Goal: Task Accomplishment & Management: Complete application form

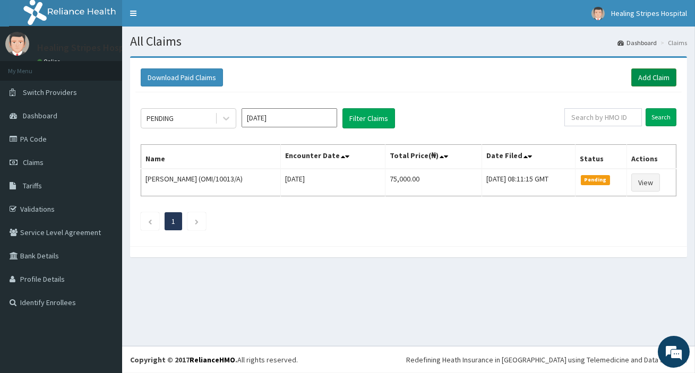
click at [650, 73] on link "Add Claim" at bounding box center [653, 77] width 45 height 18
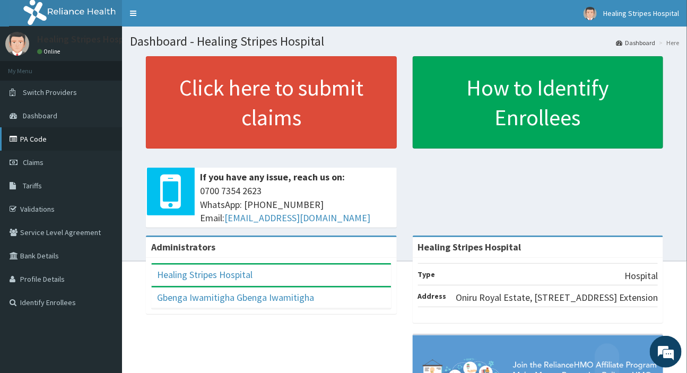
click at [33, 138] on link "PA Code" at bounding box center [61, 138] width 122 height 23
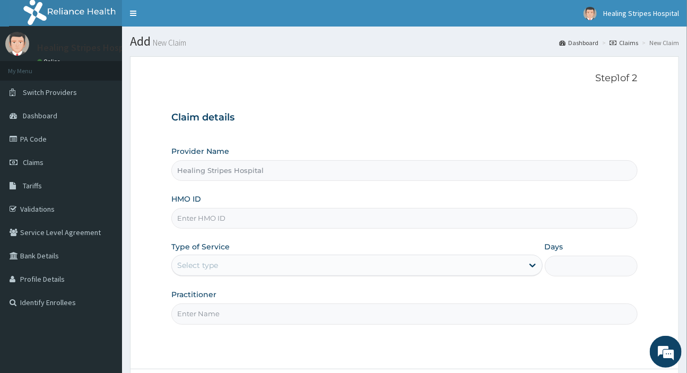
click at [250, 212] on input "HMO ID" at bounding box center [404, 218] width 466 height 21
paste input "AFO/10047/A"
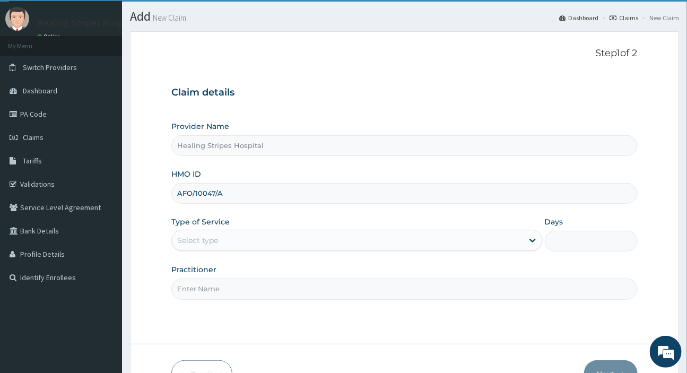
scroll to position [48, 0]
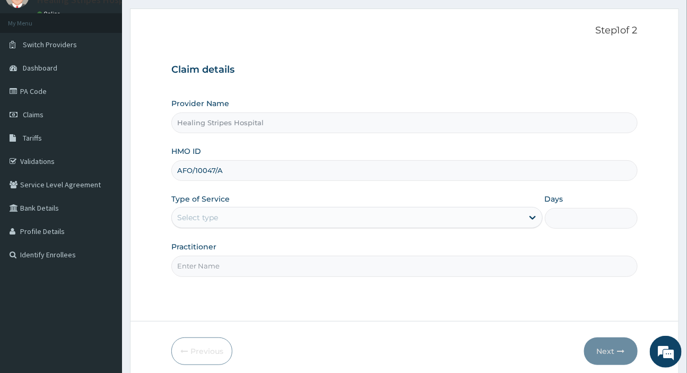
type input "AFO/10047/A"
click at [242, 213] on div "Select type" at bounding box center [347, 217] width 351 height 17
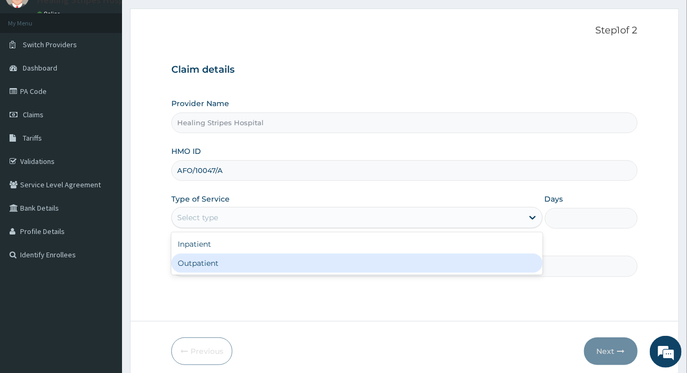
click at [249, 257] on div "Outpatient" at bounding box center [356, 263] width 371 height 19
type input "1"
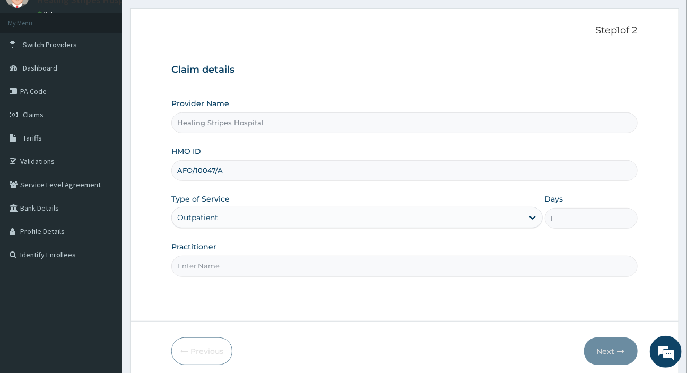
click at [245, 258] on input "Practitioner" at bounding box center [404, 266] width 466 height 21
type input "d"
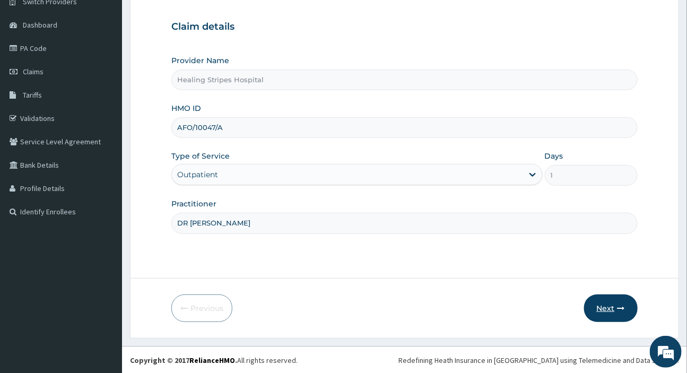
type input "DR [PERSON_NAME]"
click at [612, 311] on button "Next" at bounding box center [611, 309] width 54 height 28
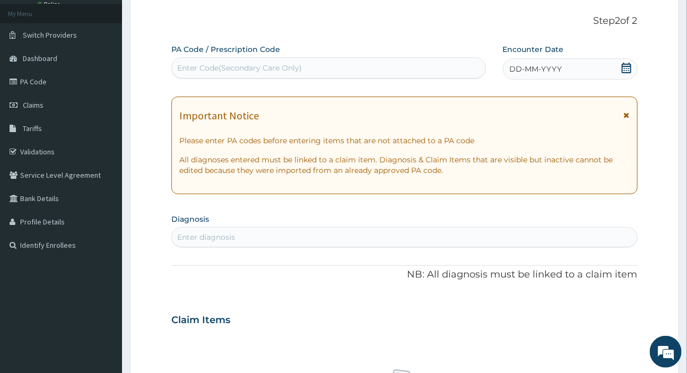
scroll to position [0, 0]
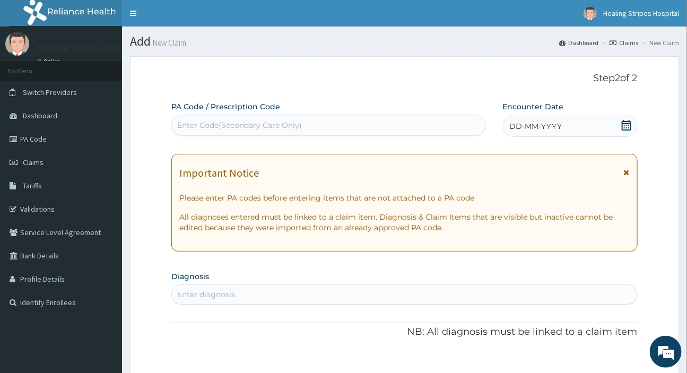
click at [262, 118] on div "Enter Code(Secondary Care Only)" at bounding box center [328, 125] width 313 height 17
paste input "PA/705A35"
type input "PA/705A35"
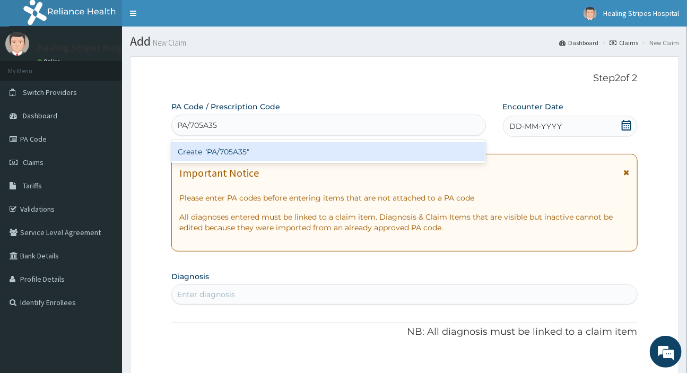
click at [260, 149] on div "Create "PA/705A35"" at bounding box center [328, 151] width 314 height 19
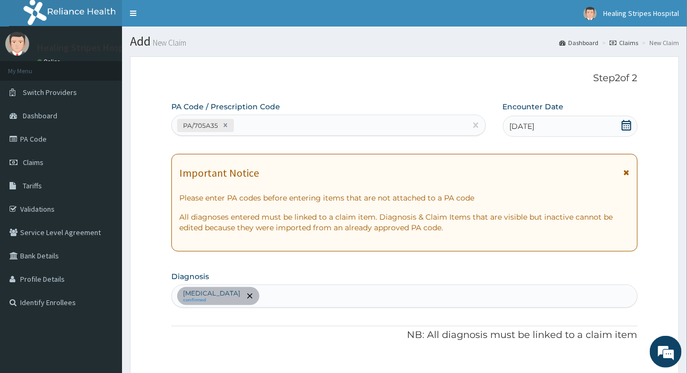
click at [270, 127] on div "PA/705A35" at bounding box center [319, 126] width 294 height 18
paste input "PA/B2DEA0"
type input "PA/B2DEA0"
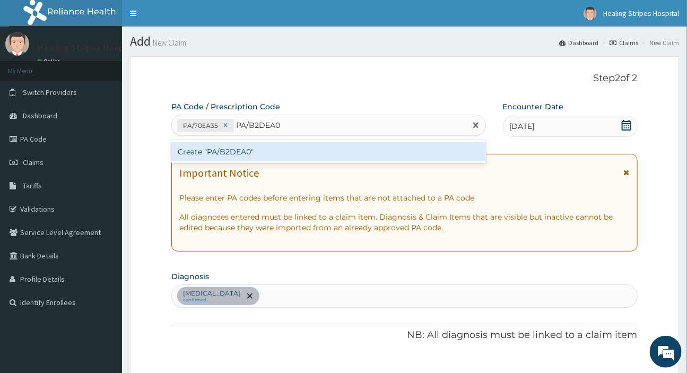
click at [287, 151] on div "Create "PA/B2DEA0"" at bounding box center [328, 151] width 314 height 19
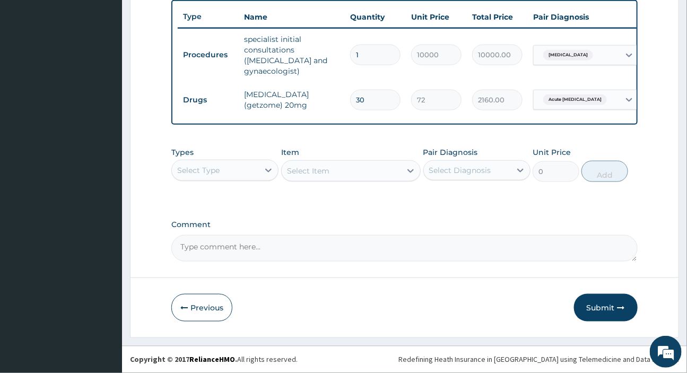
scroll to position [401, 0]
click at [246, 175] on div "Select Type" at bounding box center [215, 170] width 87 height 17
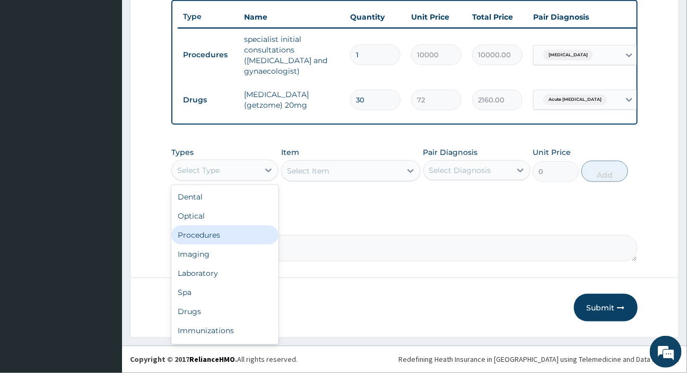
click at [225, 233] on div "Procedures" at bounding box center [224, 235] width 107 height 19
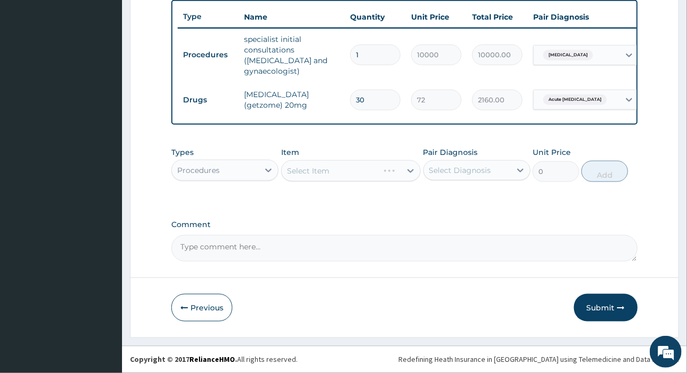
click at [446, 173] on div "Select Diagnosis" at bounding box center [460, 170] width 62 height 11
click at [449, 196] on label "Leiomyoma" at bounding box center [474, 196] width 66 height 11
checkbox input "true"
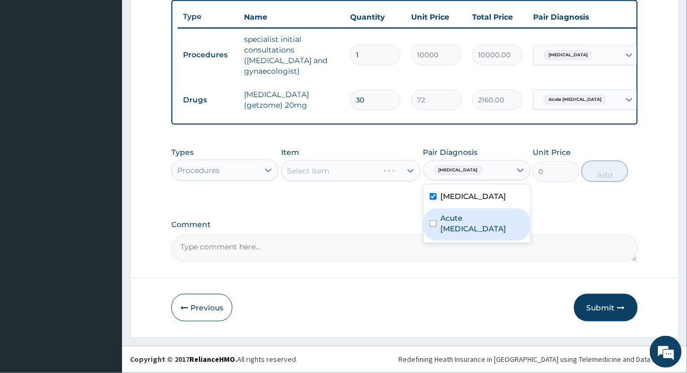
click at [443, 212] on div "Acute peptic ulcer" at bounding box center [477, 225] width 107 height 32
checkbox input "true"
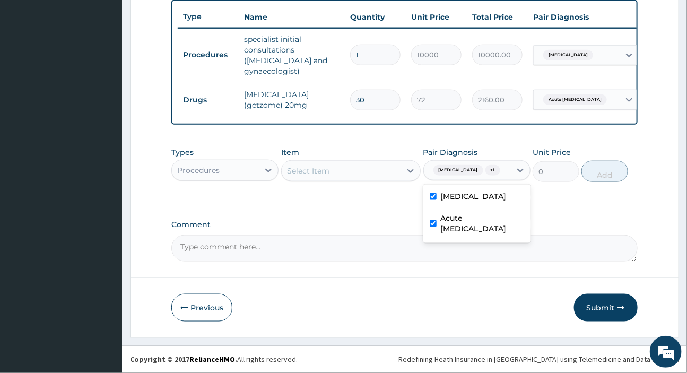
click at [351, 170] on div "Select Item" at bounding box center [341, 170] width 119 height 17
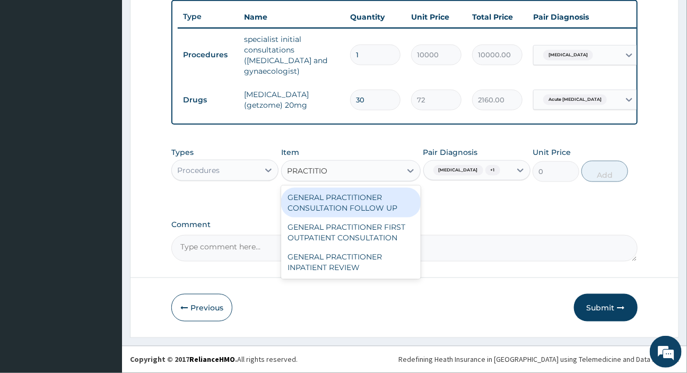
type input "PRACTITION"
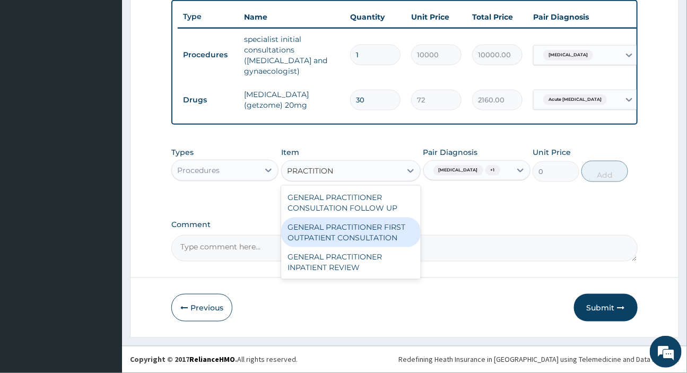
click at [325, 231] on div "GENERAL PRACTITIONER FIRST OUTPATIENT CONSULTATION" at bounding box center [351, 233] width 140 height 30
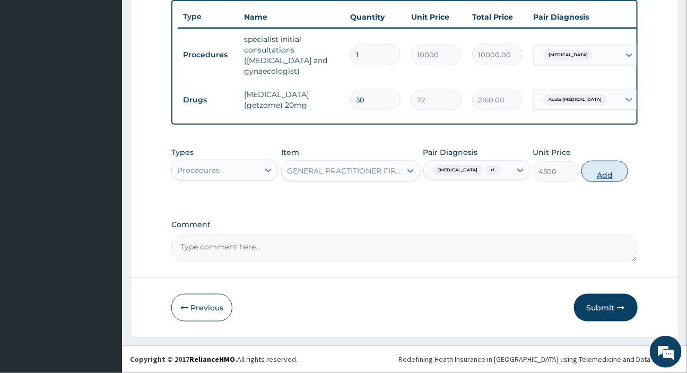
click at [604, 174] on button "Add" at bounding box center [605, 171] width 47 height 21
type input "0"
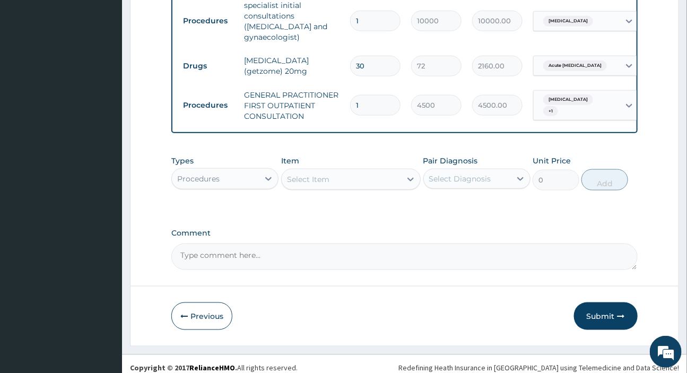
scroll to position [444, 0]
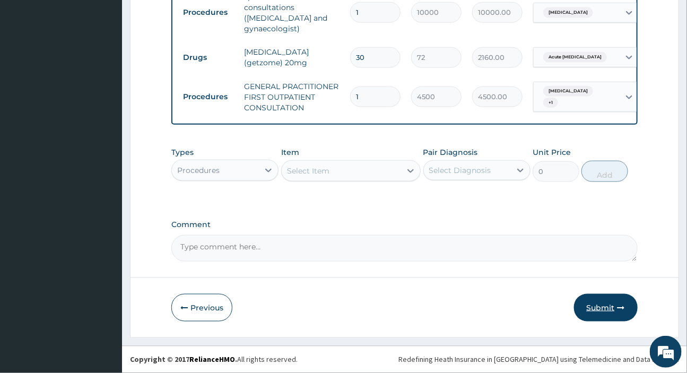
click at [618, 305] on icon "button" at bounding box center [621, 307] width 7 height 7
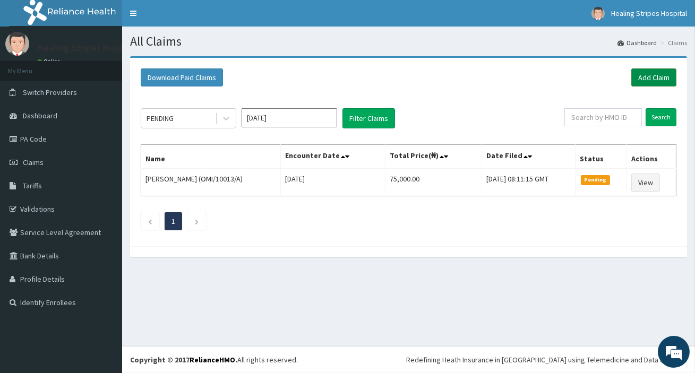
click at [659, 75] on link "Add Claim" at bounding box center [653, 77] width 45 height 18
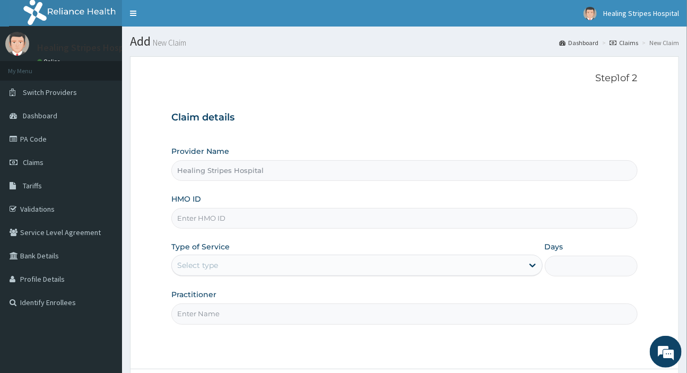
click at [254, 216] on input "HMO ID" at bounding box center [404, 218] width 466 height 21
paste input "JEE/10013/A"
type input "JEE/10013/A"
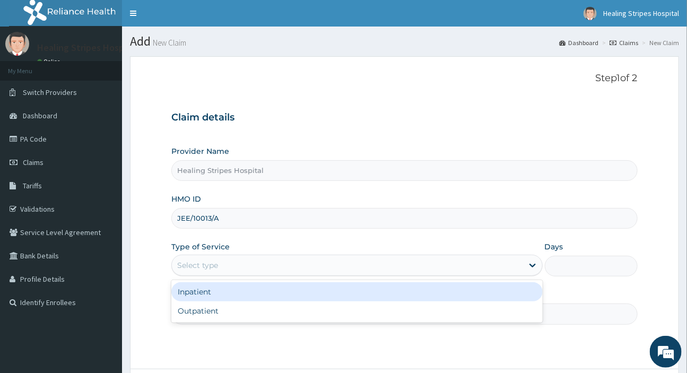
click at [247, 260] on div "Select type" at bounding box center [347, 265] width 351 height 17
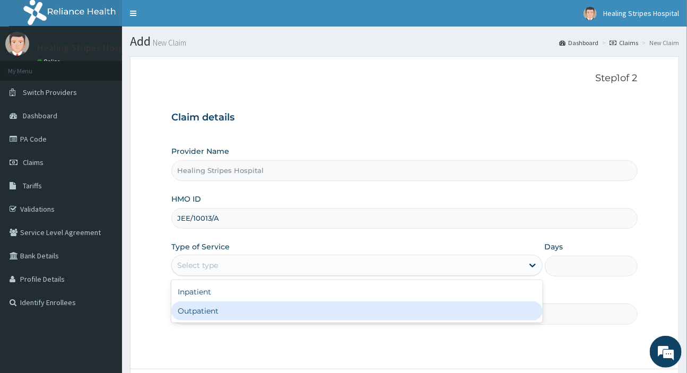
click at [239, 309] on div "Outpatient" at bounding box center [356, 311] width 371 height 19
type input "1"
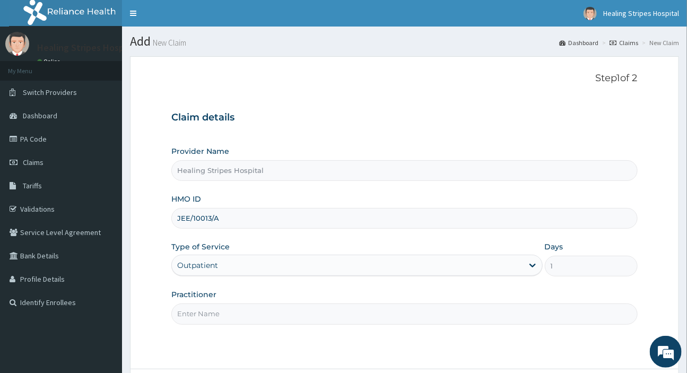
scroll to position [48, 0]
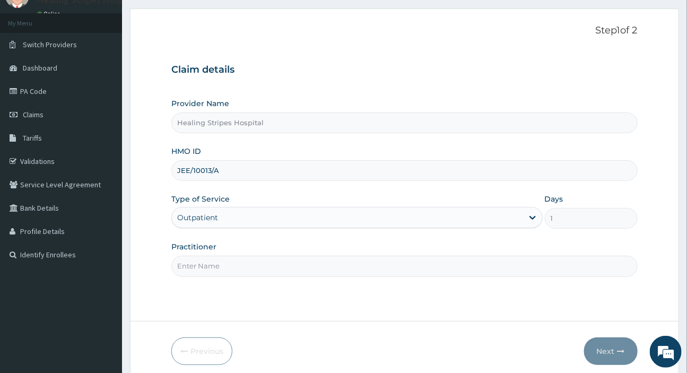
click at [249, 261] on input "Practitioner" at bounding box center [404, 266] width 466 height 21
type input "DR EMMA"
click at [615, 350] on button "Next" at bounding box center [611, 352] width 54 height 28
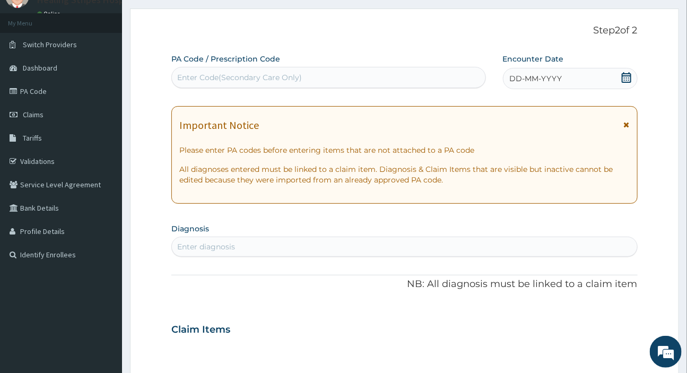
click at [530, 73] on span "DD-MM-YYYY" at bounding box center [536, 78] width 53 height 11
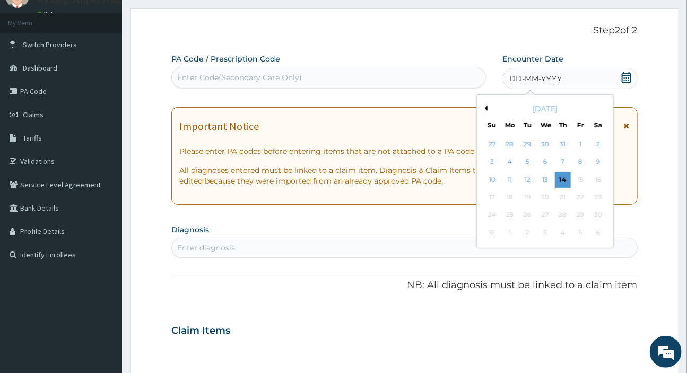
click at [486, 106] on button "Previous Month" at bounding box center [485, 108] width 5 height 5
click at [598, 177] on div "19" at bounding box center [598, 180] width 16 height 16
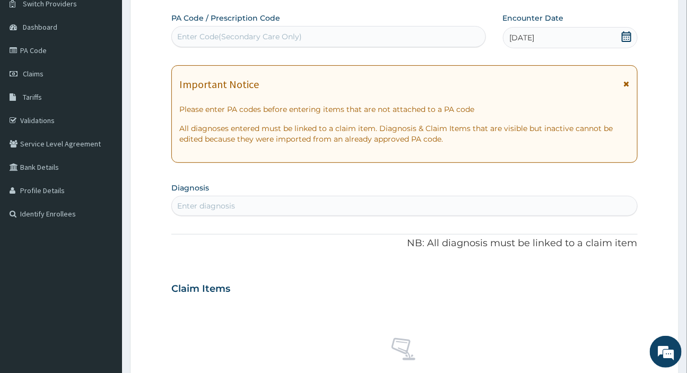
scroll to position [144, 0]
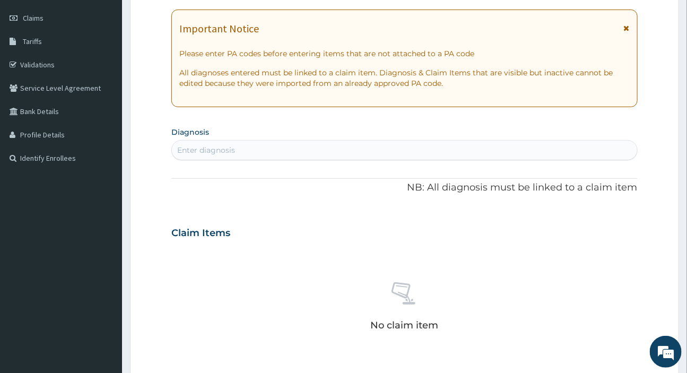
click at [196, 143] on div "Enter diagnosis" at bounding box center [404, 150] width 465 height 17
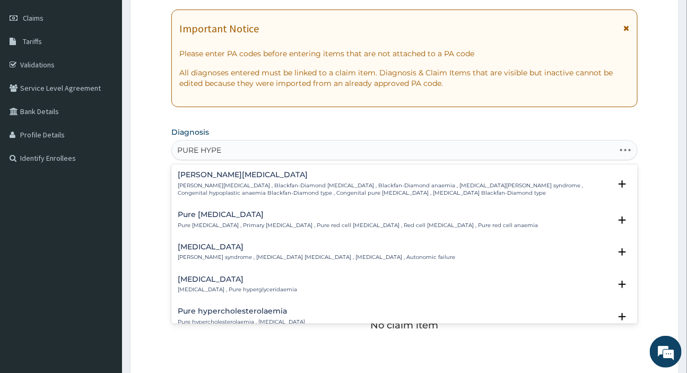
type input "PURE HYPER"
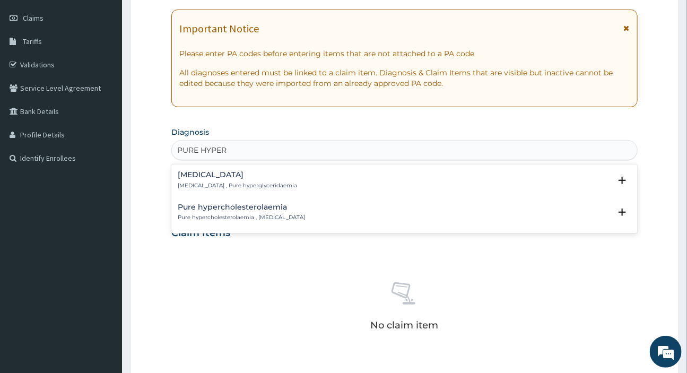
click at [234, 217] on p "Pure hypercholesterolaemia , Pure hypercholesterolemia" at bounding box center [241, 217] width 127 height 7
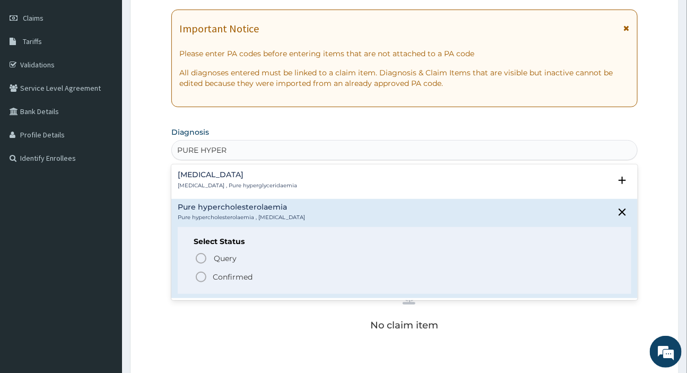
click at [227, 274] on p "Confirmed" at bounding box center [233, 277] width 40 height 11
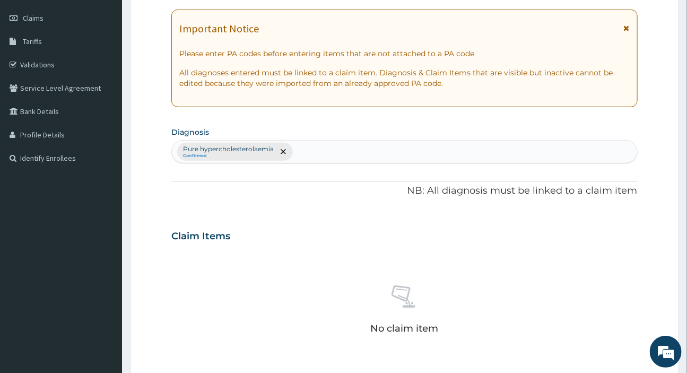
click at [325, 154] on div "Pure hypercholesterolaemia Confirmed" at bounding box center [404, 152] width 465 height 22
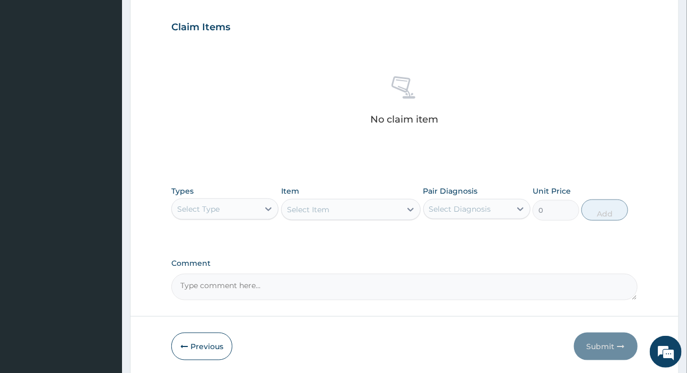
scroll to position [392, 0]
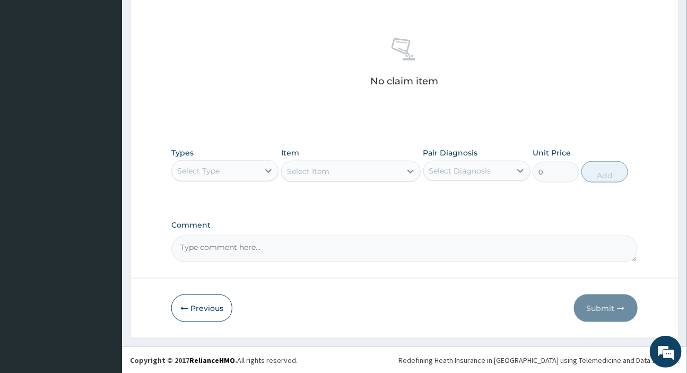
click at [204, 168] on div "Select Type" at bounding box center [198, 171] width 42 height 11
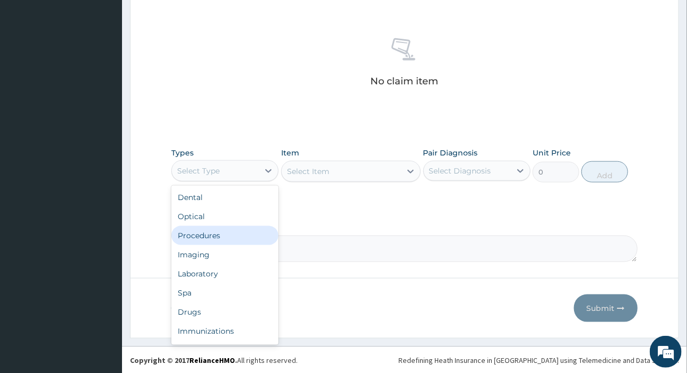
click at [207, 234] on div "Procedures" at bounding box center [224, 235] width 107 height 19
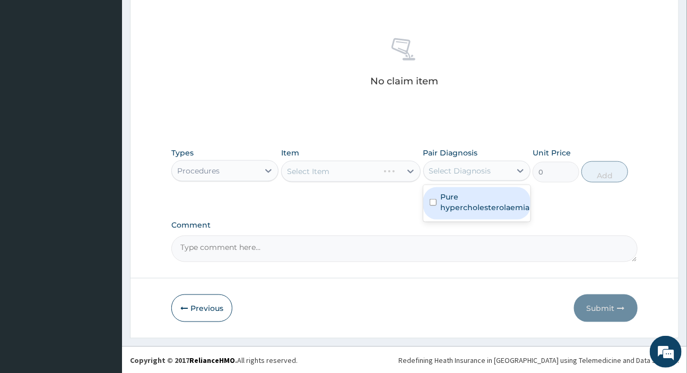
click at [485, 169] on div "Select Diagnosis" at bounding box center [460, 171] width 62 height 11
click at [469, 193] on label "Pure hypercholesterolaemia" at bounding box center [485, 202] width 89 height 21
checkbox input "true"
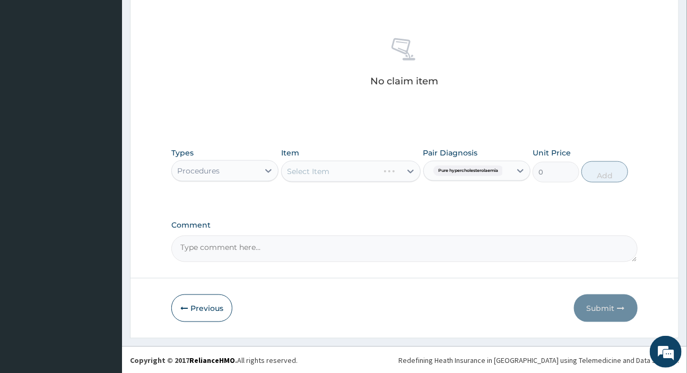
click at [364, 169] on div "Select Item" at bounding box center [351, 171] width 140 height 21
click at [341, 162] on div "Select Item" at bounding box center [351, 171] width 140 height 21
click at [345, 169] on div "Select Item" at bounding box center [341, 171] width 119 height 17
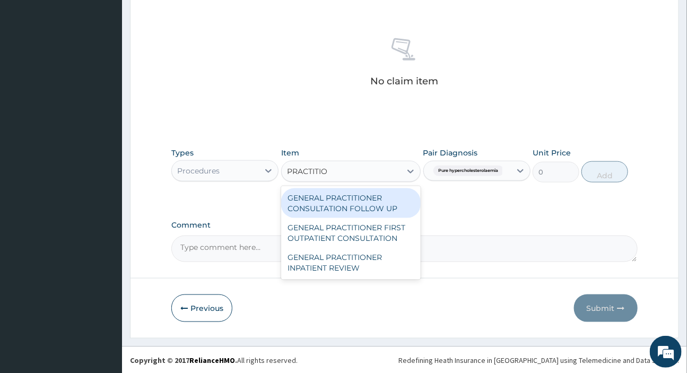
type input "PRACTITIO"
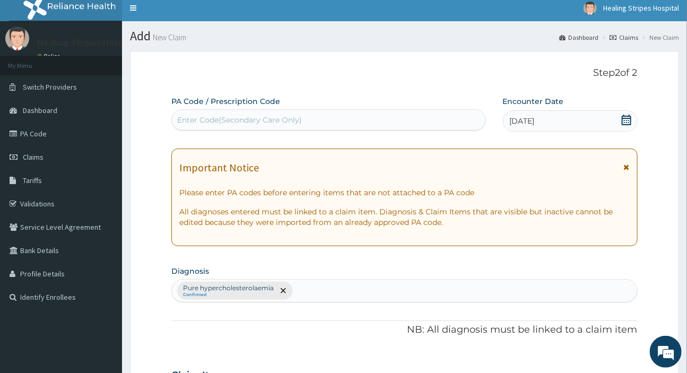
scroll to position [0, 0]
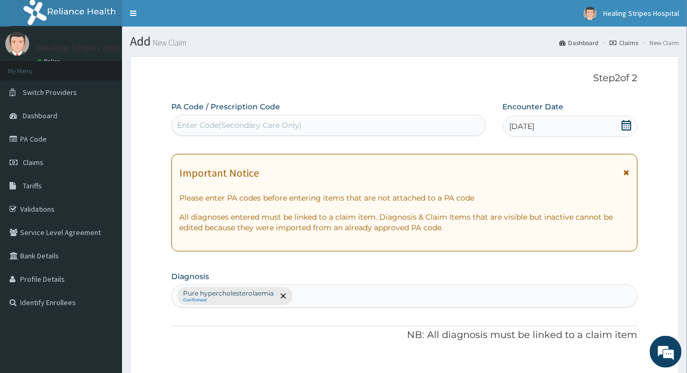
click at [303, 124] on div "Enter Code(Secondary Care Only)" at bounding box center [328, 125] width 313 height 17
paste input "PA/D621B7"
type input "PA/D621B7"
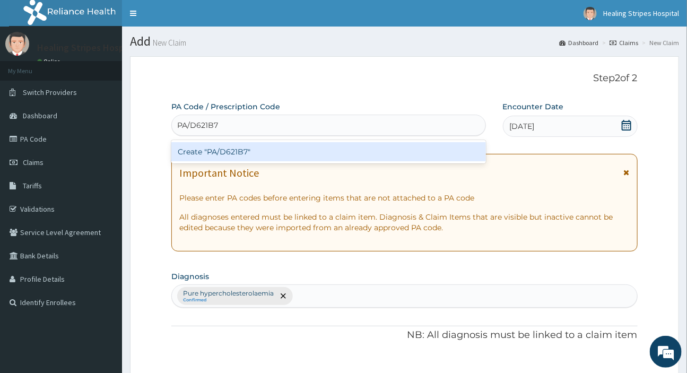
click at [303, 154] on div "Create "PA/D621B7"" at bounding box center [328, 151] width 314 height 19
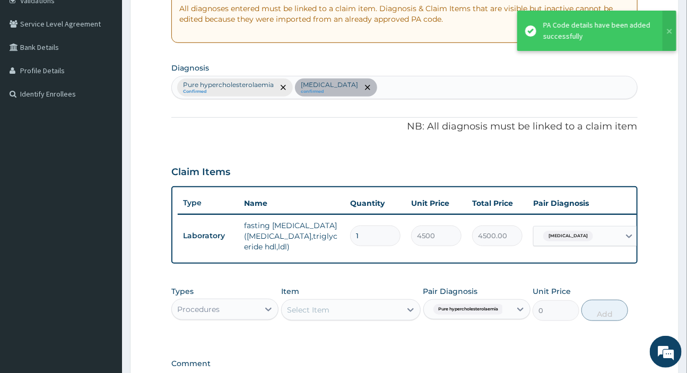
scroll to position [161, 0]
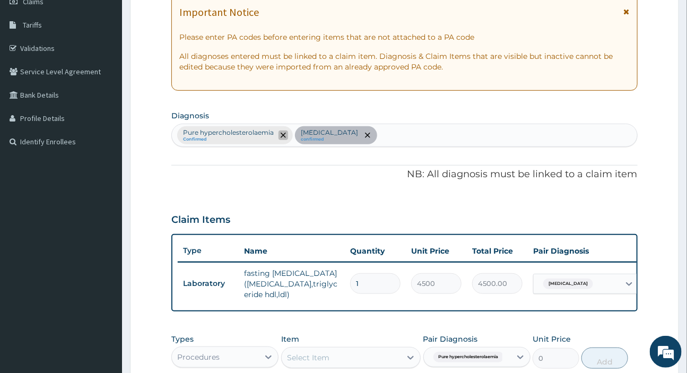
click at [283, 135] on icon "remove selection option" at bounding box center [283, 135] width 5 height 5
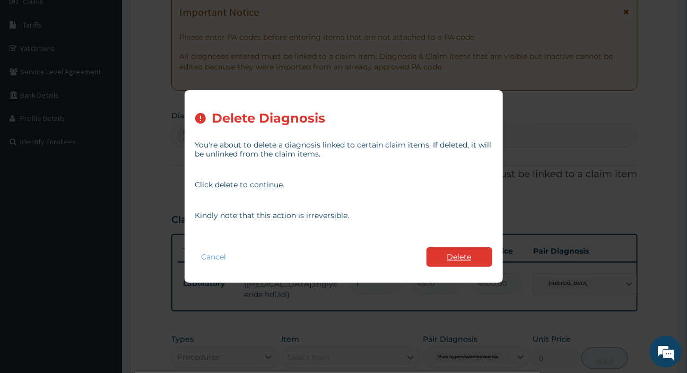
click at [444, 257] on button "Delete" at bounding box center [460, 257] width 66 height 20
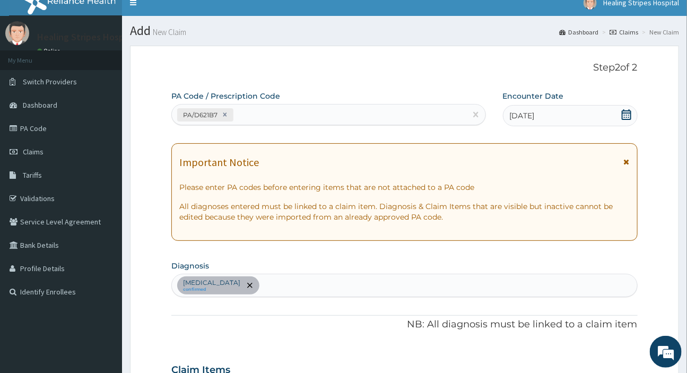
scroll to position [0, 0]
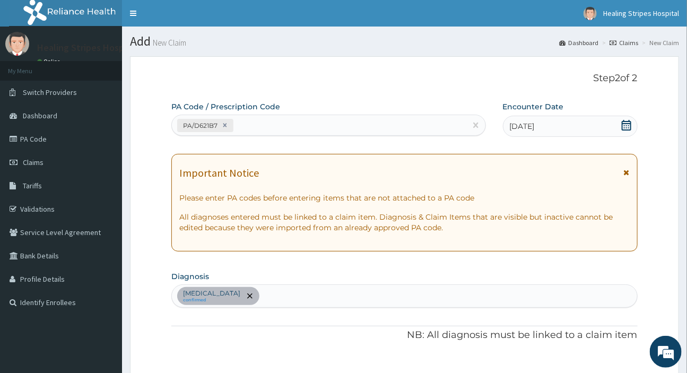
click at [266, 124] on div "PA/D621B7" at bounding box center [319, 126] width 294 height 18
paste input "PA/B86202"
type input "PA/B86202"
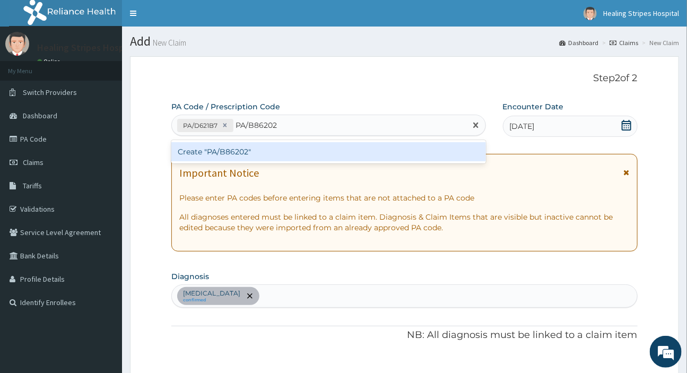
click at [233, 145] on div "Create "PA/B86202"" at bounding box center [328, 151] width 314 height 19
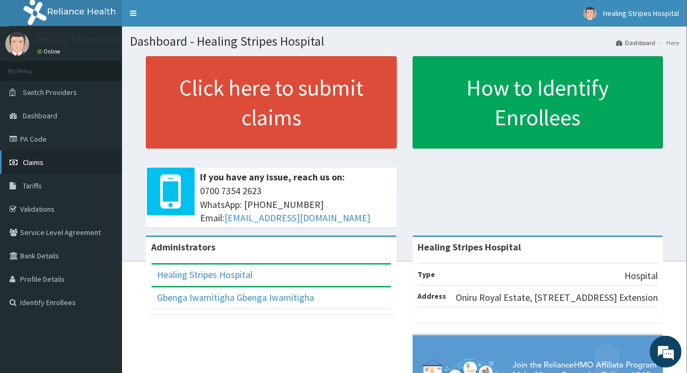
click at [36, 159] on span "Claims" at bounding box center [33, 163] width 21 height 10
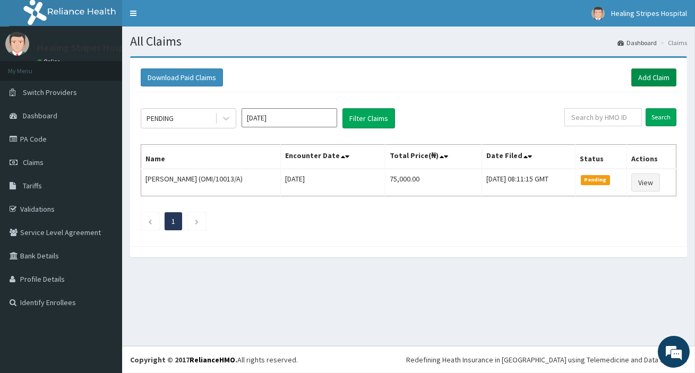
click at [651, 72] on link "Add Claim" at bounding box center [653, 77] width 45 height 18
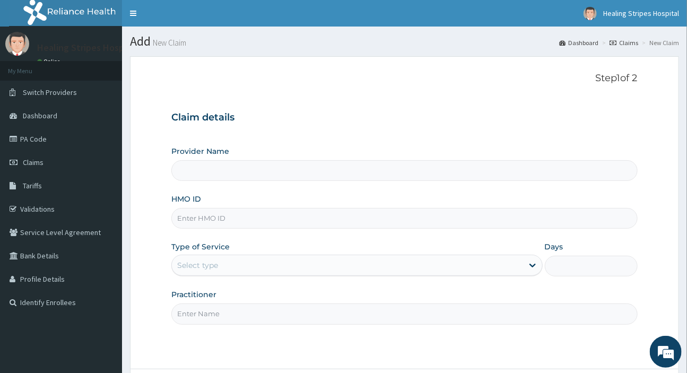
type input "Healing Stripes Hospital"
click at [253, 216] on input "HMO ID" at bounding box center [404, 218] width 466 height 21
paste input "PA/B86202"
type input "P"
click at [247, 217] on input "JEE/10013/A" at bounding box center [404, 218] width 466 height 21
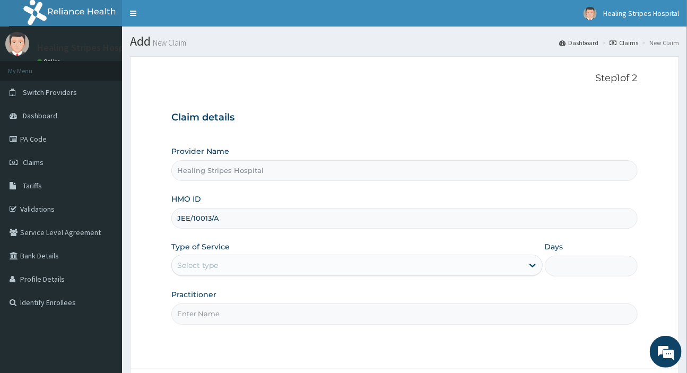
click at [247, 217] on input "JEE/10013/A" at bounding box center [404, 218] width 466 height 21
type input "JEE/10013/A"
click at [243, 253] on div "Type of Service Select type" at bounding box center [356, 259] width 371 height 35
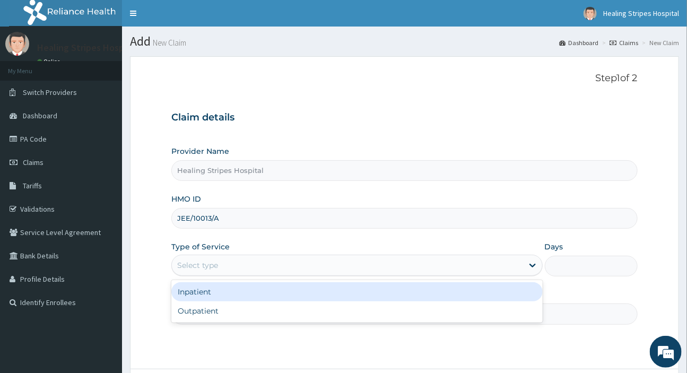
click at [239, 271] on div "Select type" at bounding box center [347, 265] width 351 height 17
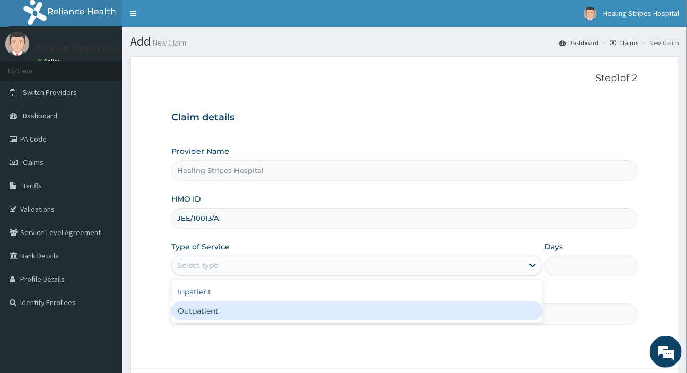
click at [241, 308] on div "Outpatient" at bounding box center [356, 311] width 371 height 19
type input "1"
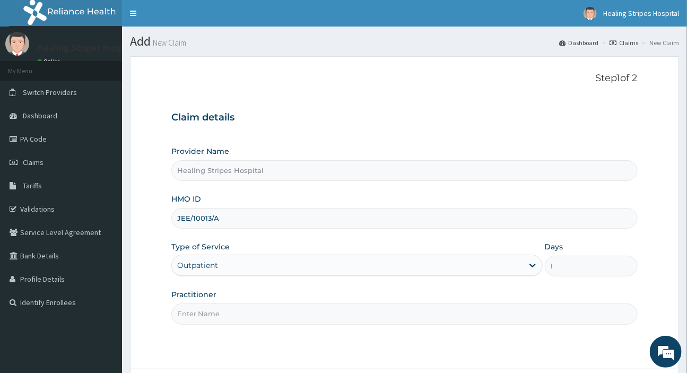
scroll to position [91, 0]
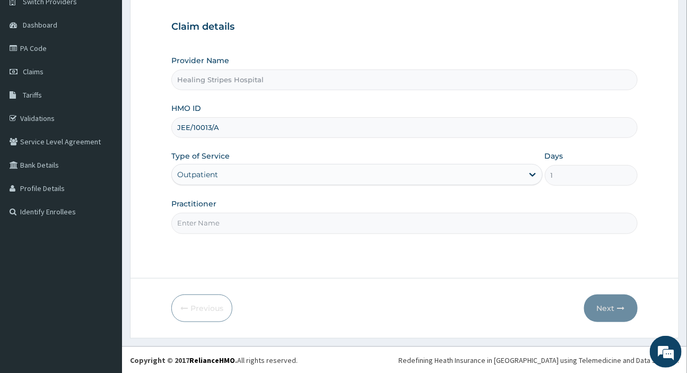
click at [238, 221] on input "Practitioner" at bounding box center [404, 223] width 466 height 21
type input "DR [PERSON_NAME]"
click at [609, 300] on button "Next" at bounding box center [611, 309] width 54 height 28
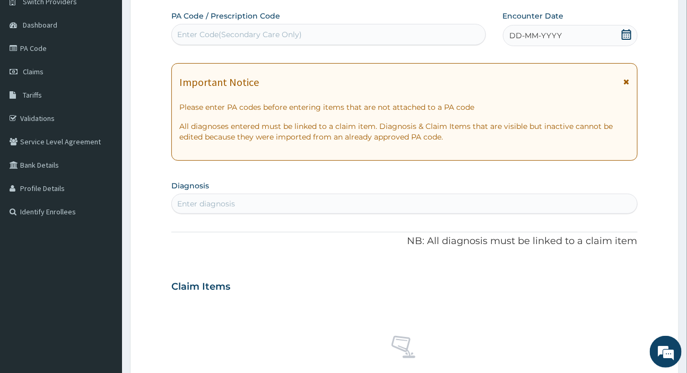
click at [375, 30] on div "Enter Code(Secondary Care Only)" at bounding box center [328, 34] width 313 height 17
paste input "PA/B86202"
type input "PA/B86202"
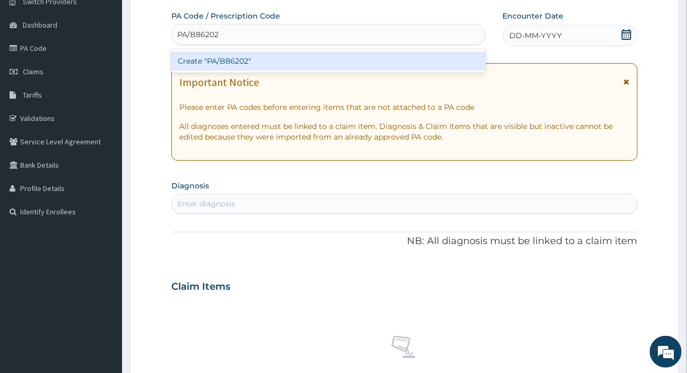
click at [393, 56] on div "Create "PA/B86202"" at bounding box center [328, 60] width 314 height 19
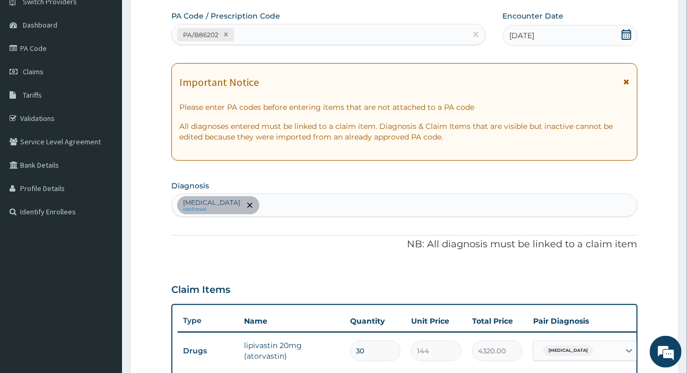
click at [294, 30] on div "PA/B86202" at bounding box center [319, 35] width 294 height 18
paste input "PA/D621B7"
type input "PA/D621B7"
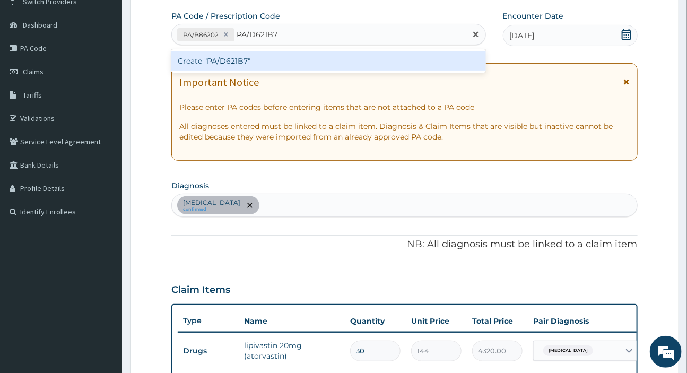
click at [271, 66] on div "Create "PA/D621B7"" at bounding box center [328, 60] width 314 height 19
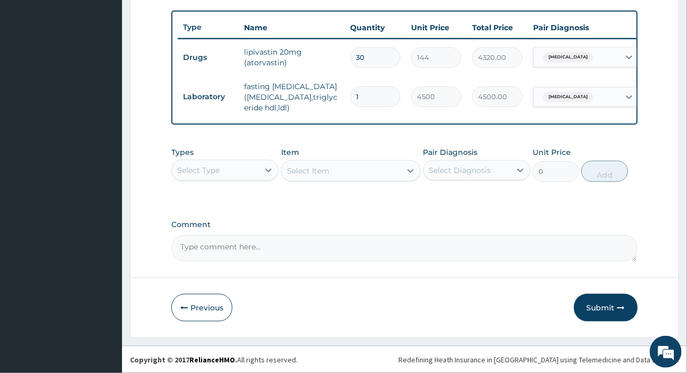
scroll to position [391, 0]
click at [236, 160] on div "Select Type" at bounding box center [224, 170] width 107 height 21
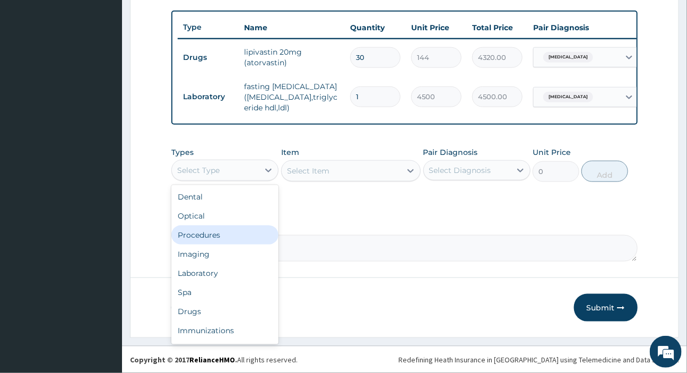
click at [223, 237] on div "Procedures" at bounding box center [224, 235] width 107 height 19
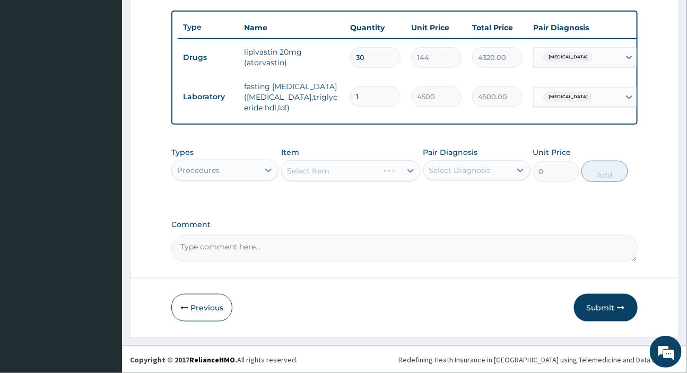
click at [463, 170] on div "Select Diagnosis" at bounding box center [460, 170] width 62 height 11
click at [458, 196] on label "Hypercholesterolemia" at bounding box center [474, 196] width 66 height 11
checkbox input "true"
click at [345, 166] on div "Select Item" at bounding box center [351, 170] width 140 height 21
click at [346, 168] on div "Select Item" at bounding box center [341, 170] width 119 height 17
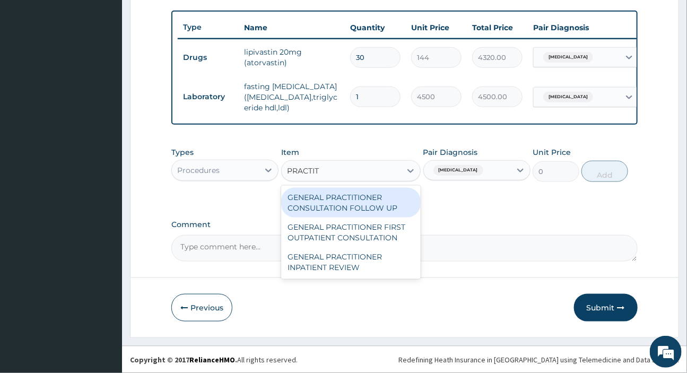
type input "PRACTITI"
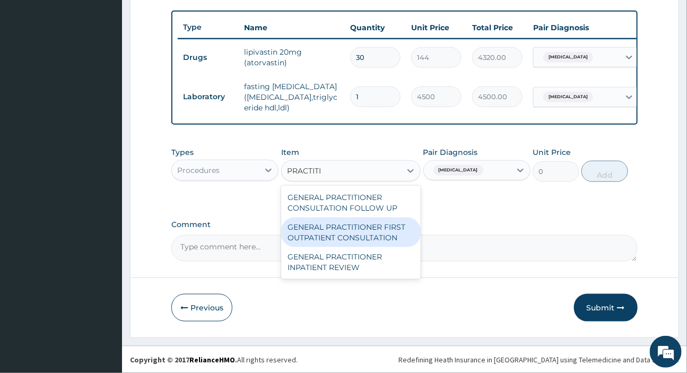
click at [324, 235] on div "GENERAL PRACTITIONER FIRST OUTPATIENT CONSULTATION" at bounding box center [351, 233] width 140 height 30
click at [324, 235] on textarea "Comment" at bounding box center [404, 248] width 466 height 27
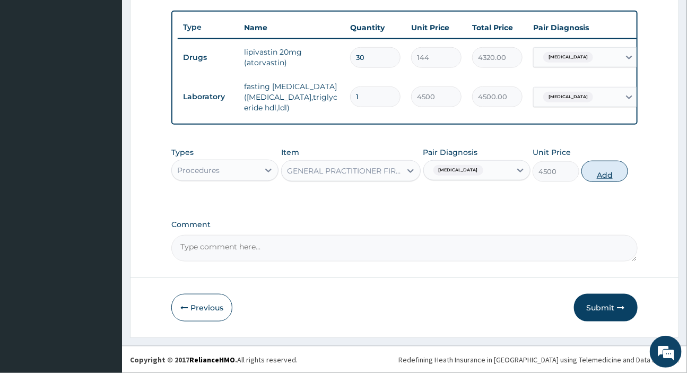
click at [614, 175] on button "Add" at bounding box center [605, 171] width 47 height 21
type input "0"
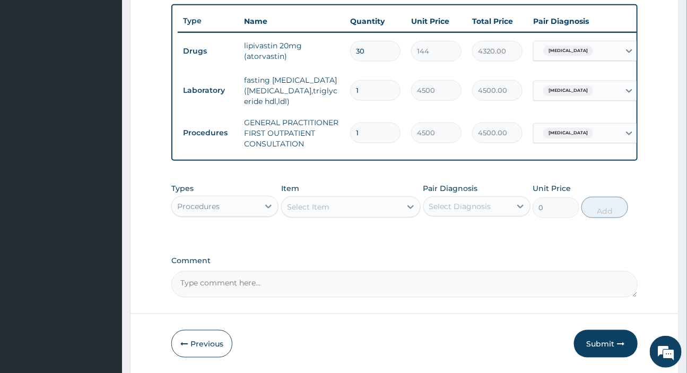
click at [340, 204] on div "Select Item" at bounding box center [351, 206] width 140 height 21
type input "FBS"
click at [250, 205] on div "Procedures" at bounding box center [215, 206] width 87 height 17
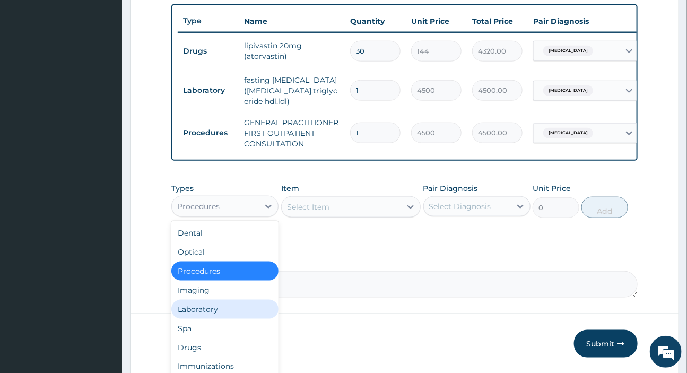
click at [222, 319] on div "Laboratory" at bounding box center [224, 309] width 107 height 19
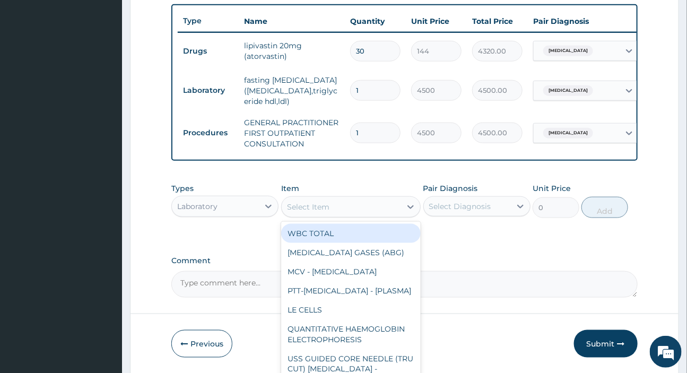
click at [330, 212] on div "Select Item" at bounding box center [341, 207] width 119 height 17
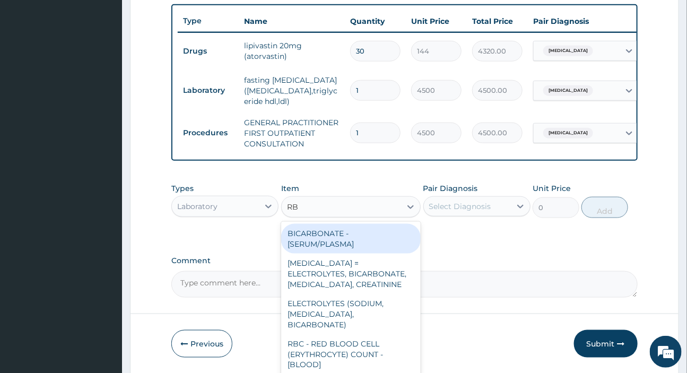
type input "R"
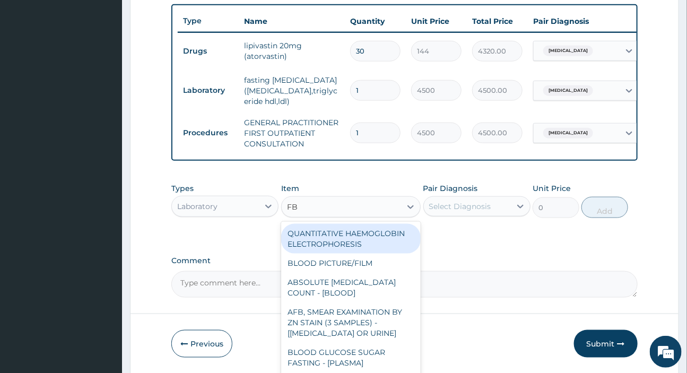
type input "FBS"
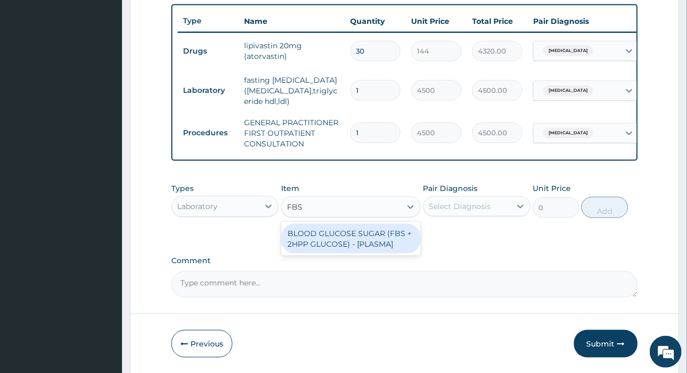
click at [331, 244] on div "BLOOD GLUCOSE SUGAR (FBS + 2HPP GLUCOSE) - [PLASMA]" at bounding box center [351, 239] width 140 height 30
type input "4500"
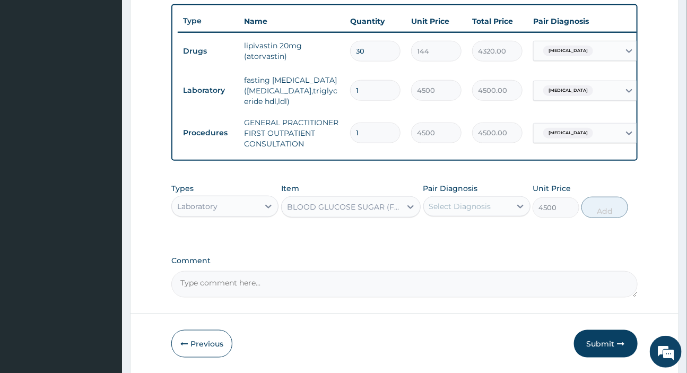
click at [458, 209] on div "Select Diagnosis" at bounding box center [460, 206] width 62 height 11
drag, startPoint x: 457, startPoint y: 240, endPoint x: 464, endPoint y: 234, distance: 9.8
click at [458, 238] on label "Hypercholesterolemia" at bounding box center [474, 232] width 66 height 11
checkbox input "true"
click at [594, 208] on button "Add" at bounding box center [605, 207] width 47 height 21
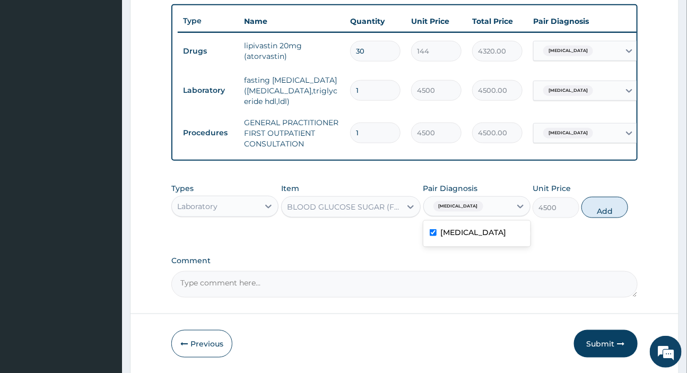
type input "0"
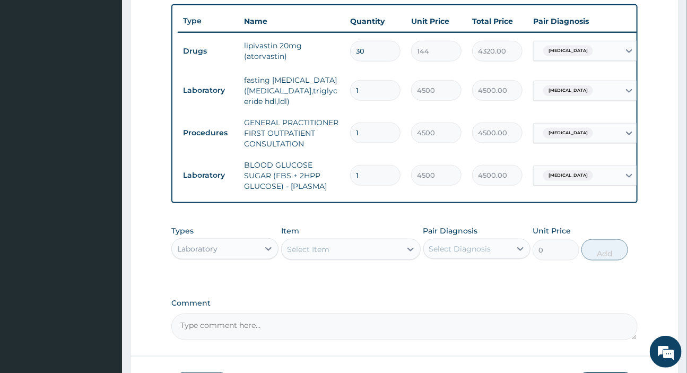
click at [377, 47] on input "30" at bounding box center [375, 51] width 50 height 21
type input "3"
type input "432.00"
type input "31"
type input "4464.00"
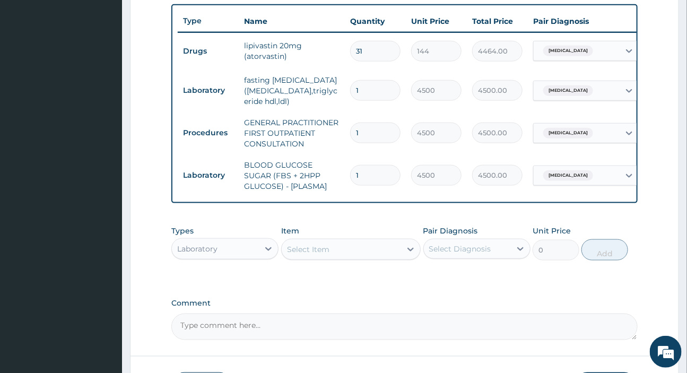
type input "3"
type input "432.00"
type input "30"
type input "4320.00"
type input "3"
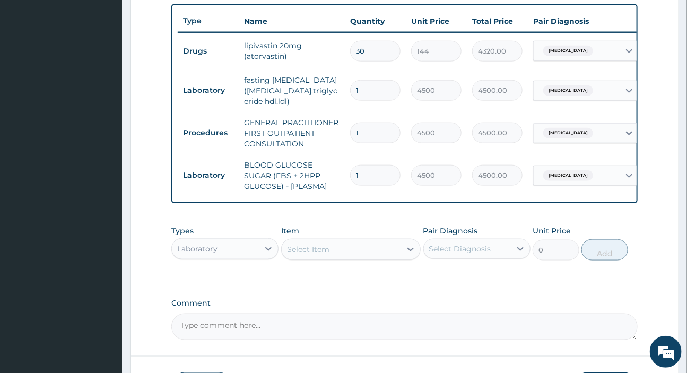
type input "432.00"
type input "31"
type input "4464.00"
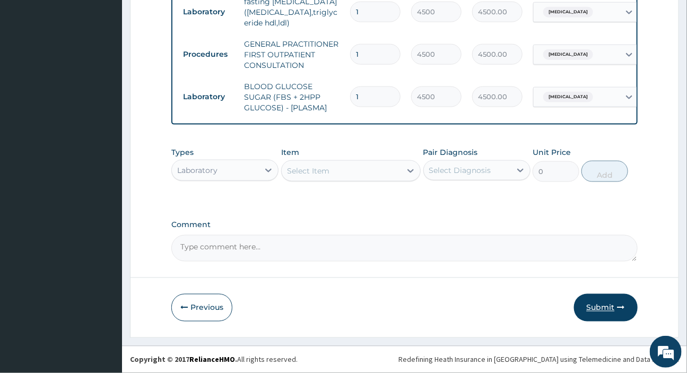
type input "31"
click at [604, 311] on button "Submit" at bounding box center [606, 308] width 64 height 28
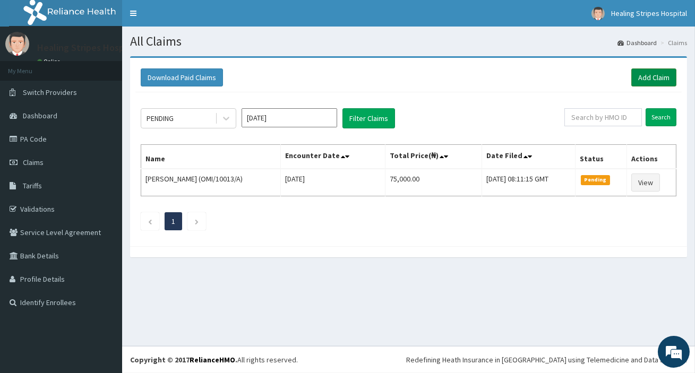
click at [631, 75] on link "Add Claim" at bounding box center [653, 77] width 45 height 18
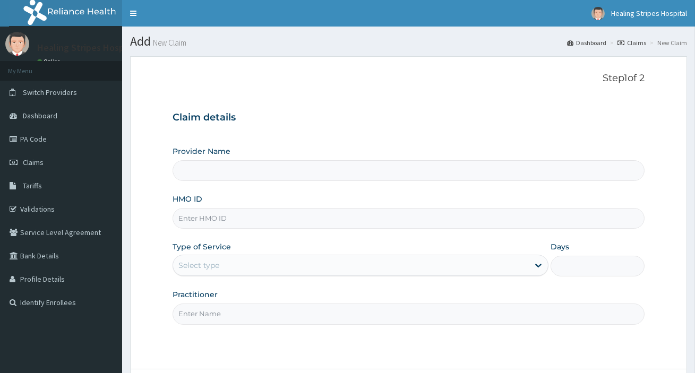
type input "Healing Stripes Hospital"
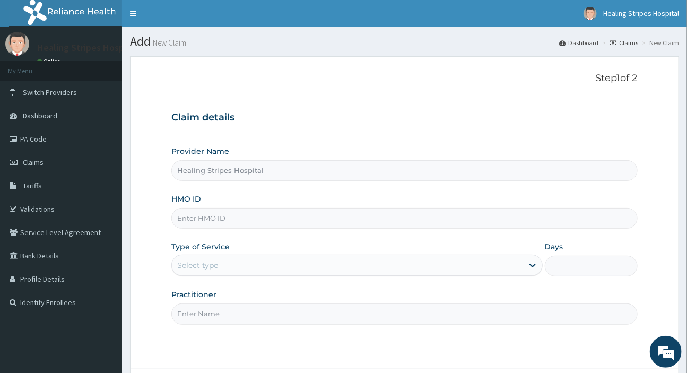
click at [210, 221] on input "HMO ID" at bounding box center [404, 218] width 466 height 21
paste input "LFL/10017/B"
type input "LFL/10017/B"
click at [247, 271] on div "Select type" at bounding box center [347, 265] width 351 height 17
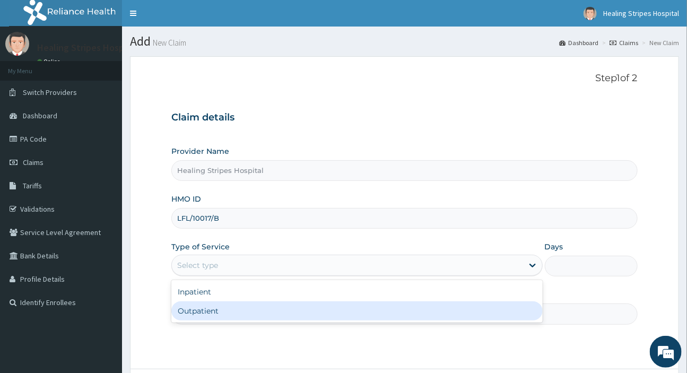
click at [239, 312] on div "Outpatient" at bounding box center [356, 311] width 371 height 19
type input "1"
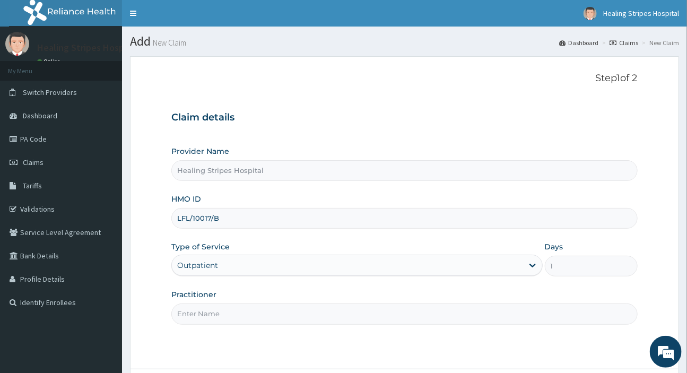
click at [229, 315] on input "Practitioner" at bounding box center [404, 314] width 466 height 21
type input "d"
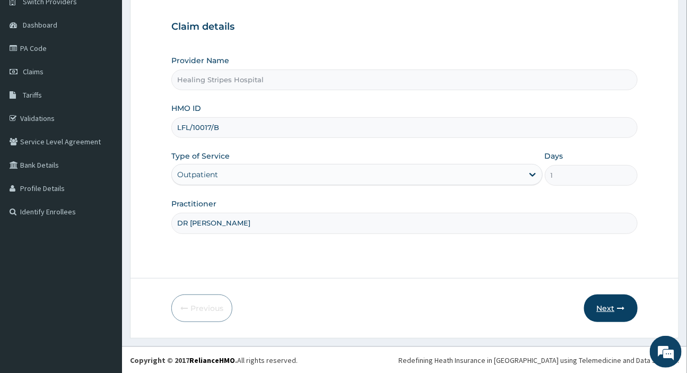
type input "DR EMMA"
click at [614, 306] on button "Next" at bounding box center [611, 309] width 54 height 28
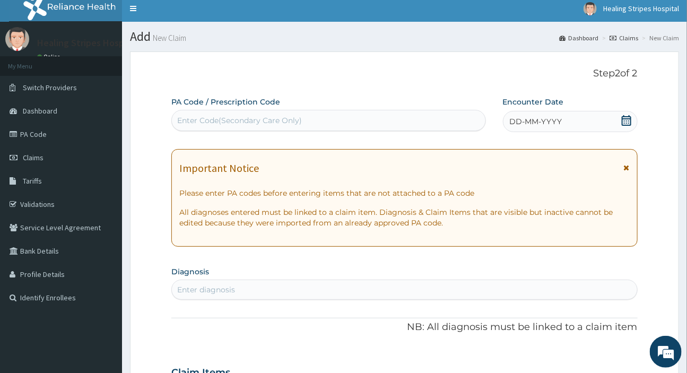
scroll to position [0, 0]
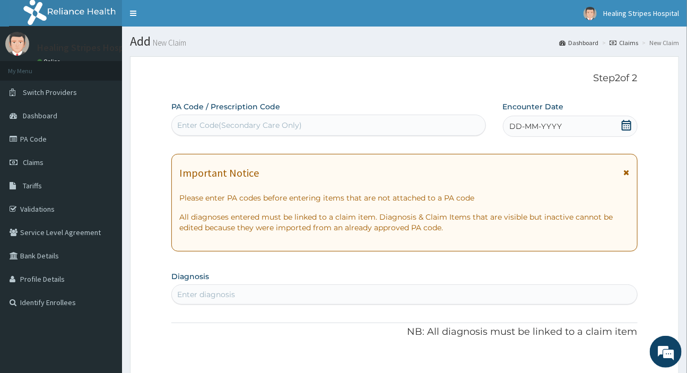
click at [530, 122] on span "DD-MM-YYYY" at bounding box center [536, 126] width 53 height 11
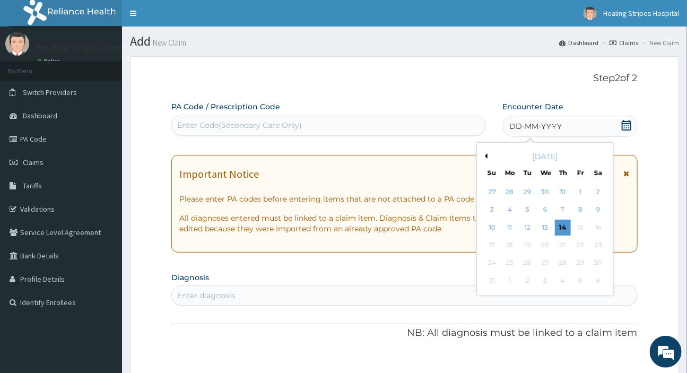
click at [487, 154] on button "Previous Month" at bounding box center [485, 155] width 5 height 5
click at [489, 247] on div "22" at bounding box center [492, 245] width 16 height 16
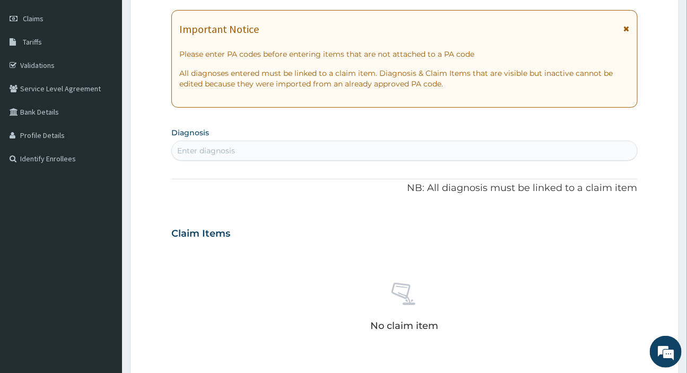
scroll to position [144, 0]
click at [208, 152] on div "Enter diagnosis" at bounding box center [206, 150] width 58 height 11
type input "diabetes"
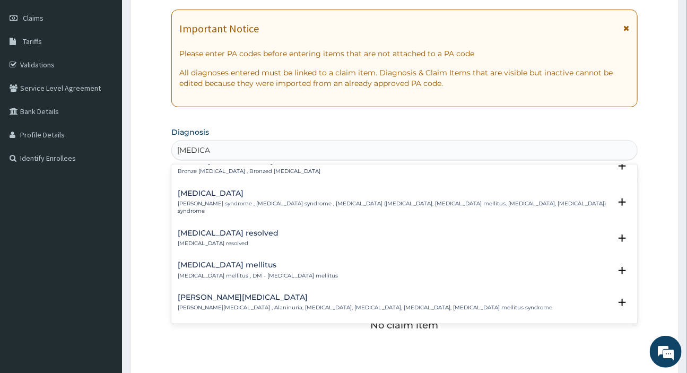
scroll to position [96, 0]
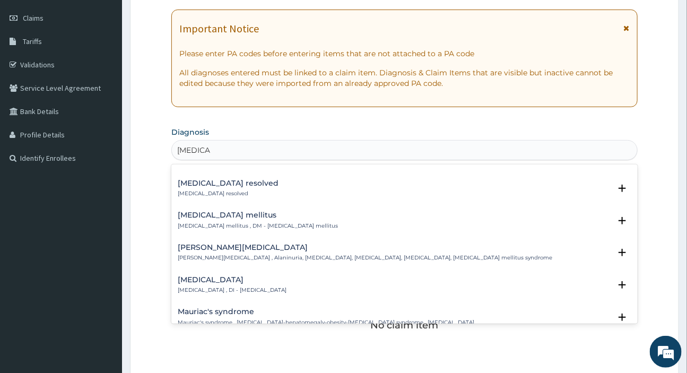
click at [216, 222] on p "Diabetes mellitus , DM - Diabetes mellitus" at bounding box center [258, 225] width 160 height 7
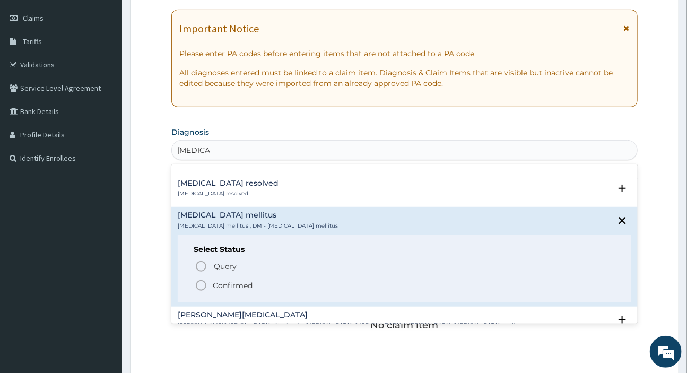
click at [264, 222] on p "Diabetes mellitus , DM - Diabetes mellitus" at bounding box center [258, 225] width 160 height 7
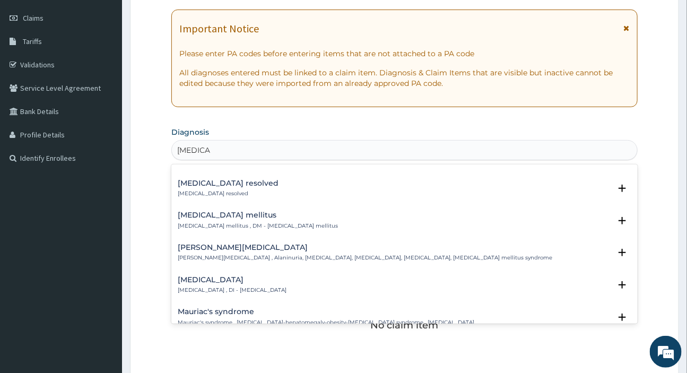
click at [212, 222] on p "Diabetes mellitus , DM - Diabetes mellitus" at bounding box center [258, 225] width 160 height 7
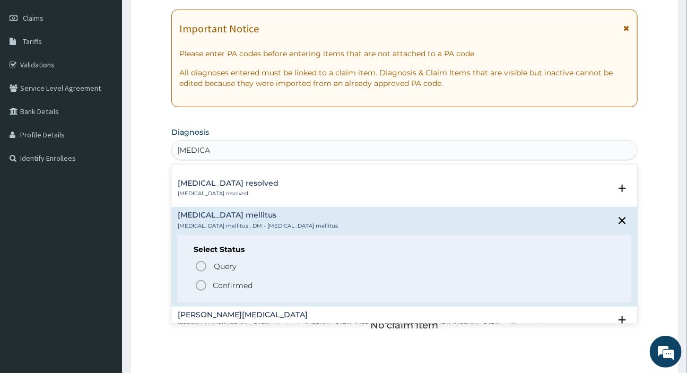
drag, startPoint x: 202, startPoint y: 276, endPoint x: 204, endPoint y: 264, distance: 11.8
click at [202, 279] on icon "status option filled" at bounding box center [201, 285] width 13 height 13
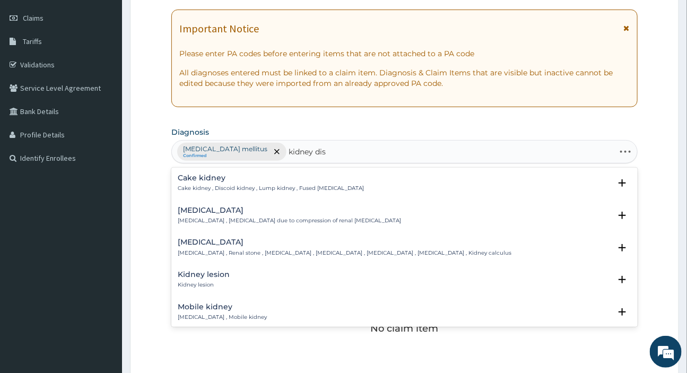
type input "kidney dise"
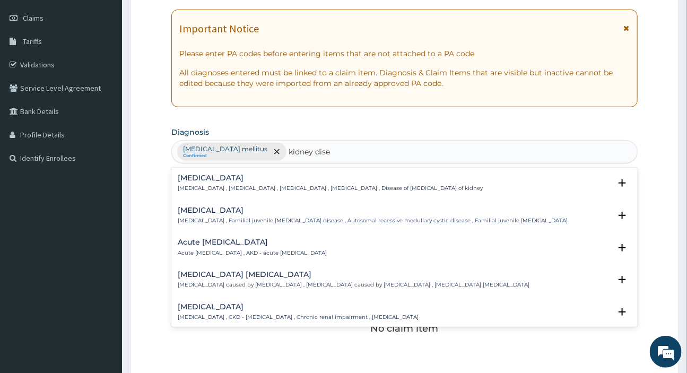
click at [213, 185] on p "Kidney disease , Renal disorder , Nephropathy , Renal disease , Disease of kidn…" at bounding box center [330, 188] width 305 height 7
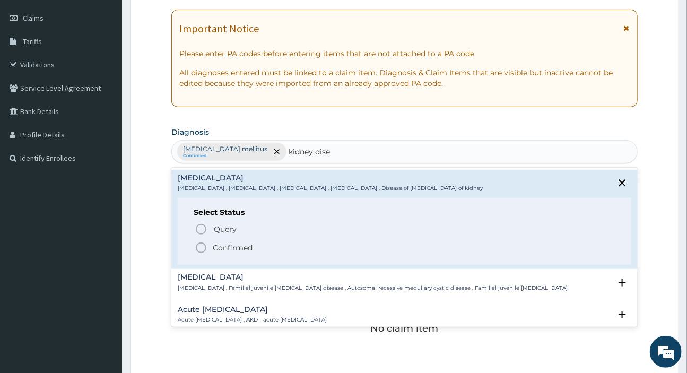
click at [218, 247] on p "Confirmed" at bounding box center [233, 248] width 40 height 11
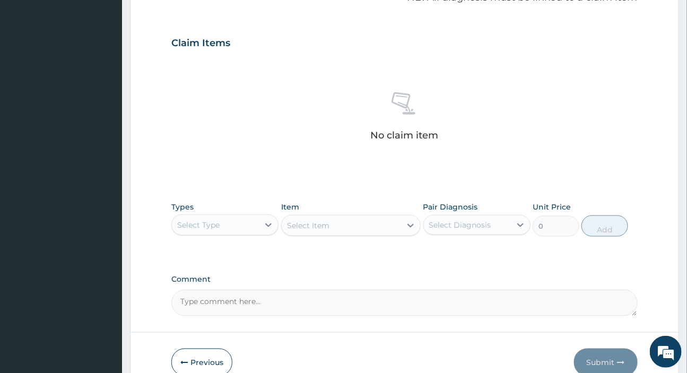
scroll to position [392, 0]
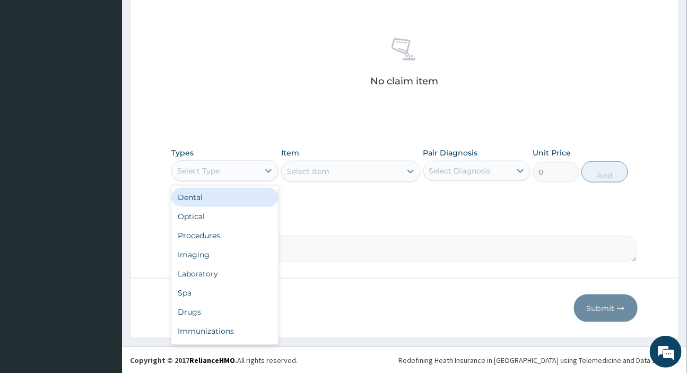
click at [218, 166] on div "Select Type" at bounding box center [198, 171] width 42 height 11
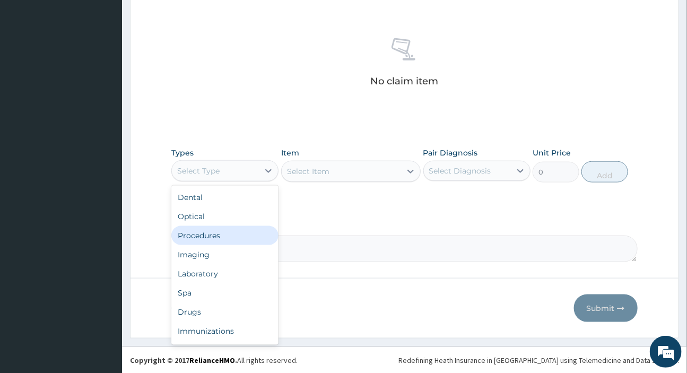
drag, startPoint x: 211, startPoint y: 233, endPoint x: 237, endPoint y: 213, distance: 32.9
click at [212, 233] on div "Procedures" at bounding box center [224, 235] width 107 height 19
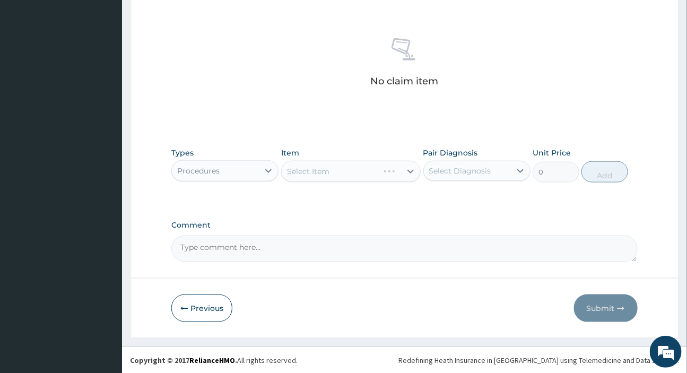
click at [461, 174] on div "Select Diagnosis" at bounding box center [460, 171] width 62 height 11
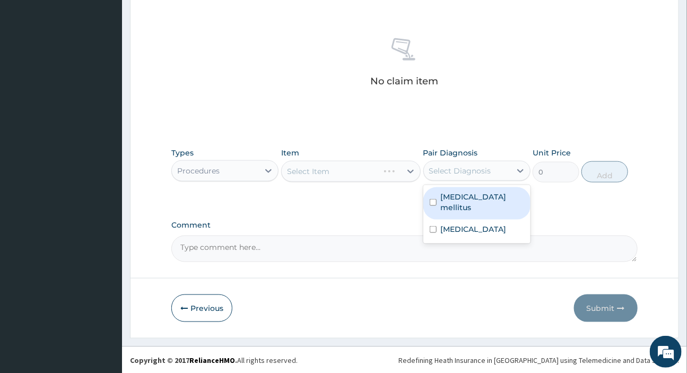
click at [463, 195] on label "Diabetes mellitus" at bounding box center [482, 202] width 83 height 21
checkbox input "true"
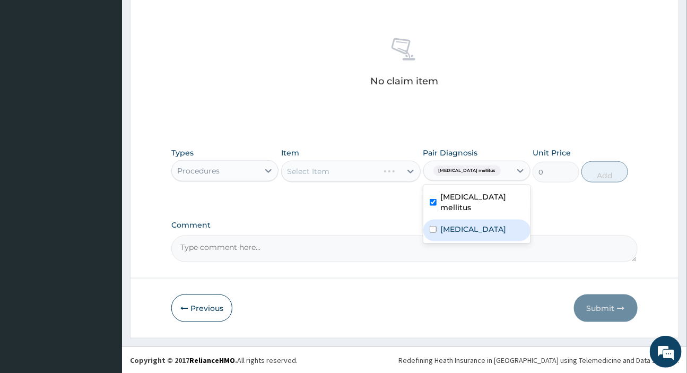
click at [465, 224] on label "Kidney disease" at bounding box center [474, 229] width 66 height 11
checkbox input "true"
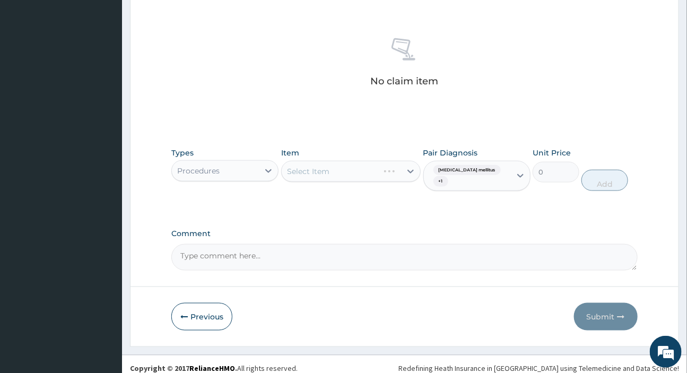
click at [340, 168] on div "Select Item" at bounding box center [351, 171] width 140 height 21
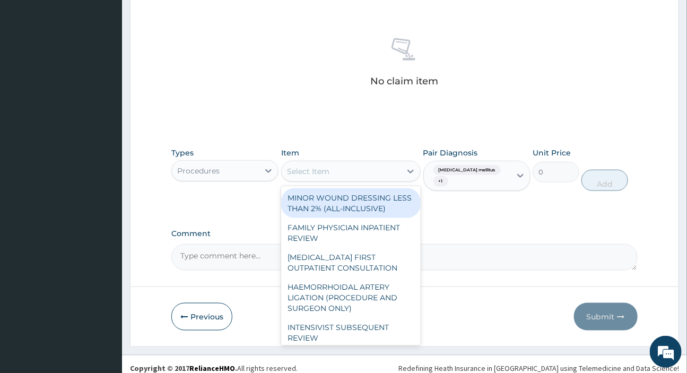
click at [342, 171] on div "Select Item" at bounding box center [341, 171] width 119 height 17
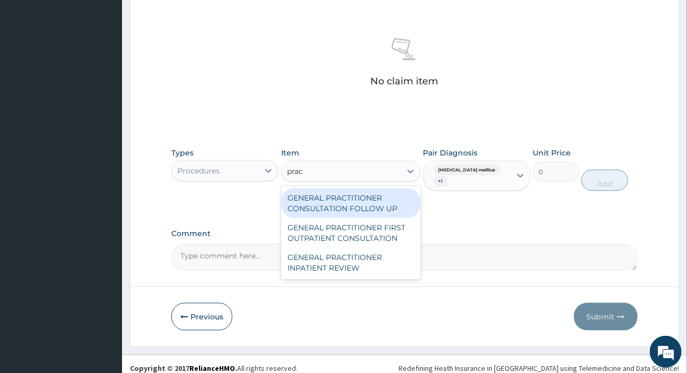
type input "pract"
click at [345, 201] on div "GENERAL PRACTITIONER CONSULTATION FOLLOW UP" at bounding box center [351, 203] width 140 height 30
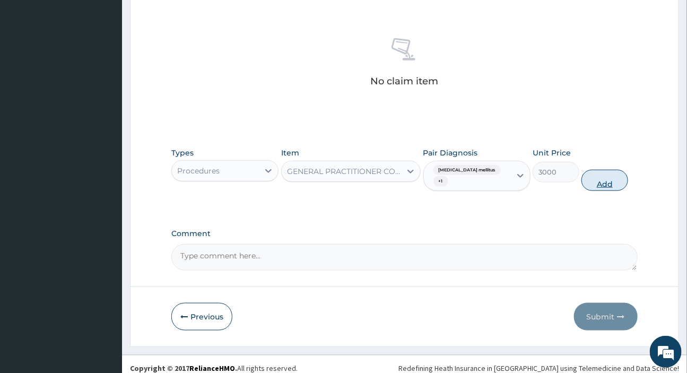
click at [604, 170] on button "Add" at bounding box center [605, 180] width 47 height 21
type input "0"
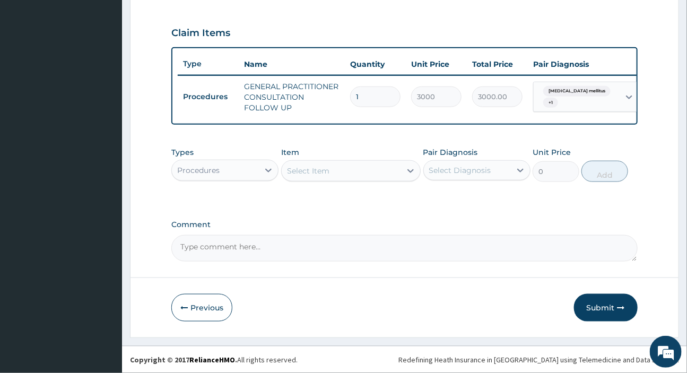
click at [258, 170] on div "Procedures" at bounding box center [215, 170] width 87 height 17
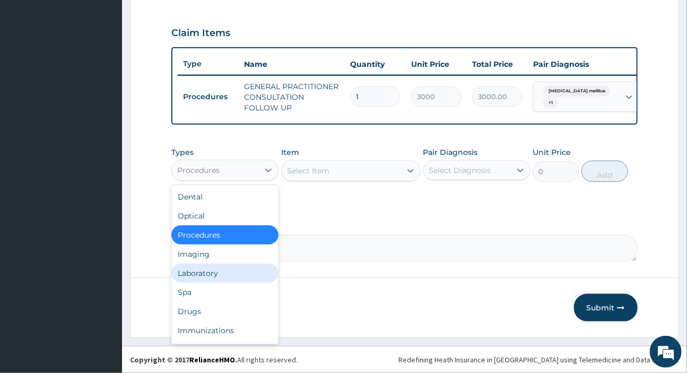
click at [225, 270] on div "Laboratory" at bounding box center [224, 273] width 107 height 19
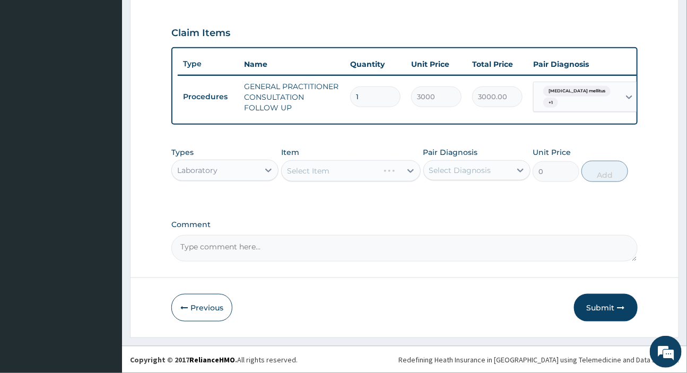
click at [474, 171] on div "Select Diagnosis" at bounding box center [460, 170] width 62 height 11
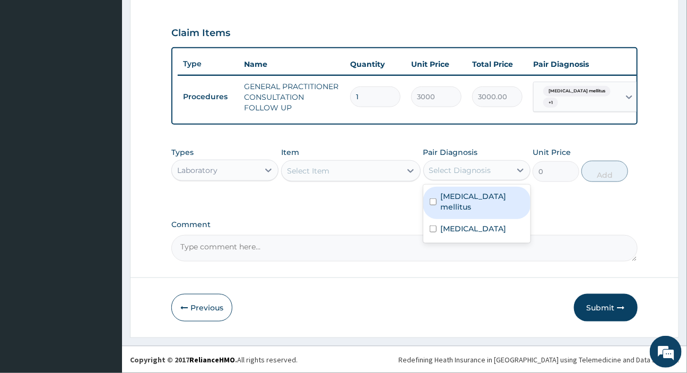
click at [480, 195] on label "Diabetes mellitus" at bounding box center [482, 201] width 83 height 21
checkbox input "true"
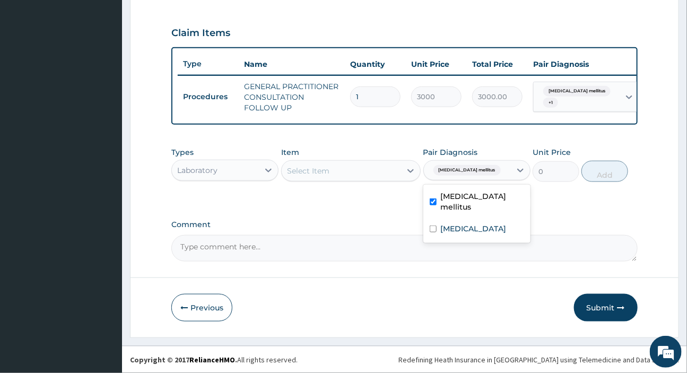
click at [352, 165] on div "Select Item" at bounding box center [341, 170] width 119 height 17
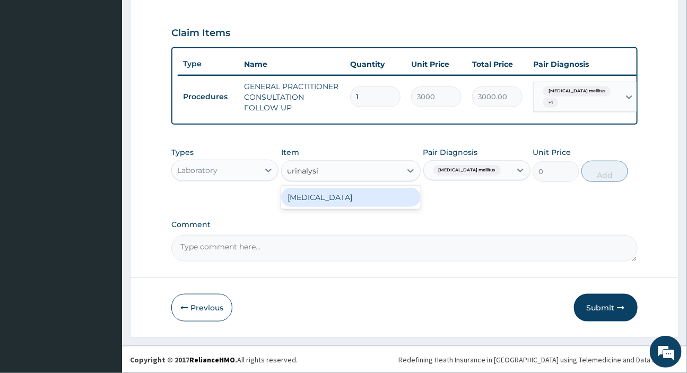
type input "urinalysis"
click at [345, 198] on div "URINALYSIS" at bounding box center [351, 197] width 140 height 19
type input "2625"
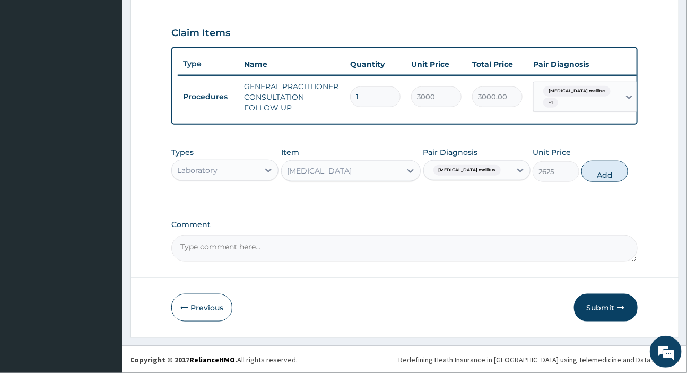
click at [345, 198] on div "Types Laboratory Item URINALYSIS Pair Diagnosis Diabetes mellitus Unit Price 26…" at bounding box center [404, 173] width 466 height 62
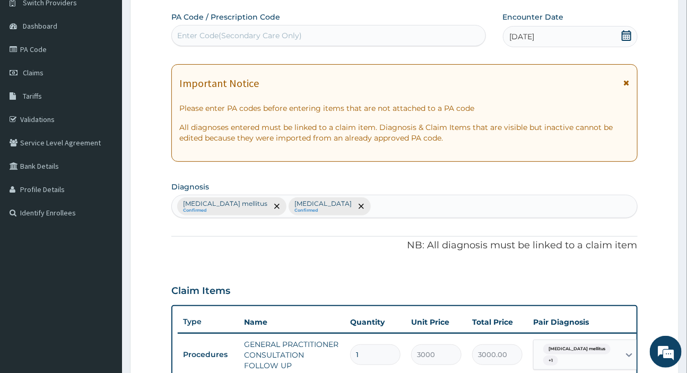
scroll to position [241, 0]
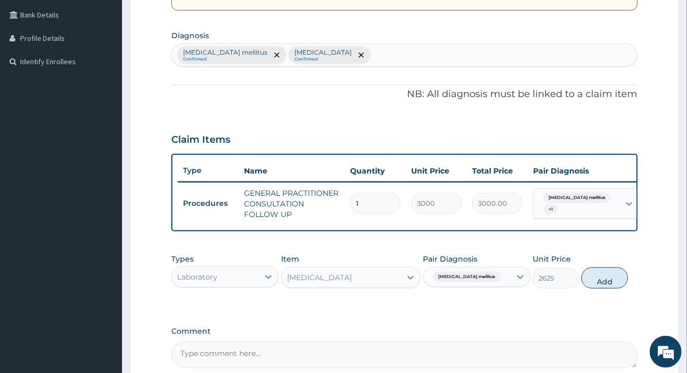
click at [349, 57] on div "Diabetes mellitus Confirmed Kidney disease Confirmed" at bounding box center [404, 55] width 465 height 22
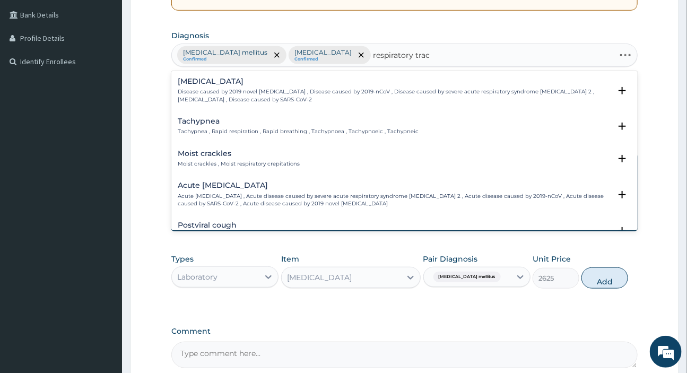
type input "respiratory tract"
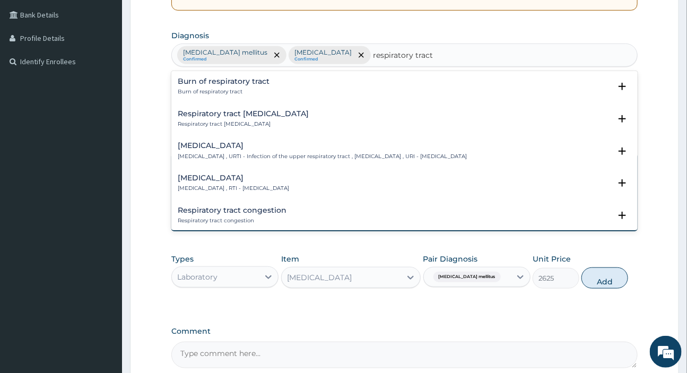
click at [228, 180] on h4 "Respiratory tract infection" at bounding box center [233, 178] width 111 height 8
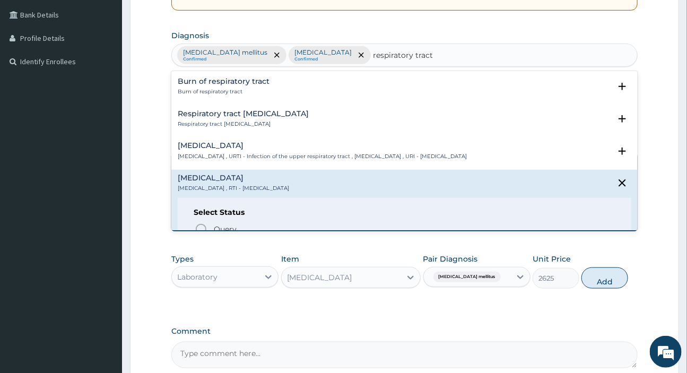
scroll to position [48, 0]
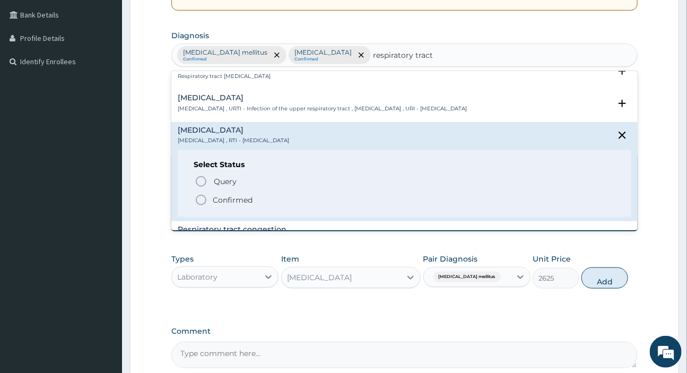
click at [221, 197] on p "Confirmed" at bounding box center [233, 200] width 40 height 11
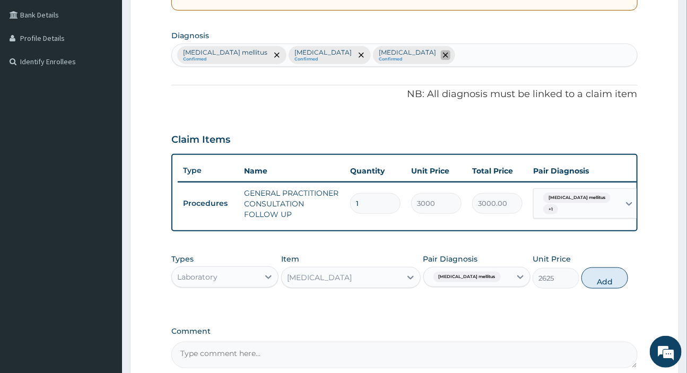
click at [441, 55] on span "remove selection option" at bounding box center [446, 55] width 10 height 10
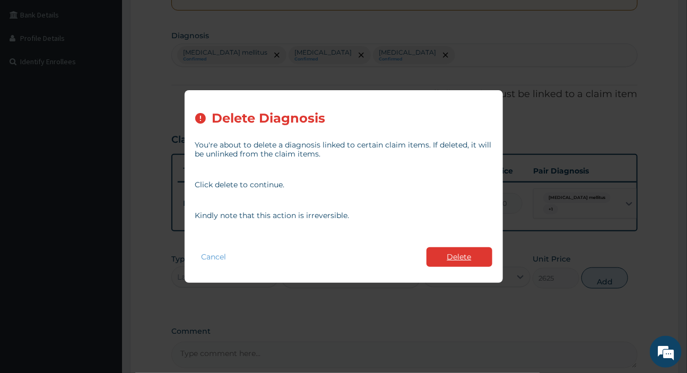
click at [458, 257] on button "Delete" at bounding box center [460, 257] width 66 height 20
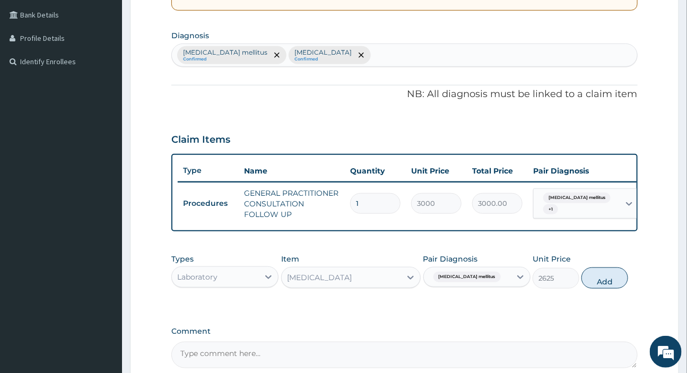
click at [388, 57] on div "Diabetes mellitus Confirmed Kidney disease Confirmed" at bounding box center [404, 55] width 465 height 22
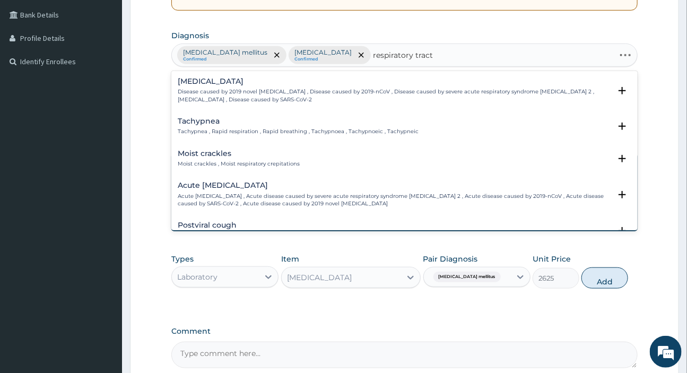
type input "respiratory tract"
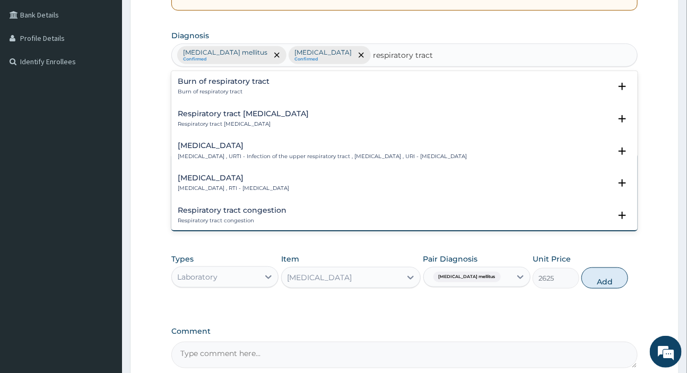
click at [238, 181] on h4 "Respiratory tract infection" at bounding box center [233, 178] width 111 height 8
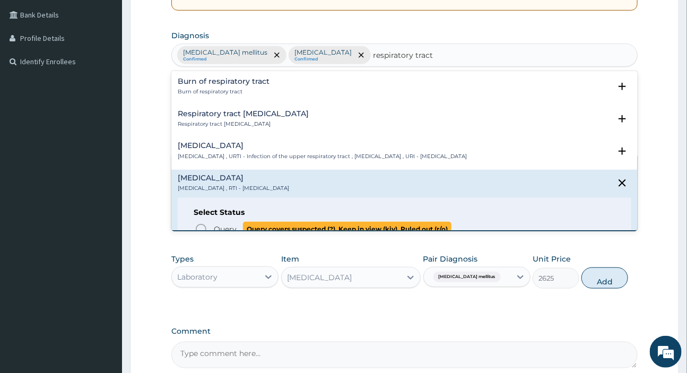
click at [226, 225] on span "Query" at bounding box center [225, 229] width 23 height 11
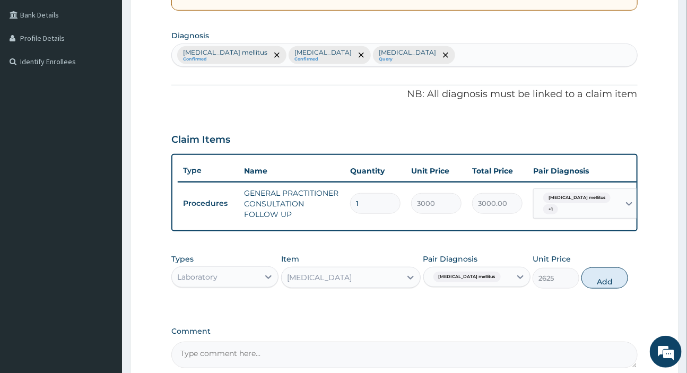
click at [490, 281] on div "Diabetes mellitus" at bounding box center [467, 277] width 87 height 18
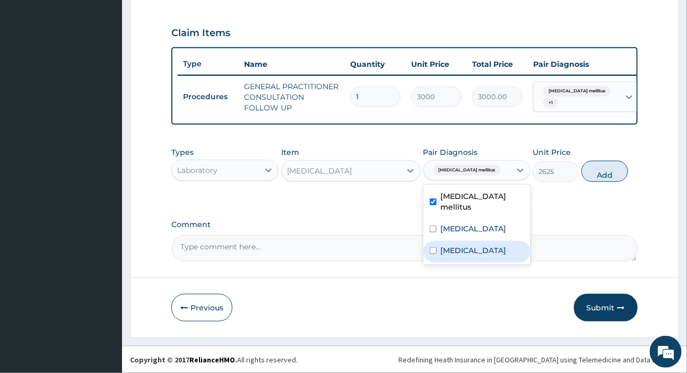
click at [461, 248] on label "Respiratory tract infection" at bounding box center [474, 250] width 66 height 11
checkbox input "true"
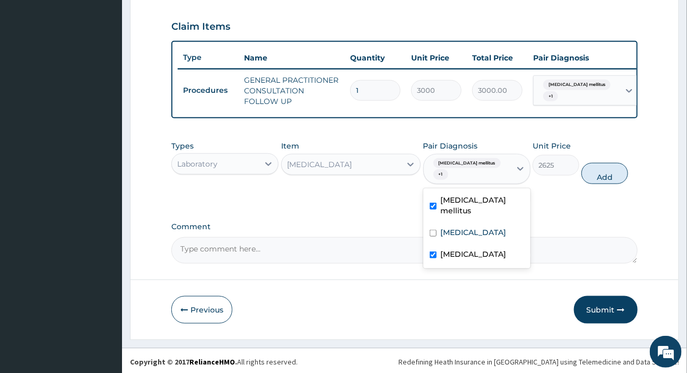
click at [467, 196] on label "Diabetes mellitus" at bounding box center [482, 205] width 83 height 21
checkbox input "false"
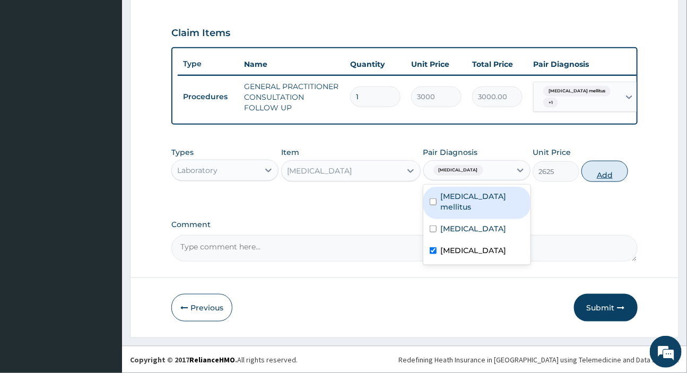
click at [605, 169] on button "Add" at bounding box center [605, 171] width 47 height 21
type input "0"
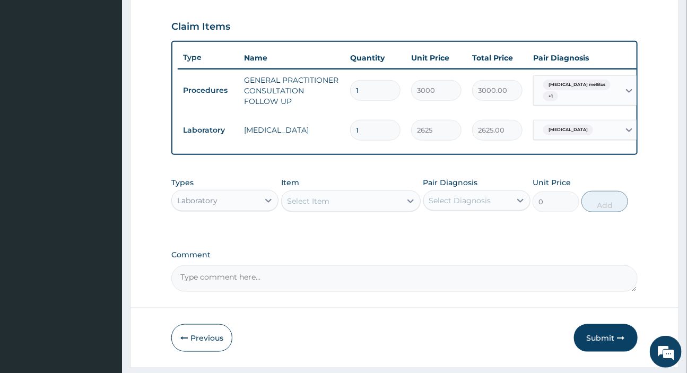
click at [315, 206] on div "Select Item" at bounding box center [308, 201] width 42 height 11
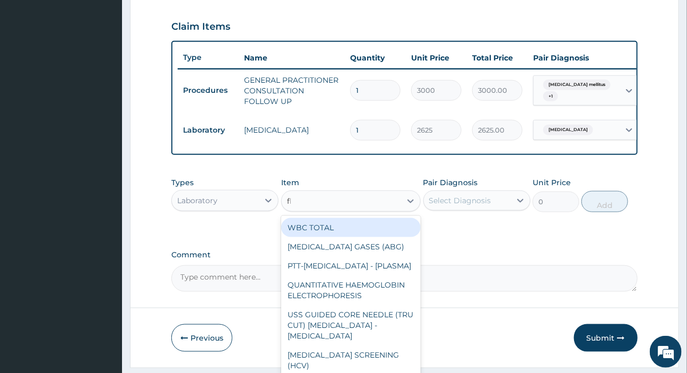
type input "fbs"
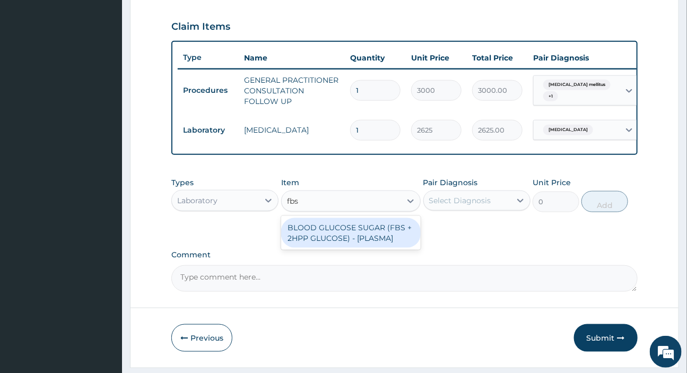
click at [349, 239] on div "BLOOD GLUCOSE SUGAR (FBS + 2HPP GLUCOSE) - [PLASMA]" at bounding box center [351, 233] width 140 height 30
type input "4500"
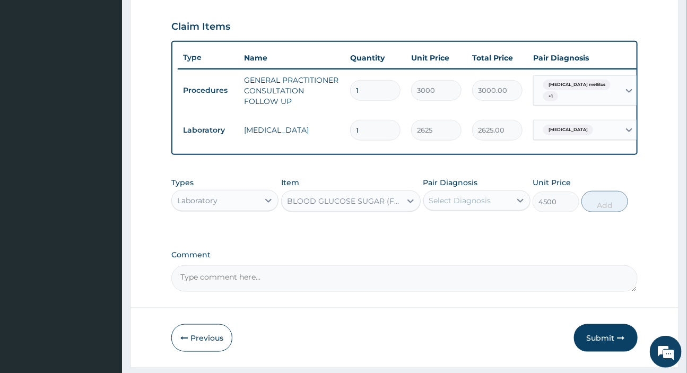
click at [474, 206] on div "Select Diagnosis" at bounding box center [460, 200] width 62 height 11
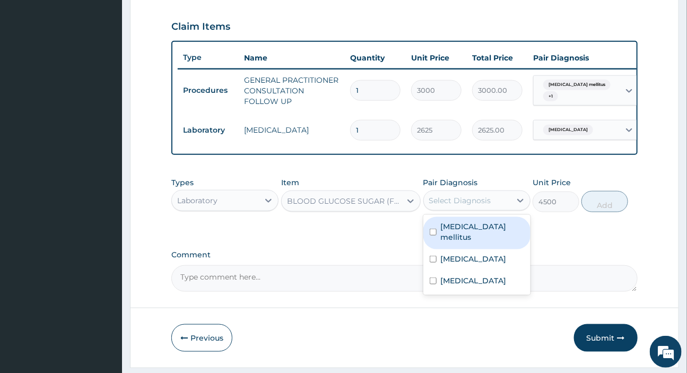
click at [477, 233] on label "Diabetes mellitus" at bounding box center [482, 231] width 83 height 21
checkbox input "true"
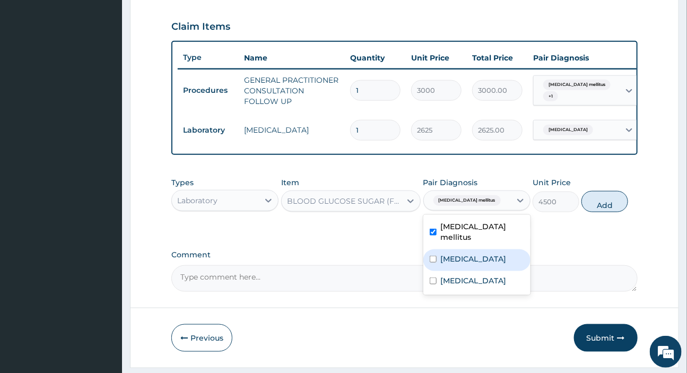
click at [602, 206] on button "Add" at bounding box center [605, 201] width 47 height 21
type input "0"
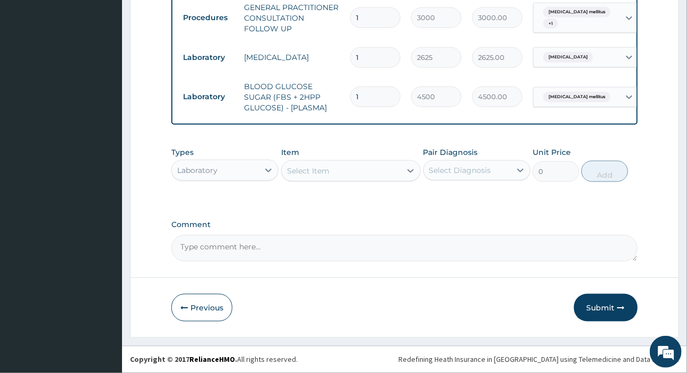
scroll to position [433, 0]
click at [330, 170] on div "Select Item" at bounding box center [341, 170] width 119 height 17
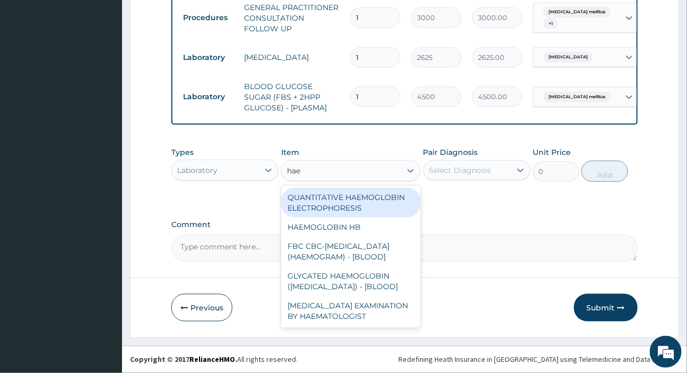
type input "haem"
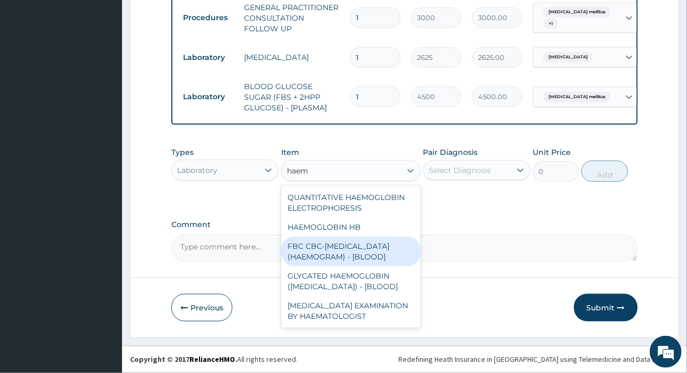
scroll to position [4, 0]
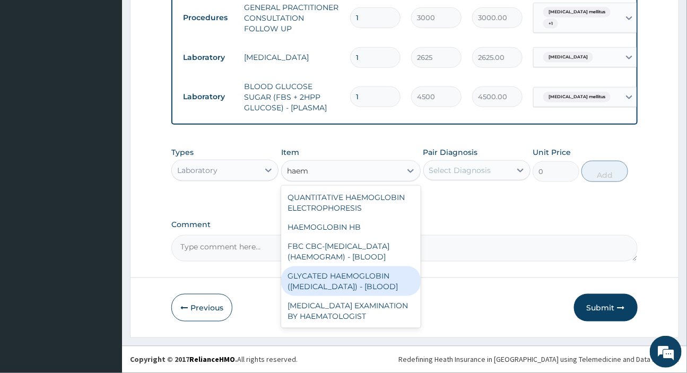
click at [350, 293] on div "GLYCATED HAEMOGLOBIN (HBA1C) - [BLOOD]" at bounding box center [351, 281] width 140 height 30
type input "16500"
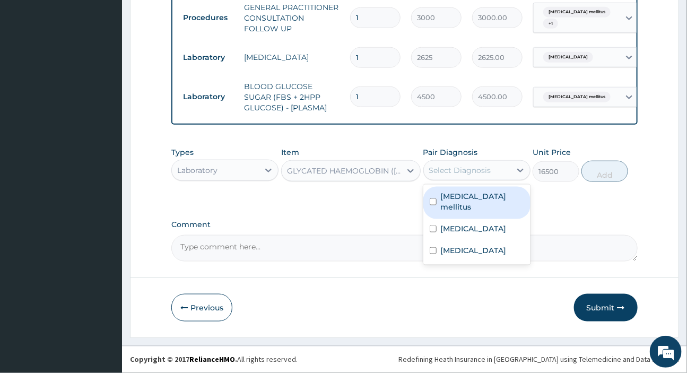
click at [488, 169] on div "Select Diagnosis" at bounding box center [460, 170] width 62 height 11
click at [467, 169] on div "Select Diagnosis" at bounding box center [460, 170] width 62 height 11
click at [448, 167] on div "Select Diagnosis" at bounding box center [460, 170] width 62 height 11
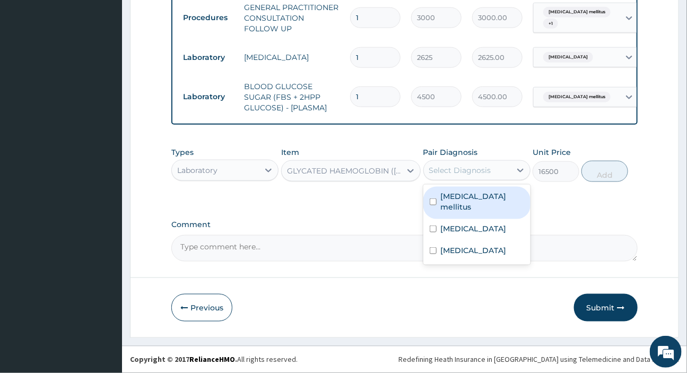
click at [459, 173] on div "Select Diagnosis" at bounding box center [460, 170] width 62 height 11
click at [458, 199] on label "Diabetes mellitus" at bounding box center [482, 201] width 83 height 21
checkbox input "true"
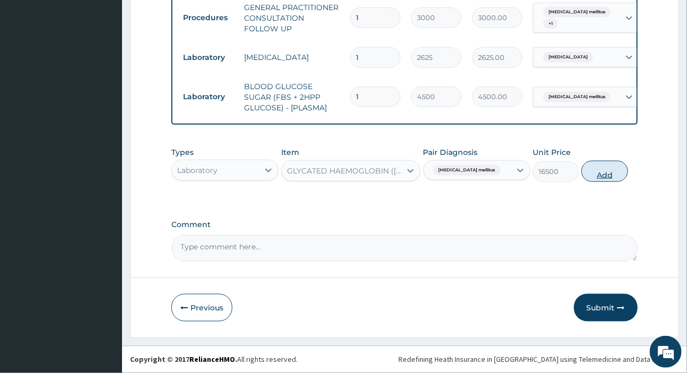
click at [593, 170] on button "Add" at bounding box center [605, 171] width 47 height 21
type input "0"
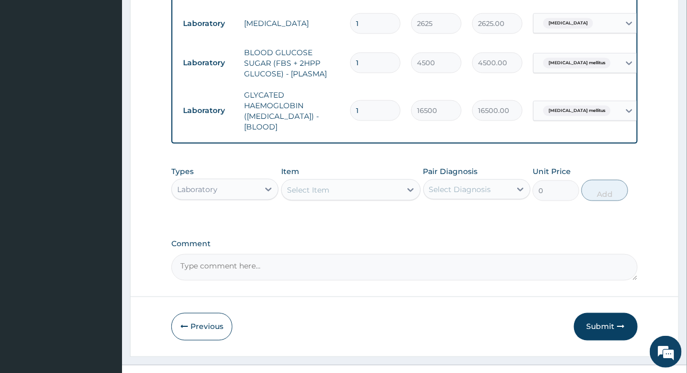
scroll to position [476, 0]
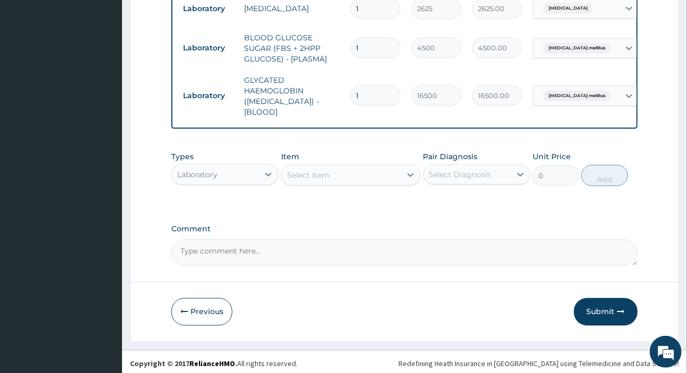
click at [338, 174] on div "Select Item" at bounding box center [341, 175] width 119 height 17
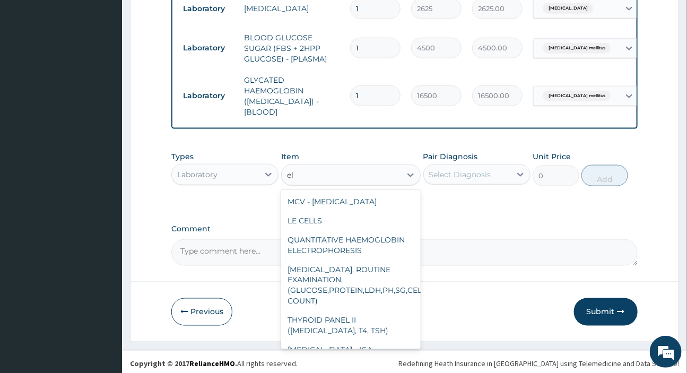
type input "e"
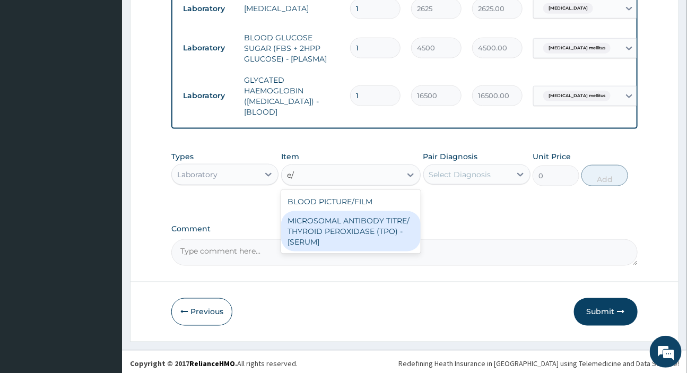
type input "e"
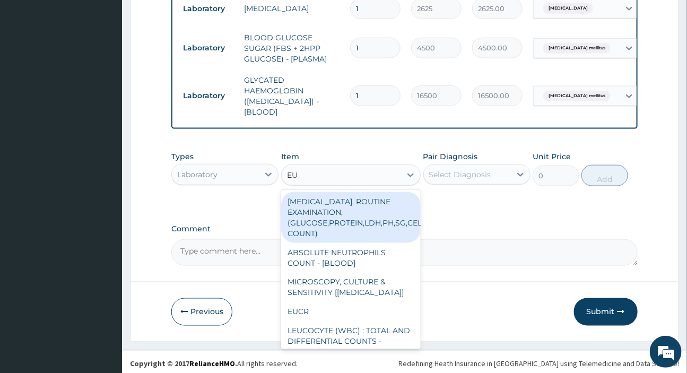
type input "EUC"
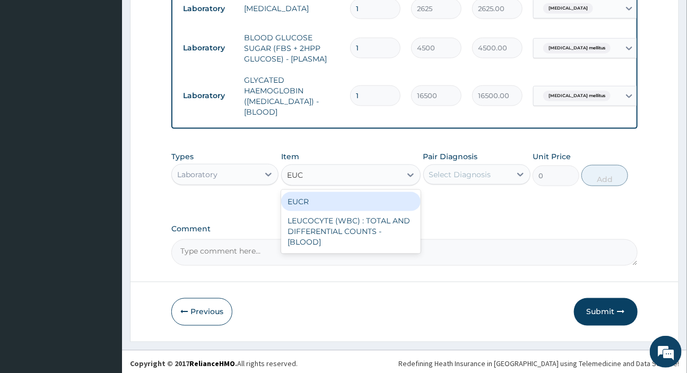
click at [302, 195] on div "EUCR" at bounding box center [351, 201] width 140 height 19
type input "9000"
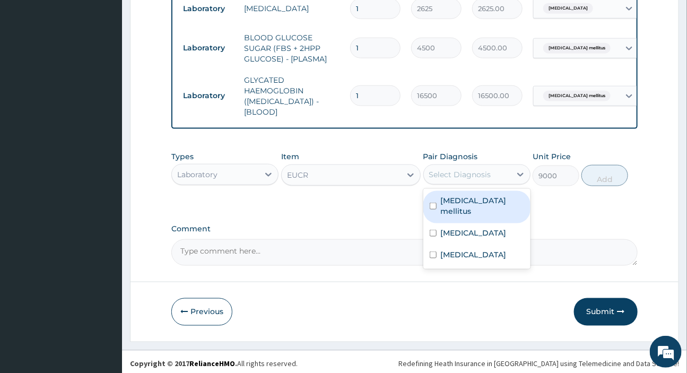
click at [455, 173] on div "Select Diagnosis" at bounding box center [460, 174] width 62 height 11
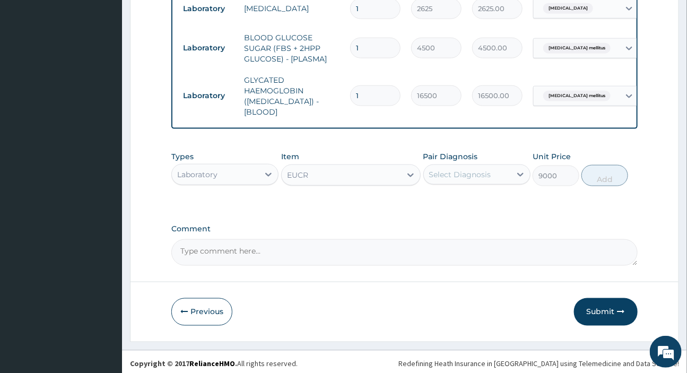
click at [441, 169] on div "Select Diagnosis" at bounding box center [460, 174] width 62 height 11
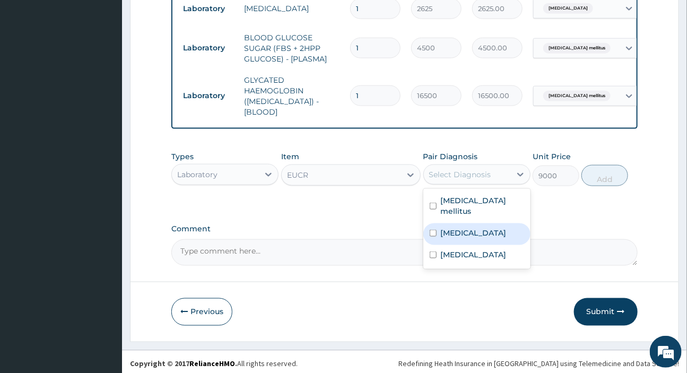
click at [471, 228] on label "Kidney disease" at bounding box center [474, 233] width 66 height 11
checkbox input "true"
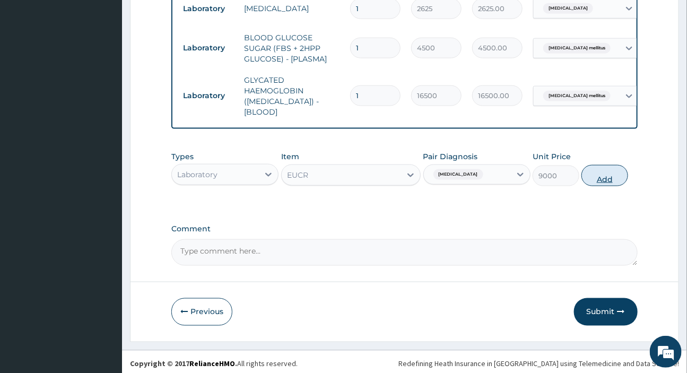
click at [613, 174] on button "Add" at bounding box center [605, 175] width 47 height 21
type input "0"
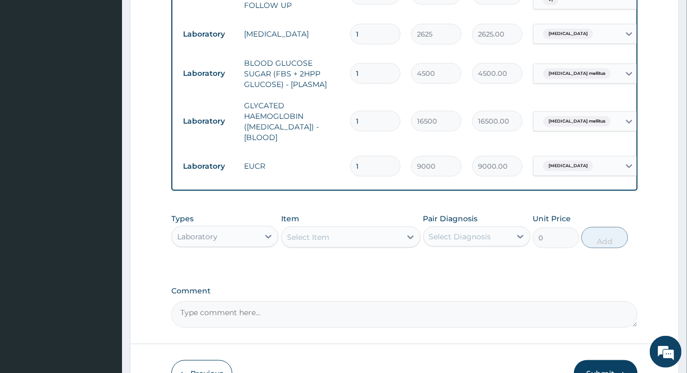
scroll to position [513, 0]
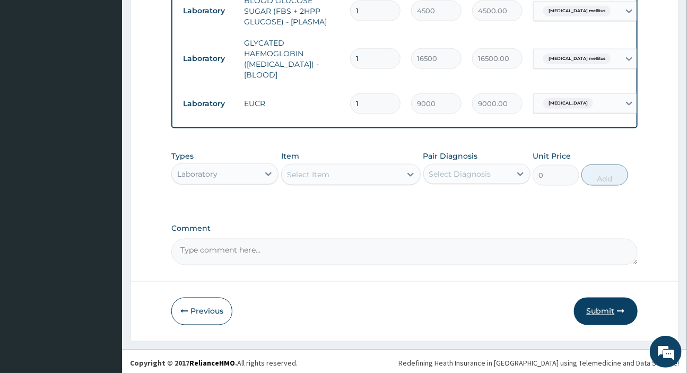
click at [605, 301] on button "Submit" at bounding box center [606, 312] width 64 height 28
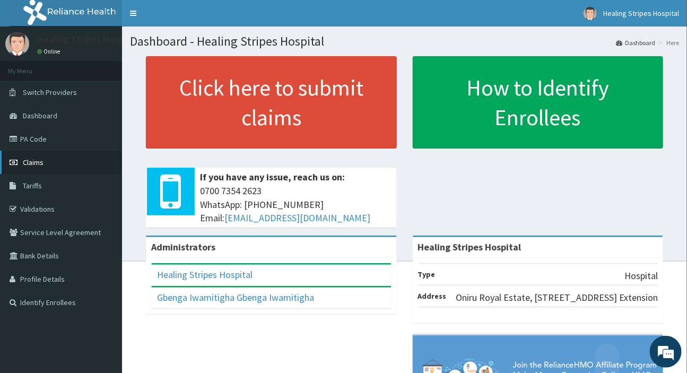
click at [46, 157] on link "Claims" at bounding box center [61, 162] width 122 height 23
click at [28, 137] on link "PA Code" at bounding box center [61, 138] width 122 height 23
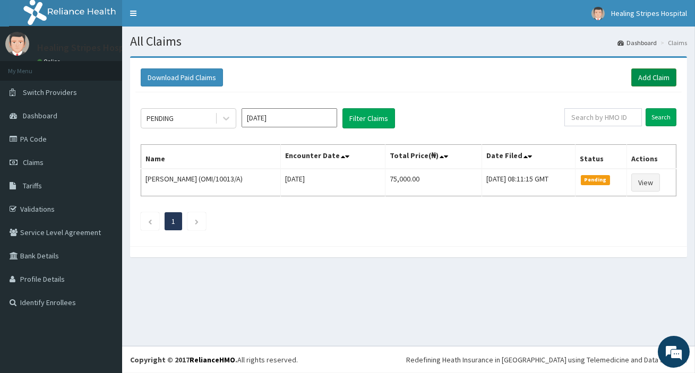
click at [645, 80] on link "Add Claim" at bounding box center [653, 77] width 45 height 18
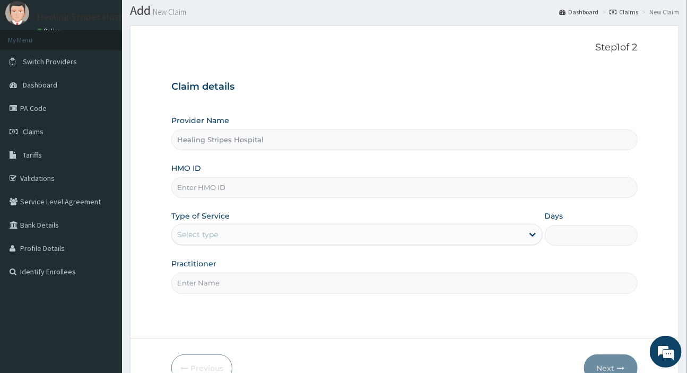
scroll to position [48, 0]
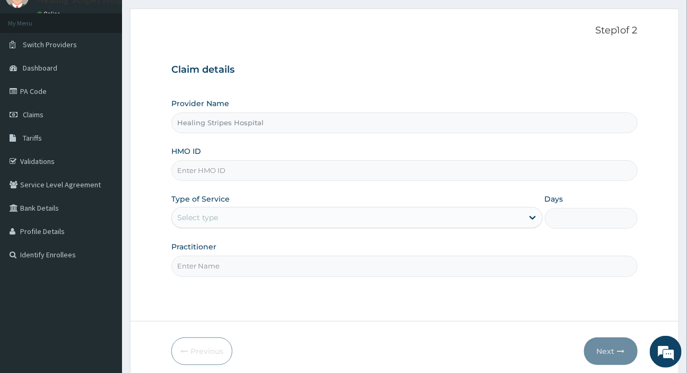
click at [205, 168] on input "HMO ID" at bounding box center [404, 170] width 466 height 21
paste input "OMI/10013/A"
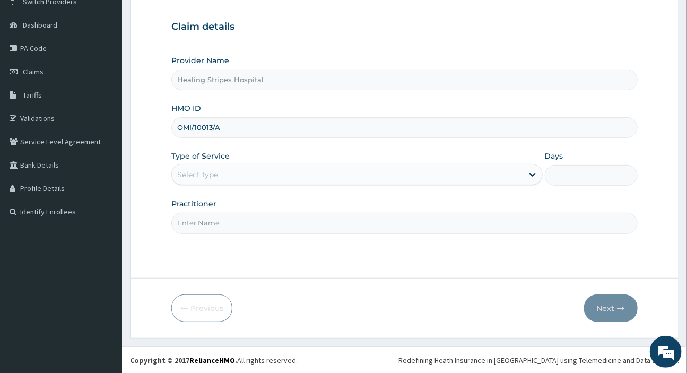
type input "OMI/10013/A"
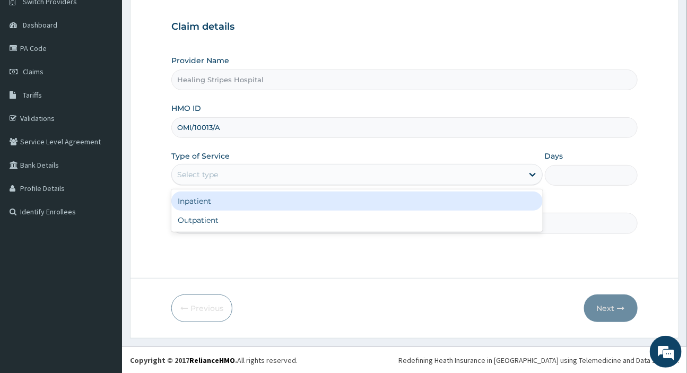
click at [219, 177] on div "Select type" at bounding box center [347, 174] width 351 height 17
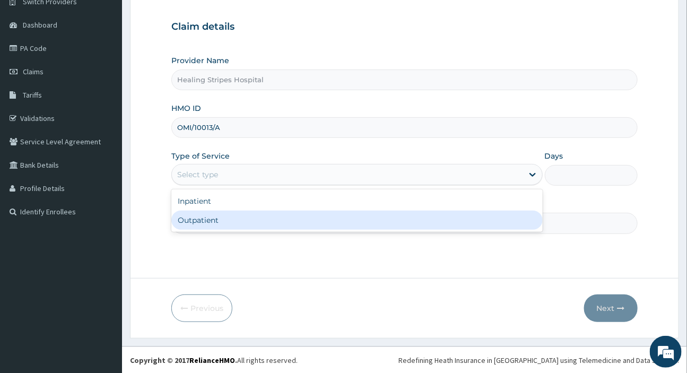
drag, startPoint x: 231, startPoint y: 219, endPoint x: 237, endPoint y: 222, distance: 6.4
click at [231, 219] on div "Outpatient" at bounding box center [356, 220] width 371 height 19
type input "1"
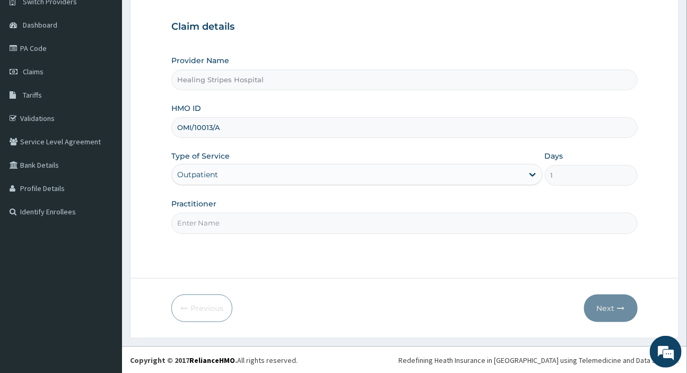
click at [248, 225] on input "Practitioner" at bounding box center [404, 223] width 466 height 21
type input "DR EMMA"
click at [624, 301] on button "Next" at bounding box center [611, 309] width 54 height 28
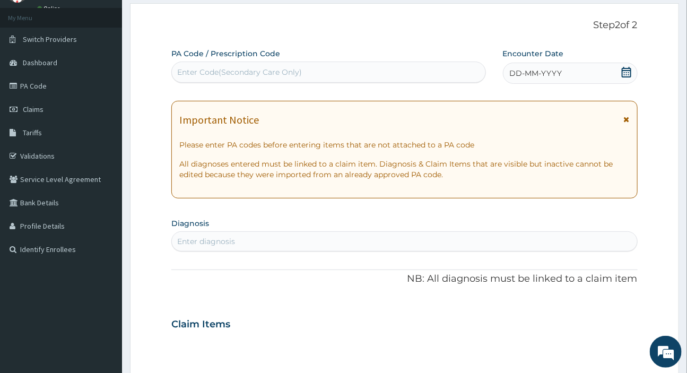
scroll to position [0, 0]
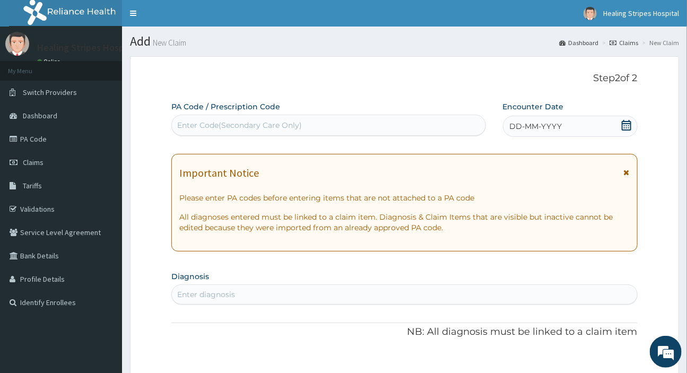
click at [568, 123] on div "DD-MM-YYYY" at bounding box center [570, 126] width 135 height 21
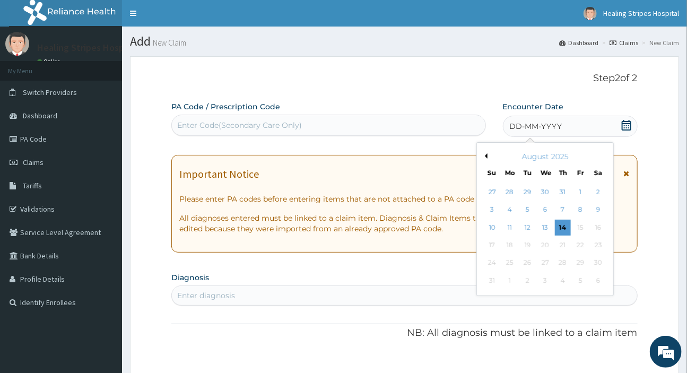
click at [485, 154] on button "Previous Month" at bounding box center [485, 155] width 5 height 5
click at [526, 245] on div "22" at bounding box center [528, 245] width 16 height 16
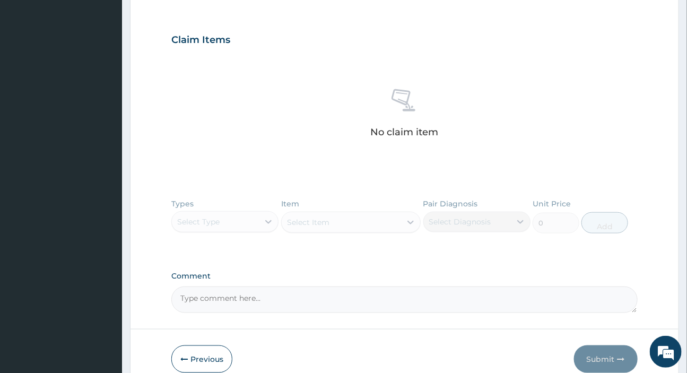
scroll to position [241, 0]
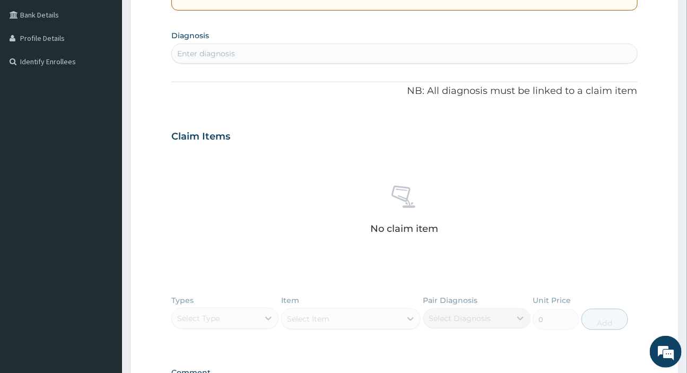
click at [249, 49] on div "Enter diagnosis" at bounding box center [404, 53] width 465 height 17
type input "WOUND"
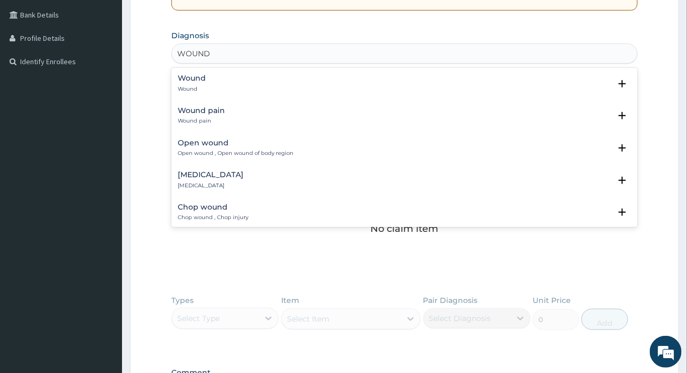
click at [185, 80] on h4 "Wound" at bounding box center [192, 78] width 28 height 8
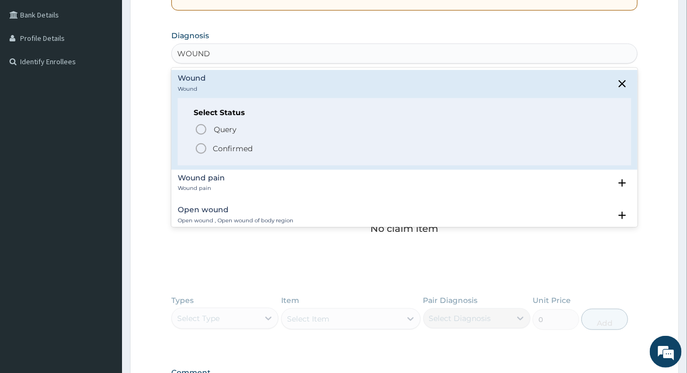
click at [200, 147] on icon "status option filled" at bounding box center [201, 148] width 13 height 13
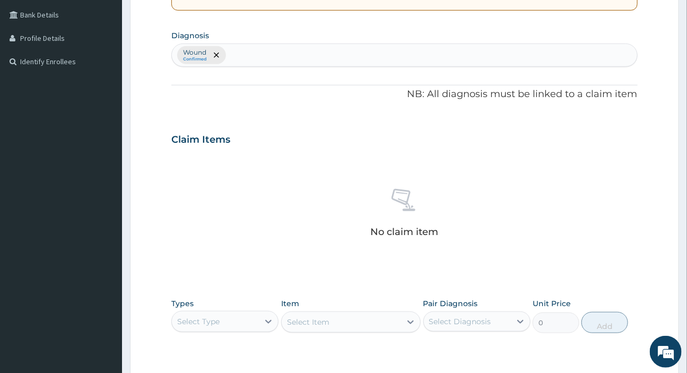
scroll to position [386, 0]
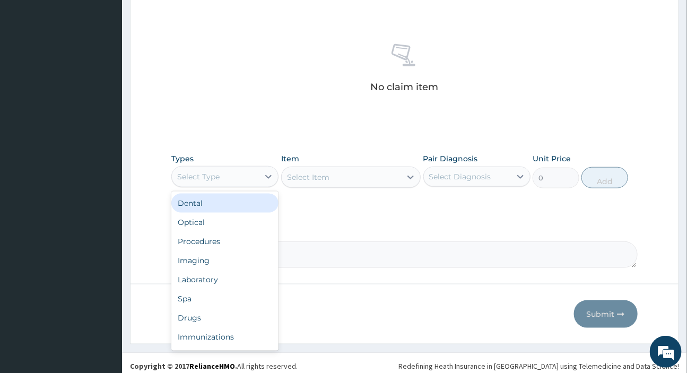
click at [243, 173] on div "Select Type" at bounding box center [215, 176] width 87 height 17
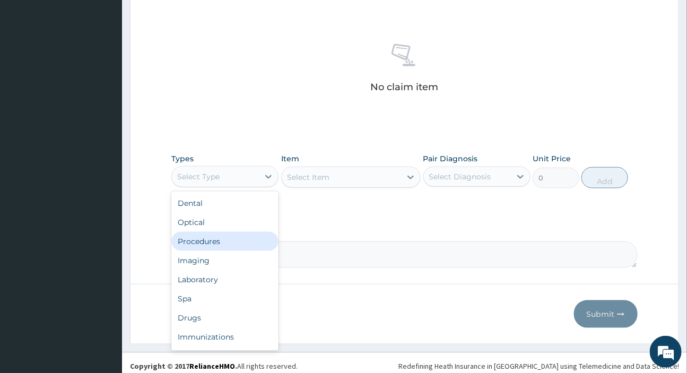
click at [200, 237] on div "Procedures" at bounding box center [224, 241] width 107 height 19
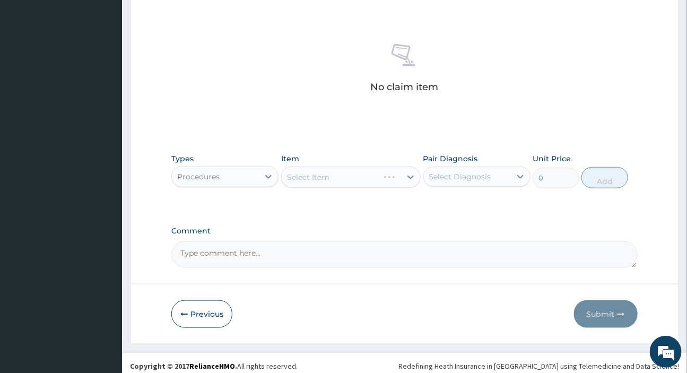
click at [458, 173] on div "Select Diagnosis" at bounding box center [460, 176] width 62 height 11
click at [452, 204] on label "Wound" at bounding box center [455, 202] width 28 height 11
checkbox input "true"
click at [334, 173] on div "Select Item" at bounding box center [351, 177] width 140 height 21
click at [338, 171] on div "Select Item" at bounding box center [351, 177] width 140 height 21
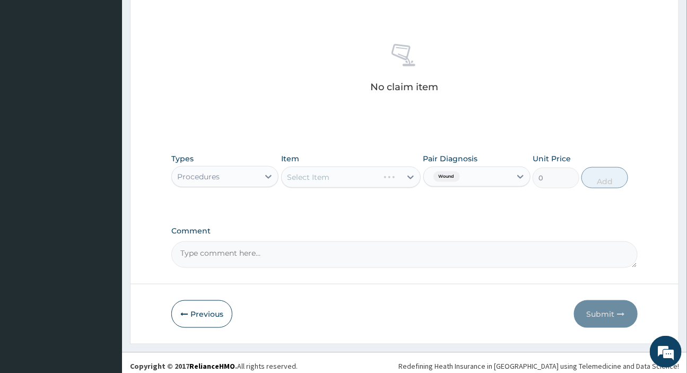
click at [338, 175] on div "Select Item" at bounding box center [351, 177] width 140 height 21
click at [338, 175] on div "Select Item" at bounding box center [341, 177] width 119 height 17
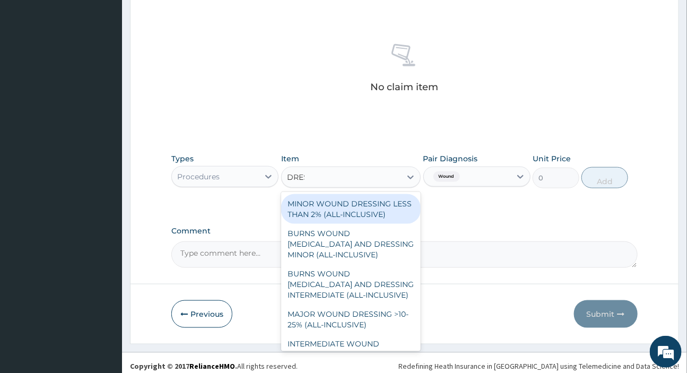
type input "DRESS"
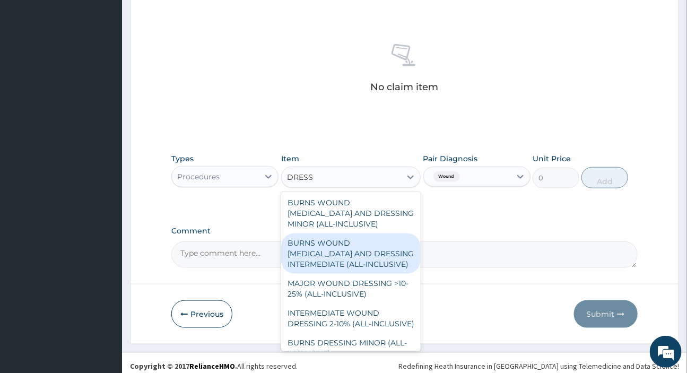
scroll to position [48, 0]
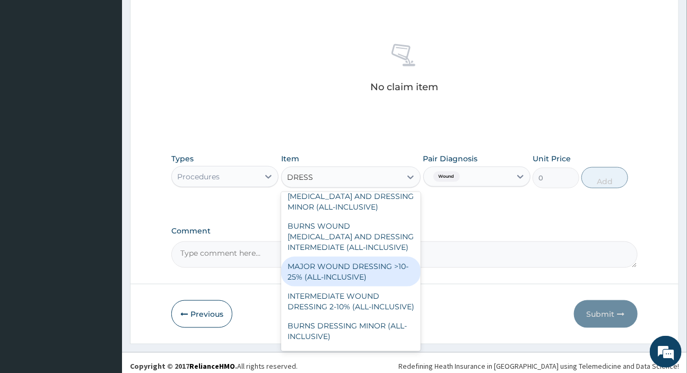
click at [342, 280] on div "MAJOR WOUND DRESSING >10-25% (ALL-INCLUSIVE)" at bounding box center [351, 272] width 140 height 30
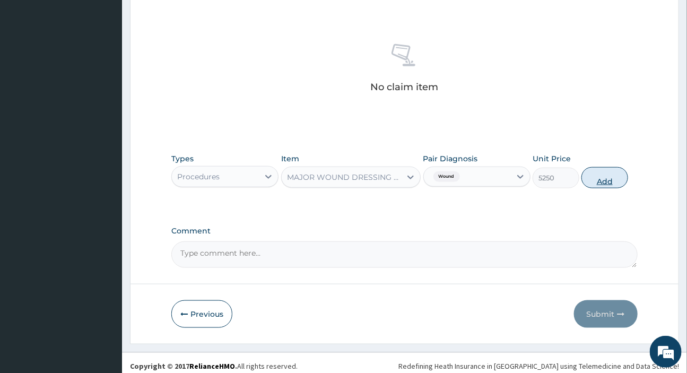
click at [597, 177] on button "Add" at bounding box center [605, 177] width 47 height 21
type input "0"
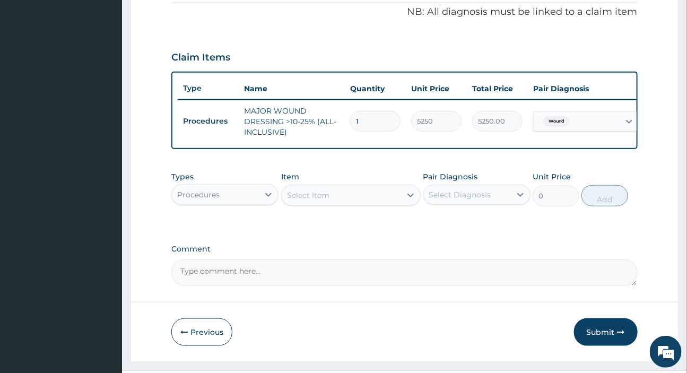
scroll to position [306, 0]
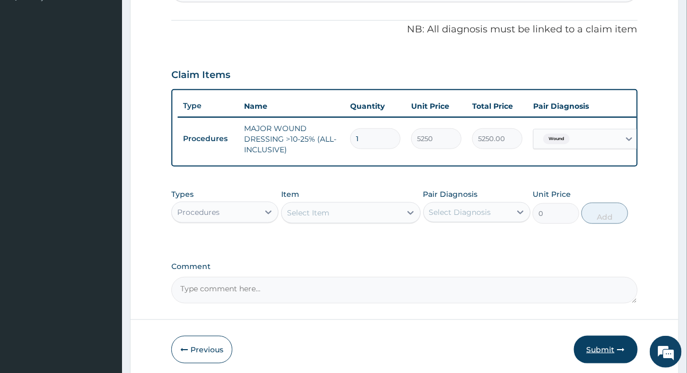
click at [596, 361] on button "Submit" at bounding box center [606, 350] width 64 height 28
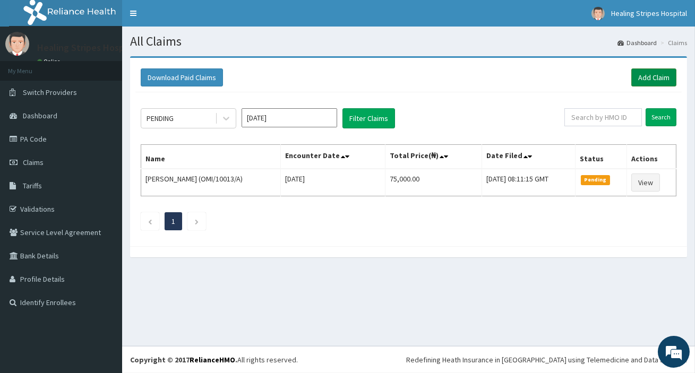
click at [638, 78] on link "Add Claim" at bounding box center [653, 77] width 45 height 18
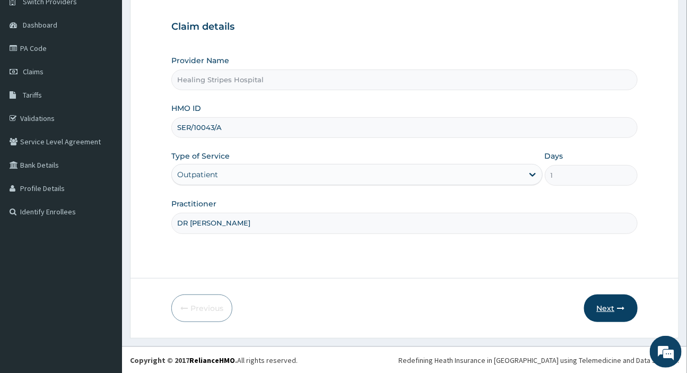
type input "DR [PERSON_NAME]"
click at [615, 308] on button "Next" at bounding box center [611, 309] width 54 height 28
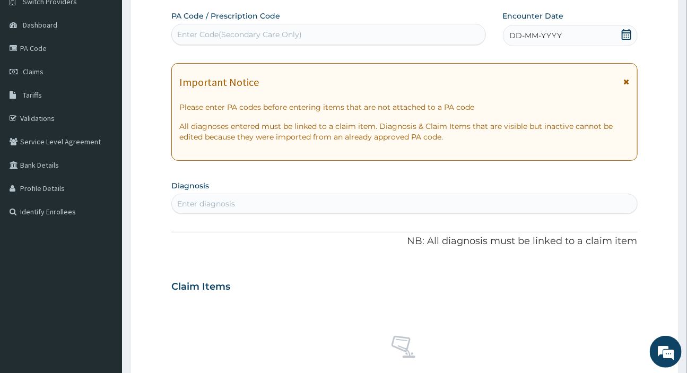
scroll to position [0, 0]
click at [320, 30] on div "Enter Code(Secondary Care Only)" at bounding box center [328, 34] width 313 height 17
paste input "PA/E69D9B"
type input "PA/E69D9B"
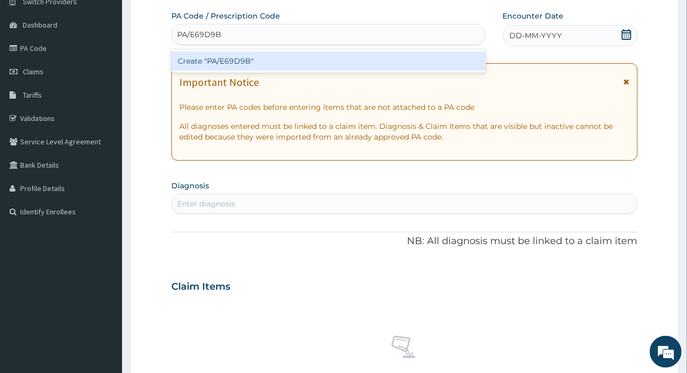
click at [309, 59] on div "Create "PA/E69D9B"" at bounding box center [328, 60] width 314 height 19
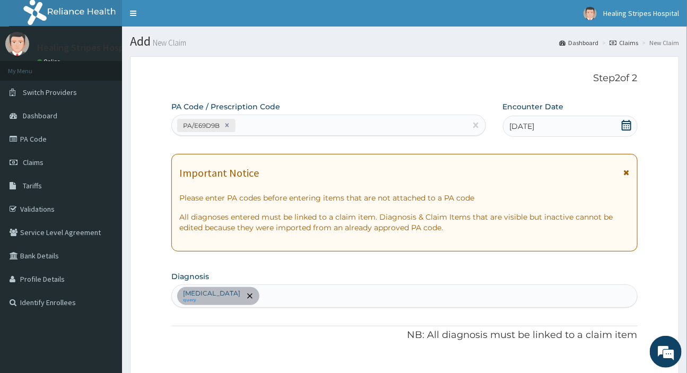
click at [273, 123] on div "PA/E69D9B" at bounding box center [319, 126] width 294 height 18
paste input "PA/7CAF61"
type input "PA/7CAF61"
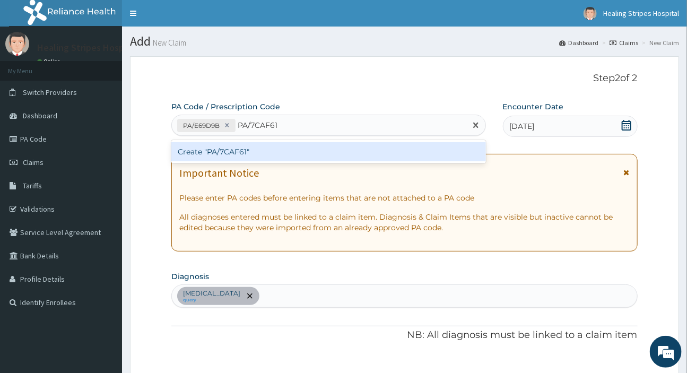
click at [254, 151] on div "Create "PA/7CAF61"" at bounding box center [328, 151] width 314 height 19
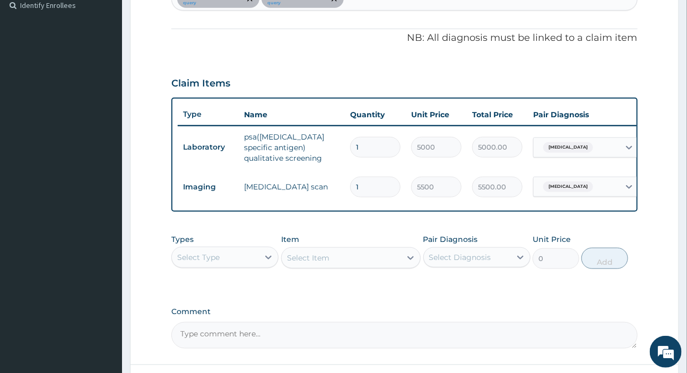
scroll to position [0, 66]
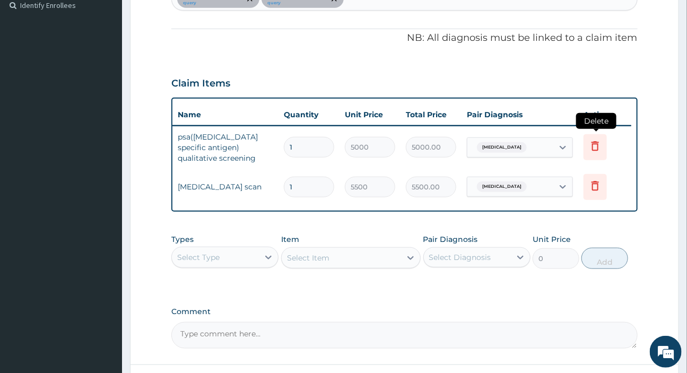
click at [599, 150] on icon at bounding box center [595, 146] width 13 height 13
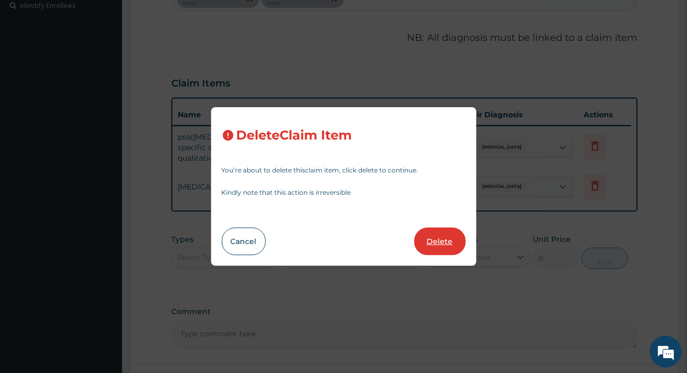
click at [446, 239] on button "Delete" at bounding box center [440, 242] width 51 height 28
type input "5500"
type input "5500.00"
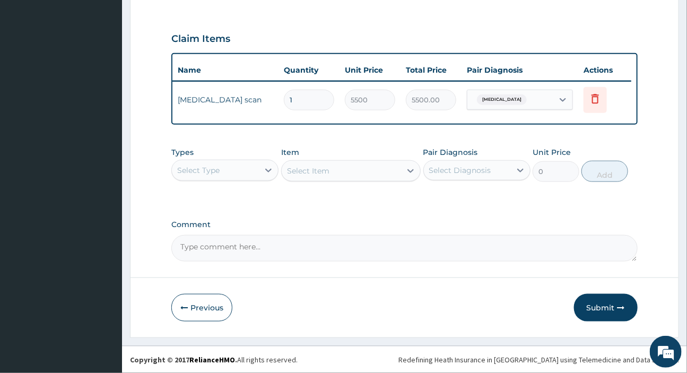
scroll to position [348, 0]
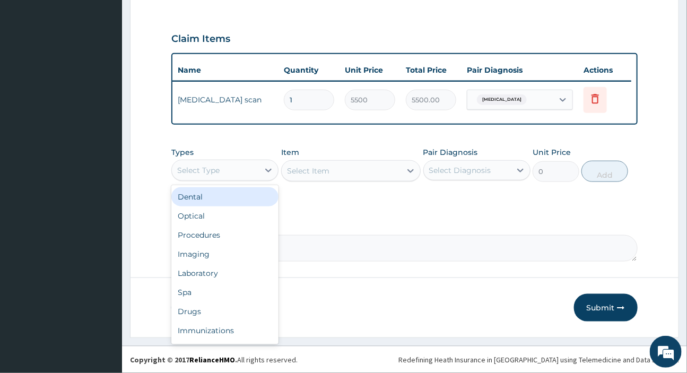
click at [237, 166] on div "Select Type" at bounding box center [215, 170] width 87 height 17
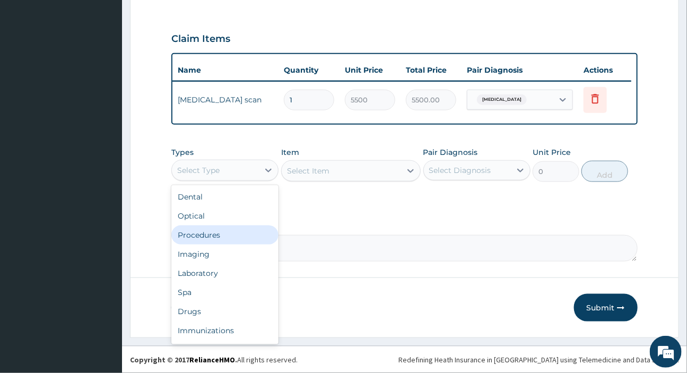
click at [243, 232] on div "Procedures" at bounding box center [224, 235] width 107 height 19
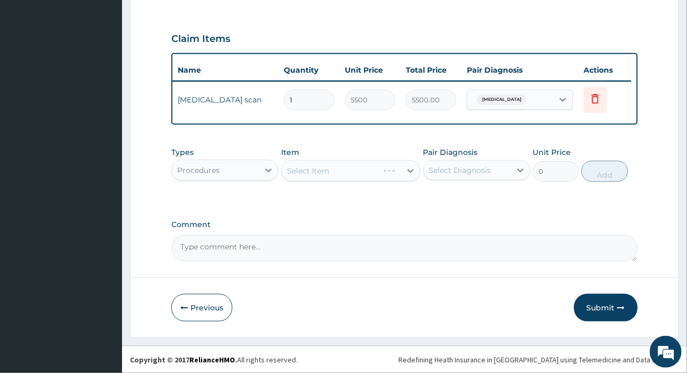
click at [357, 168] on div "Select Item" at bounding box center [351, 170] width 140 height 21
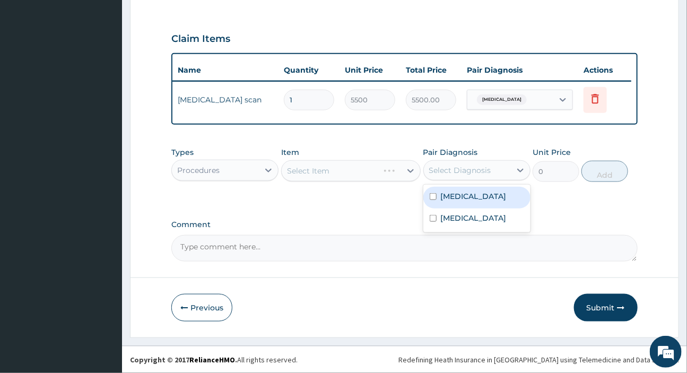
click at [507, 167] on div "Select Diagnosis" at bounding box center [467, 170] width 87 height 17
click at [490, 202] on label "Benign neoplasm of prostate" at bounding box center [474, 196] width 66 height 11
checkbox input "true"
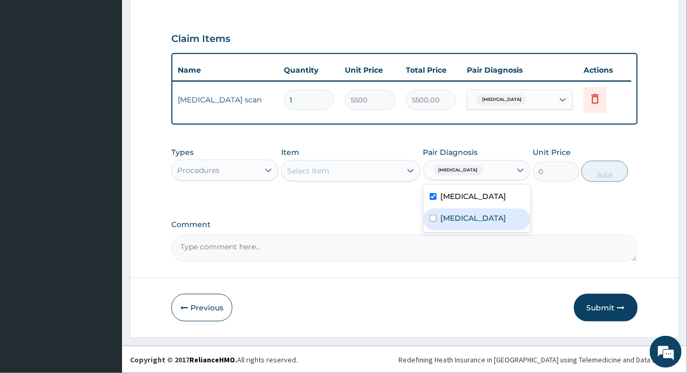
click at [465, 223] on label "Benign prostatic hyperplasia" at bounding box center [474, 218] width 66 height 11
checkbox input "true"
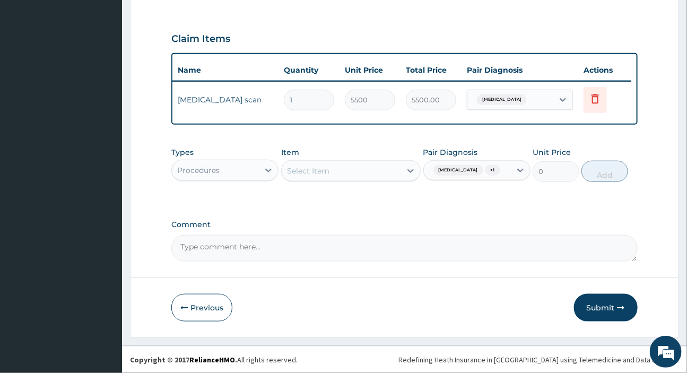
click at [384, 203] on div "Types Procedures Item Select Item Pair Diagnosis Benign neoplasm of prostate + …" at bounding box center [404, 173] width 466 height 62
drag, startPoint x: 440, startPoint y: 168, endPoint x: 504, endPoint y: 165, distance: 64.3
click at [504, 165] on div "Benign neoplasm of prostate + 1" at bounding box center [467, 170] width 87 height 18
click at [386, 196] on div "Types Procedures Item Select Item Pair Diagnosis Benign neoplasm of prostate + …" at bounding box center [404, 173] width 466 height 62
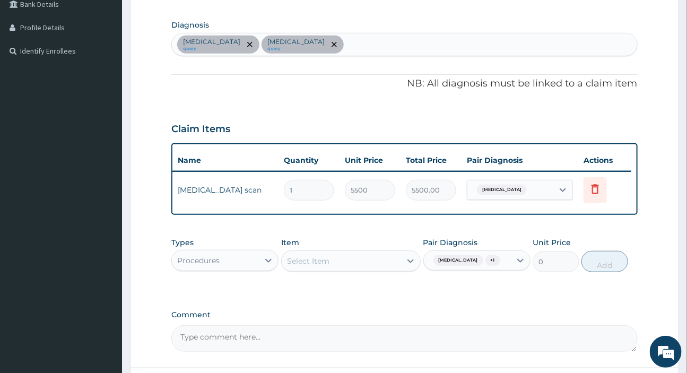
scroll to position [300, 0]
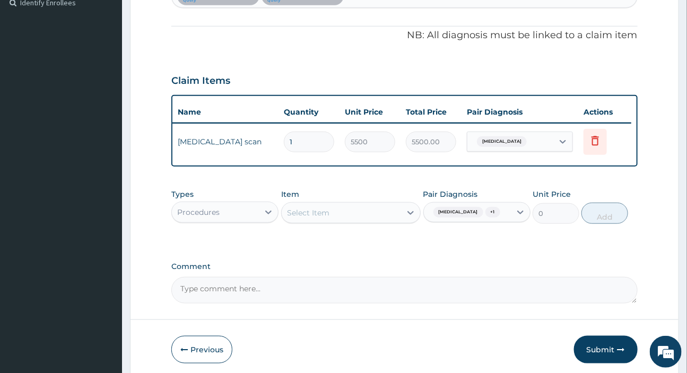
click at [377, 214] on div "Select Item" at bounding box center [341, 212] width 119 height 17
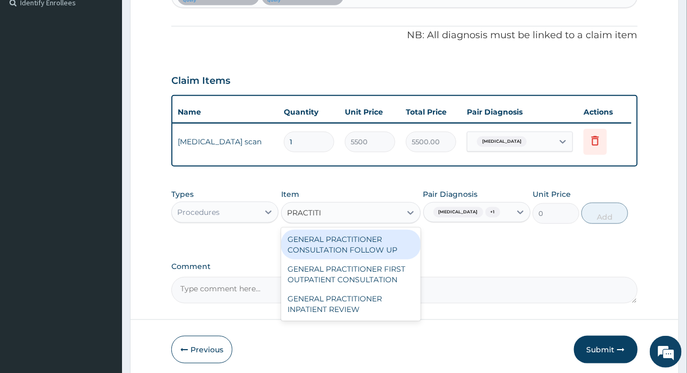
type input "PRACTITIO"
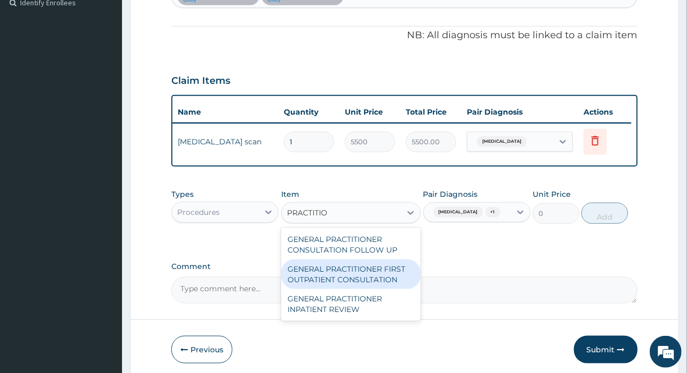
click at [324, 282] on div "GENERAL PRACTITIONER FIRST OUTPATIENT CONSULTATION" at bounding box center [351, 275] width 140 height 30
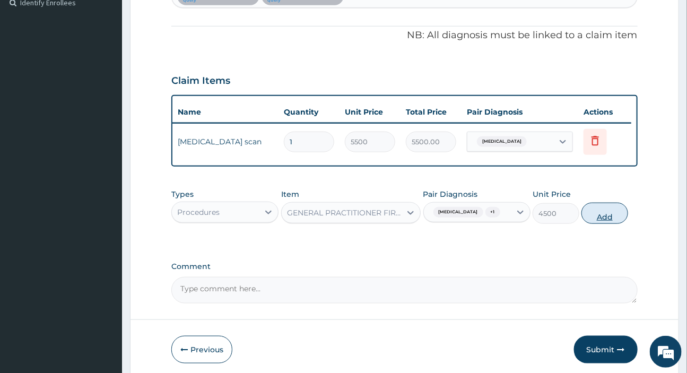
click at [602, 224] on button "Add" at bounding box center [605, 213] width 47 height 21
type input "0"
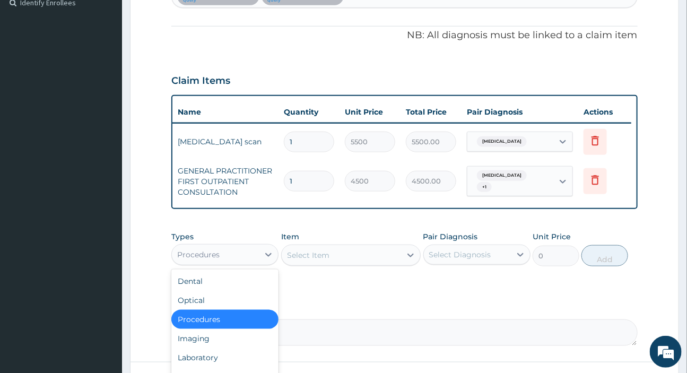
click at [231, 258] on div "Procedures" at bounding box center [215, 254] width 87 height 17
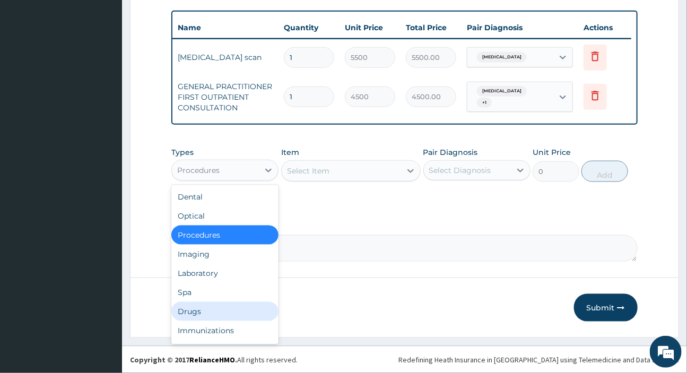
click at [234, 306] on div "Drugs" at bounding box center [224, 311] width 107 height 19
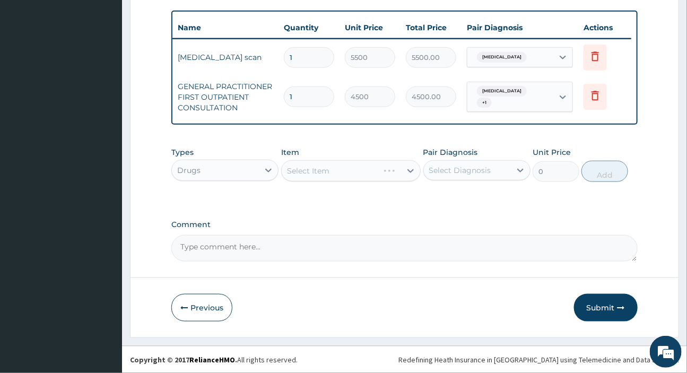
click at [472, 170] on div "Select Diagnosis" at bounding box center [460, 170] width 62 height 11
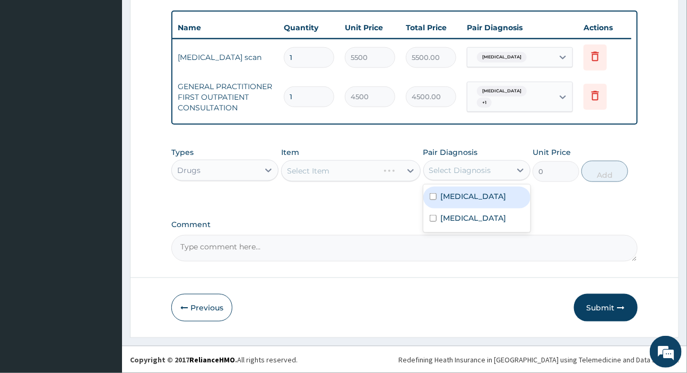
click at [351, 173] on div "Select Item" at bounding box center [351, 170] width 140 height 21
click at [451, 168] on div "Select Diagnosis" at bounding box center [460, 170] width 62 height 11
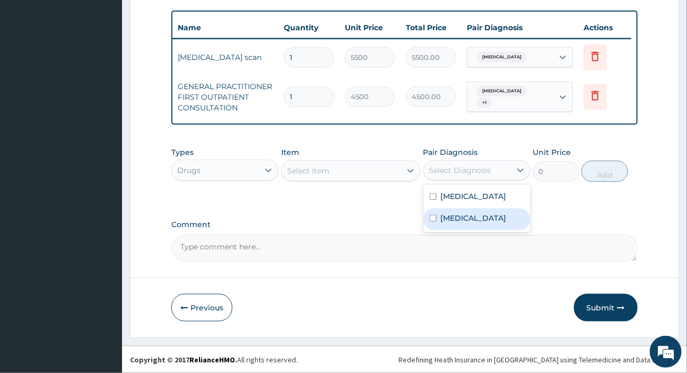
click at [466, 223] on label "Benign prostatic hyperplasia" at bounding box center [474, 218] width 66 height 11
checkbox input "true"
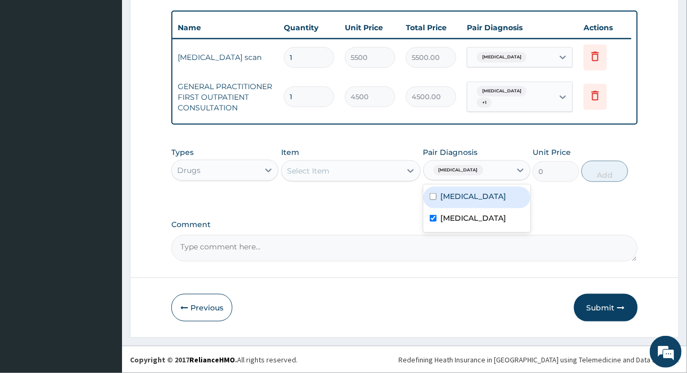
click at [340, 169] on div "Select Item" at bounding box center [341, 170] width 119 height 17
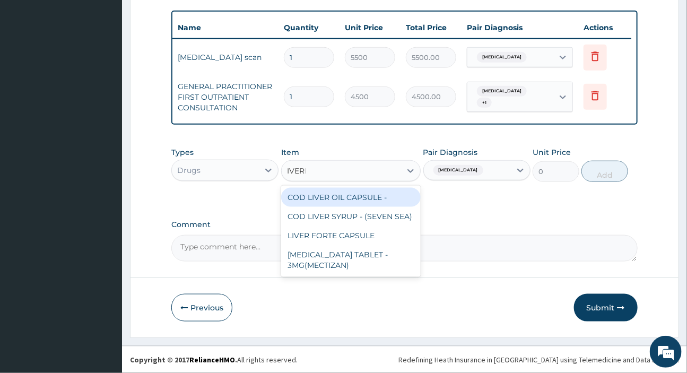
type input "IVERME"
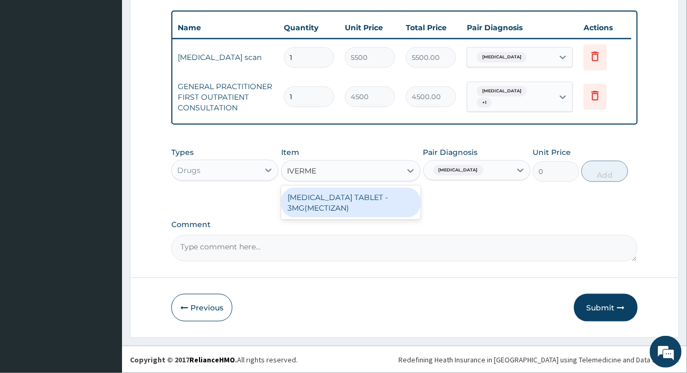
click at [332, 201] on div "IVERMECTIN TABLET - 3MG(MECTIZAN)" at bounding box center [351, 203] width 140 height 30
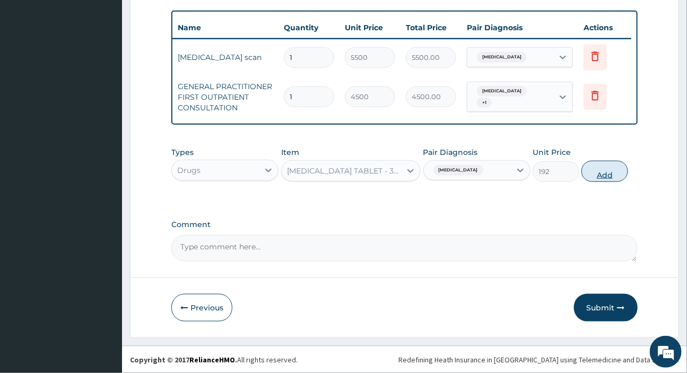
click at [609, 170] on button "Add" at bounding box center [605, 171] width 47 height 21
type input "0"
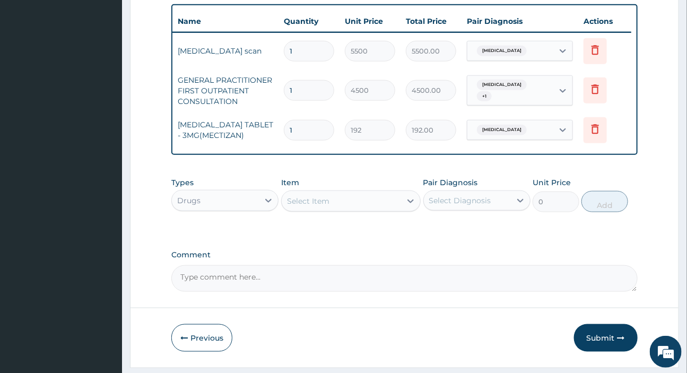
click at [337, 206] on div "Select Item" at bounding box center [341, 201] width 119 height 17
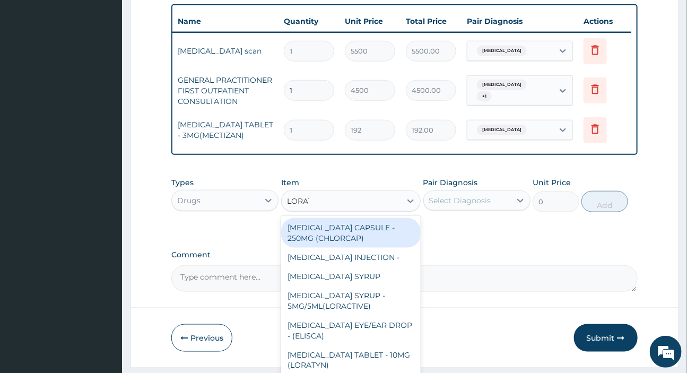
type input "LORATA"
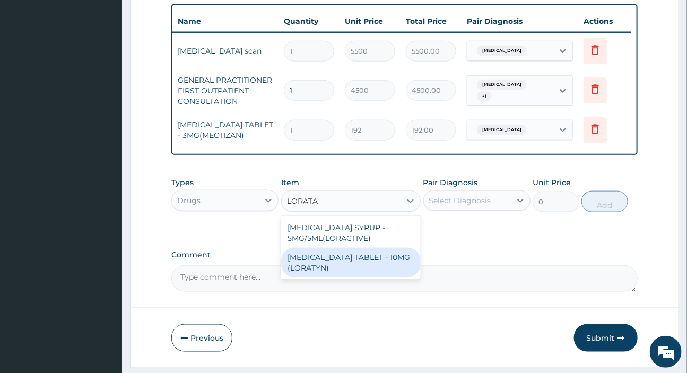
click at [357, 264] on div "LORATADINE TABLET - 10MG (LORATYN)" at bounding box center [351, 263] width 140 height 30
type input "112"
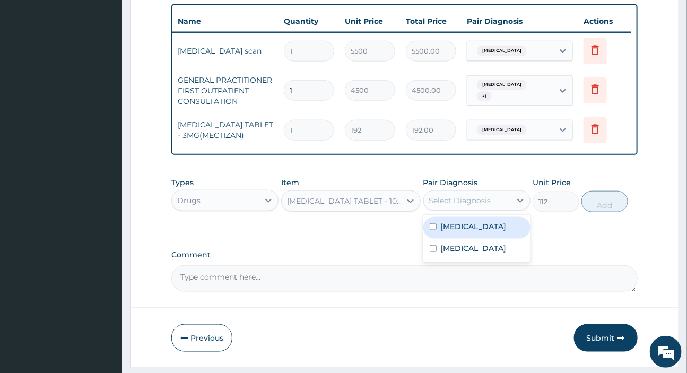
click at [467, 204] on div "Select Diagnosis" at bounding box center [460, 200] width 62 height 11
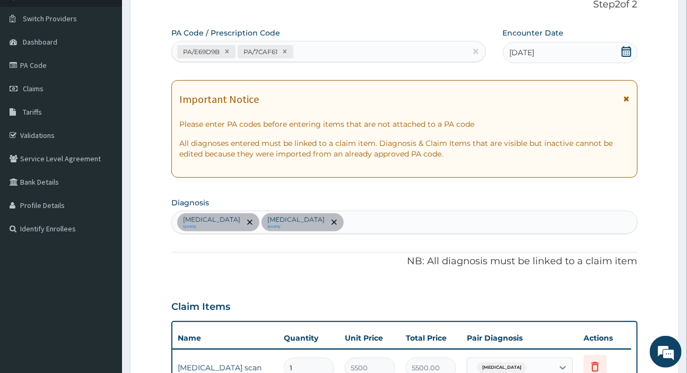
scroll to position [149, 0]
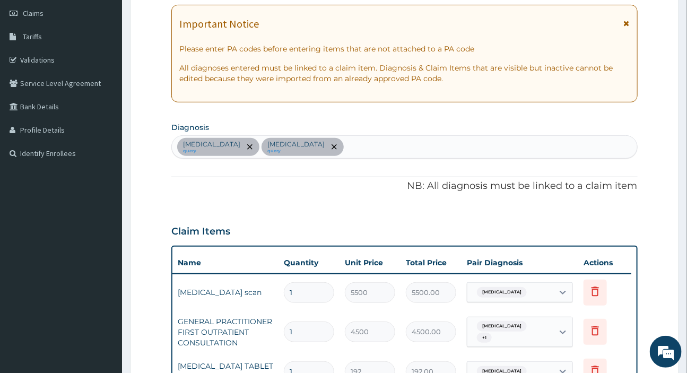
click at [430, 144] on div "Benign neoplasm of prostate query Benign prostatic hyperplasia query" at bounding box center [404, 147] width 465 height 22
type input "MALARIA"
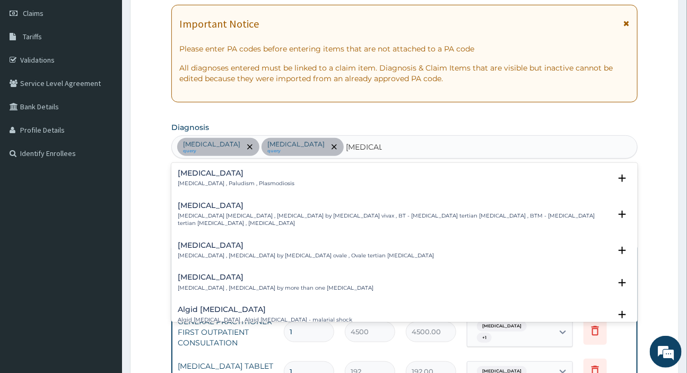
click at [184, 169] on h4 "Malaria" at bounding box center [236, 173] width 117 height 8
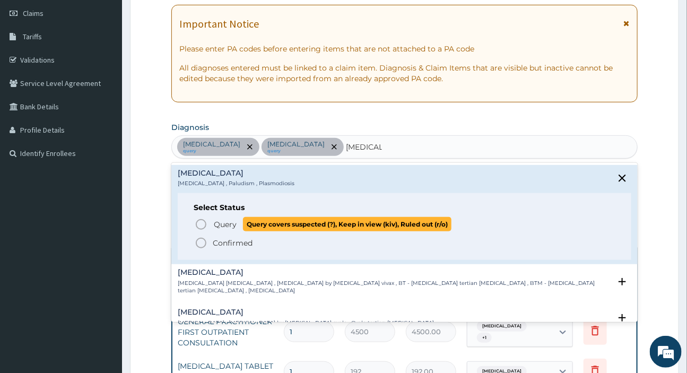
click at [208, 220] on span "Query Query covers suspected (?), Keep in view (kiv), Ruled out (r/o)" at bounding box center [405, 224] width 420 height 14
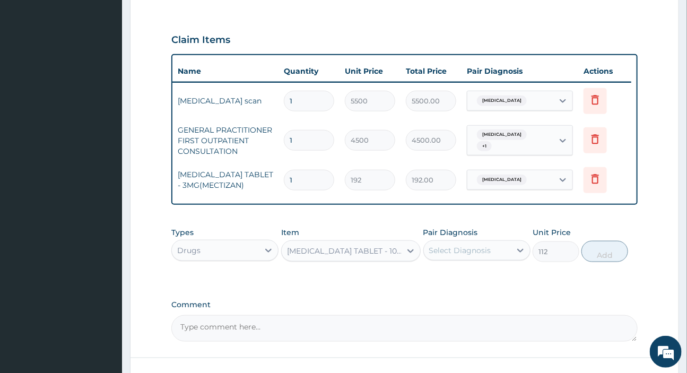
scroll to position [428, 0]
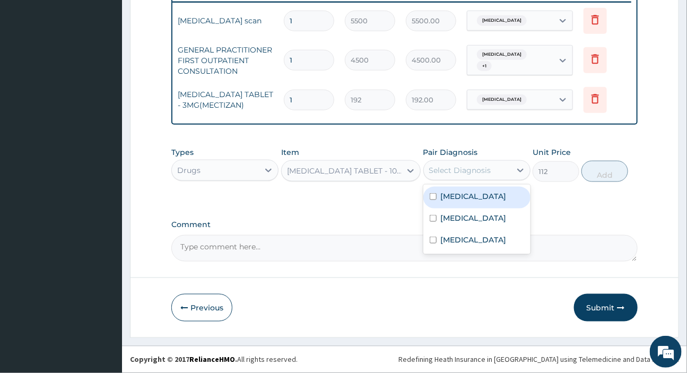
click at [466, 169] on div "Select Diagnosis" at bounding box center [460, 170] width 62 height 11
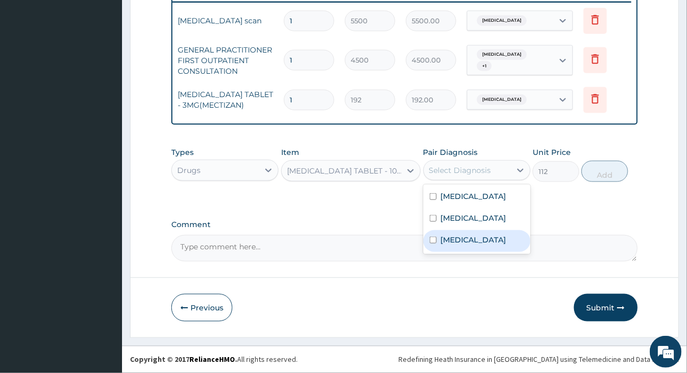
click at [442, 245] on label "Malaria" at bounding box center [474, 240] width 66 height 11
checkbox input "true"
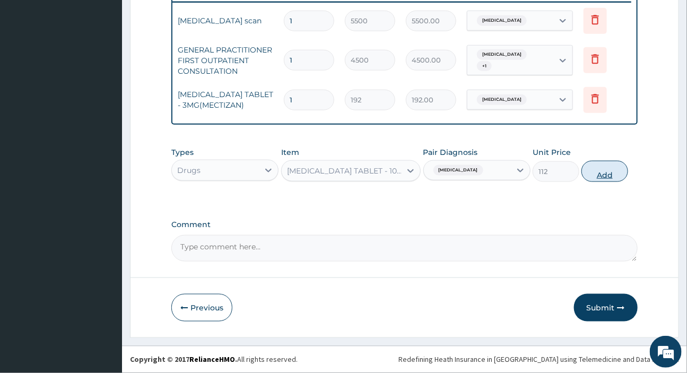
click at [601, 173] on button "Add" at bounding box center [605, 171] width 47 height 21
type input "0"
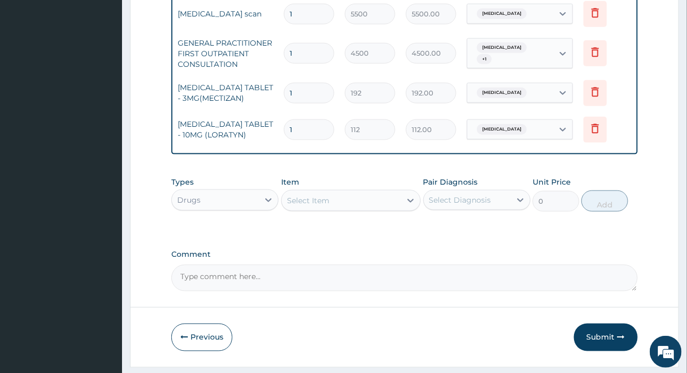
drag, startPoint x: 313, startPoint y: 129, endPoint x: 254, endPoint y: 128, distance: 58.4
click at [254, 128] on tr "Drugs LORATADINE TABLET - 10MG (LORATYN) 1 112 112.00 Malaria Delete" at bounding box center [371, 129] width 520 height 37
type input "5"
type input "560.00"
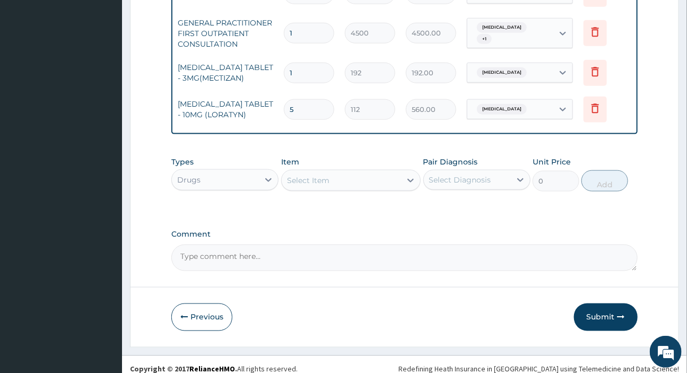
scroll to position [464, 0]
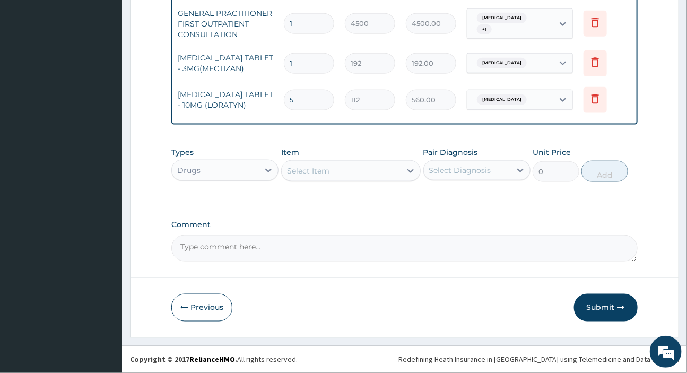
type input "5"
click at [221, 171] on div "Drugs" at bounding box center [215, 170] width 87 height 17
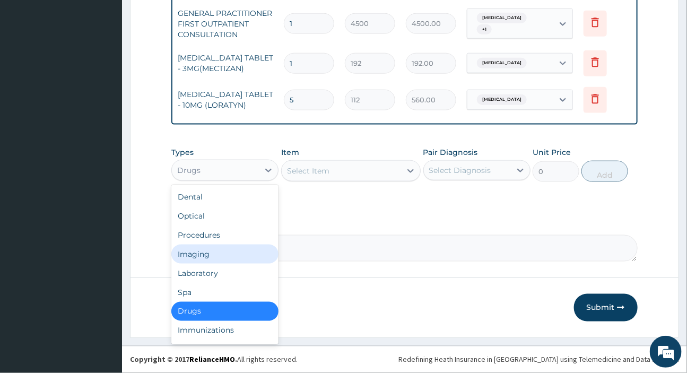
click at [191, 251] on div "Imaging" at bounding box center [224, 254] width 107 height 19
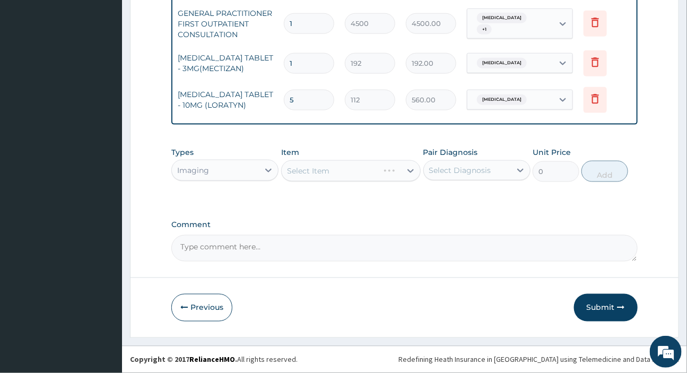
click at [479, 170] on div "Select Diagnosis" at bounding box center [460, 170] width 62 height 11
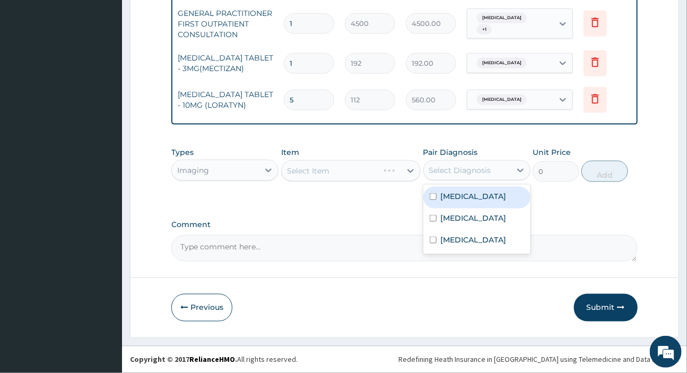
click at [464, 202] on label "Benign neoplasm of prostate" at bounding box center [474, 196] width 66 height 11
checkbox input "false"
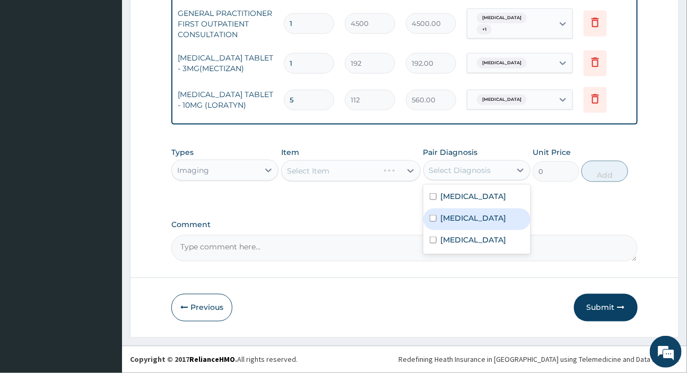
click at [464, 221] on div "Benign prostatic hyperplasia" at bounding box center [477, 220] width 107 height 22
checkbox input "true"
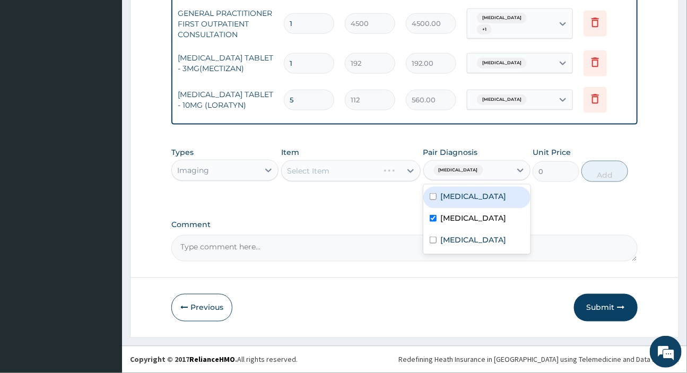
click at [363, 165] on div "Select Item" at bounding box center [330, 170] width 97 height 17
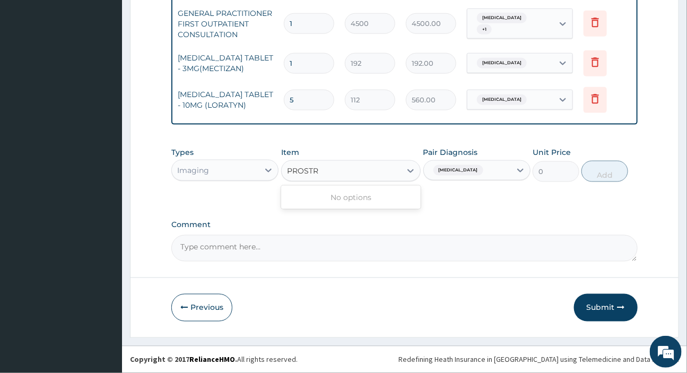
type input "PROST"
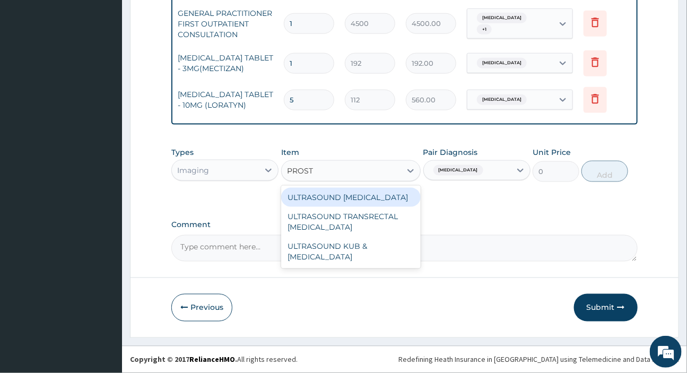
click at [329, 201] on div "ULTRASOUND PROSTATE" at bounding box center [351, 197] width 140 height 19
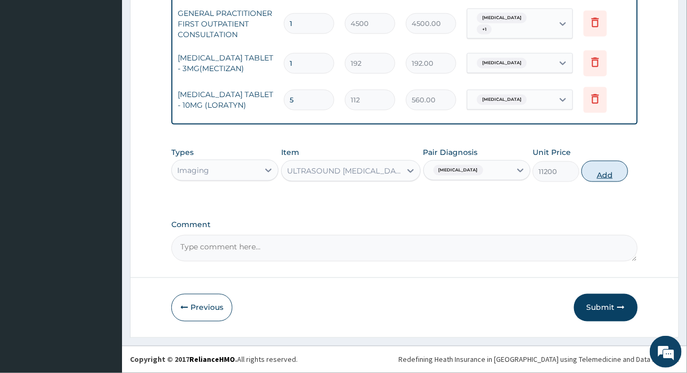
click at [588, 175] on button "Add" at bounding box center [605, 171] width 47 height 21
type input "0"
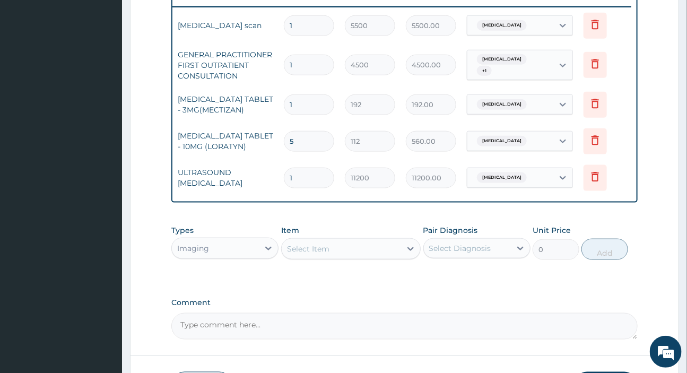
scroll to position [368, 0]
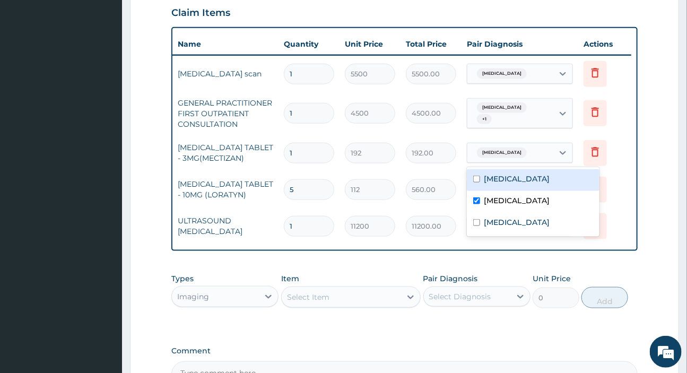
click at [514, 150] on span "Benign prostatic hyperplasia" at bounding box center [502, 153] width 50 height 11
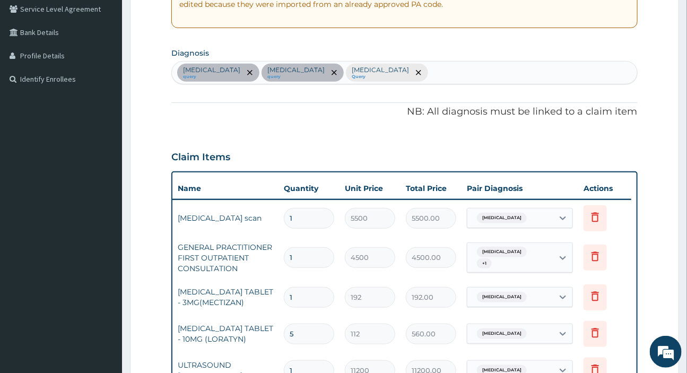
scroll to position [223, 0]
click at [484, 70] on div "Benign neoplasm of prostate query Benign prostatic hyperplasia query Malaria Qu…" at bounding box center [404, 73] width 465 height 22
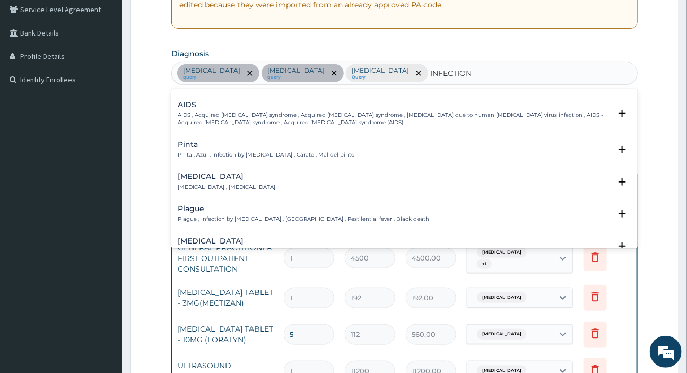
scroll to position [0, 0]
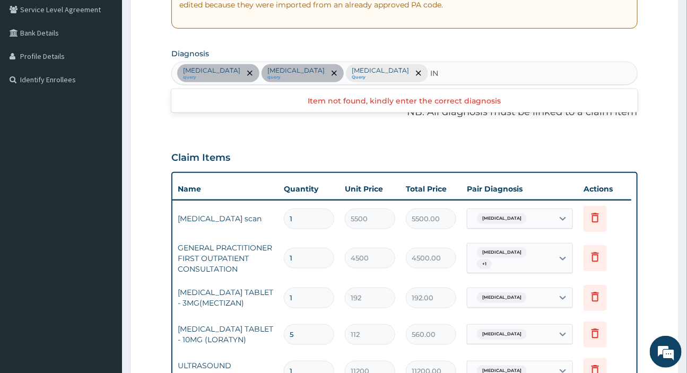
type input "I"
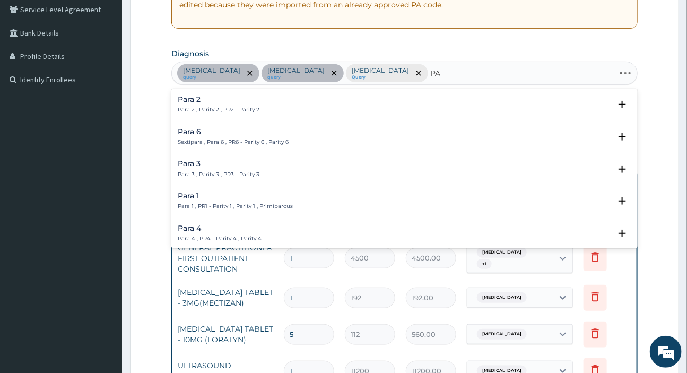
type input "P"
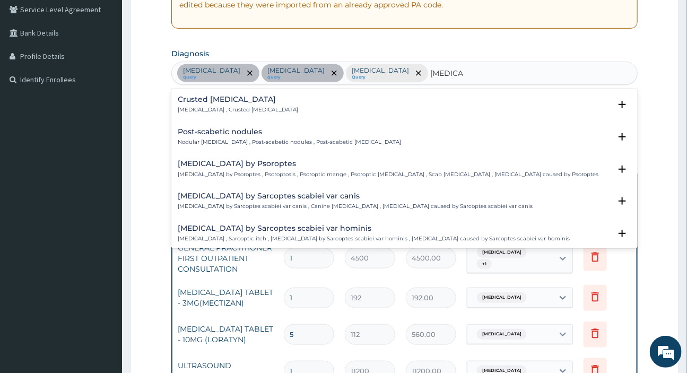
type input "SCABIES"
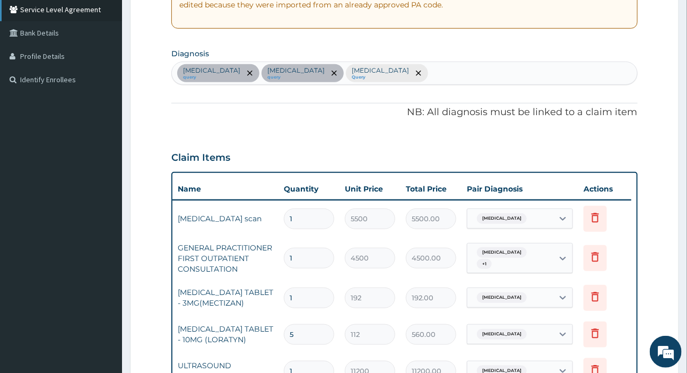
drag, startPoint x: 139, startPoint y: 80, endPoint x: 85, endPoint y: 11, distance: 87.8
click at [138, 80] on form "Step 2 of 2 PA Code / Prescription Code PA/E69D9B PA/7CAF61 Encounter Date 22-0…" at bounding box center [404, 221] width 549 height 776
click at [487, 72] on div "Benign neoplasm of prostate query Benign prostatic hyperplasia query Malaria Qu…" at bounding box center [404, 73] width 465 height 22
type input "SCABIE"
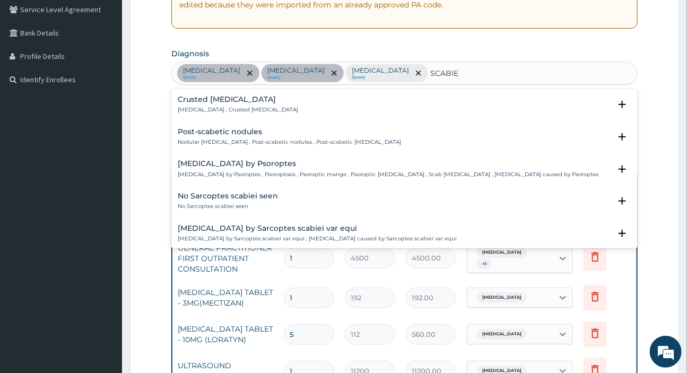
click at [202, 103] on div "Crusted scabies Norwegian scabies , Crusted scabies" at bounding box center [238, 105] width 120 height 19
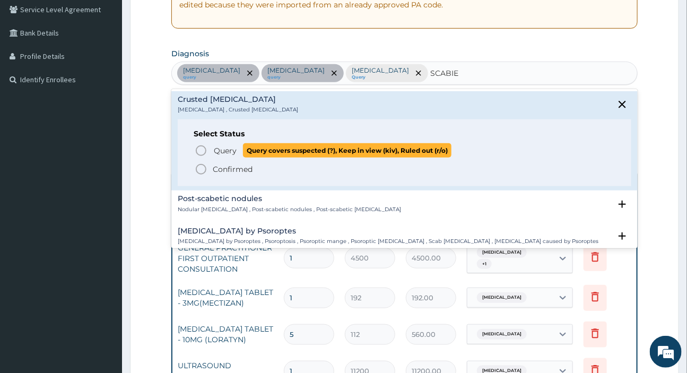
click at [214, 150] on span "Query" at bounding box center [225, 150] width 23 height 11
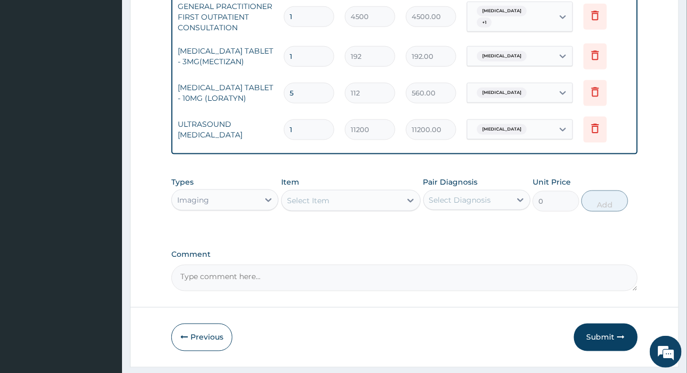
scroll to position [501, 0]
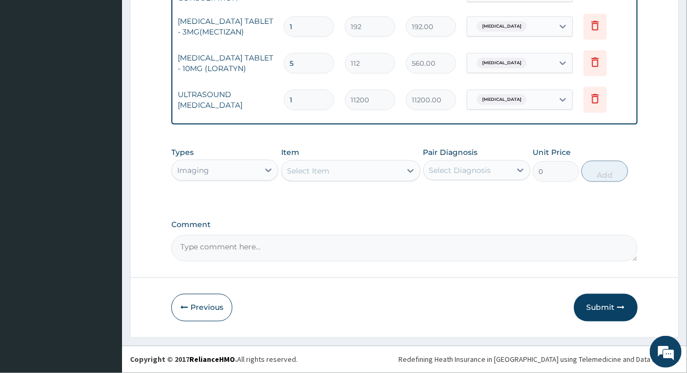
click at [468, 171] on div "Select Diagnosis" at bounding box center [460, 170] width 62 height 11
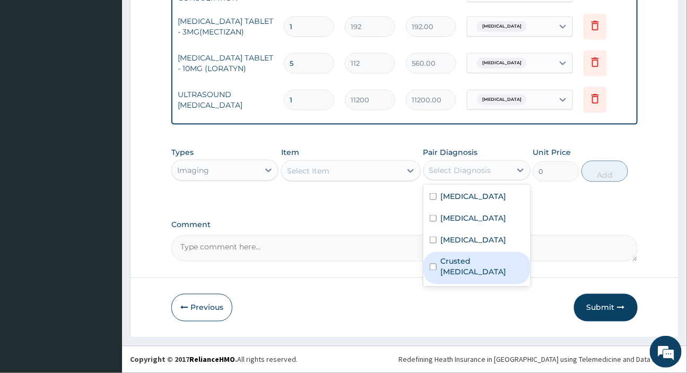
click at [455, 278] on label "Crusted scabies" at bounding box center [482, 266] width 83 height 21
checkbox input "true"
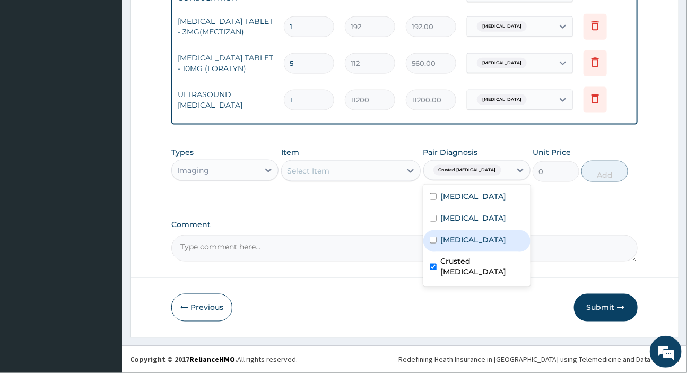
click at [333, 176] on div "Select Item" at bounding box center [341, 170] width 119 height 17
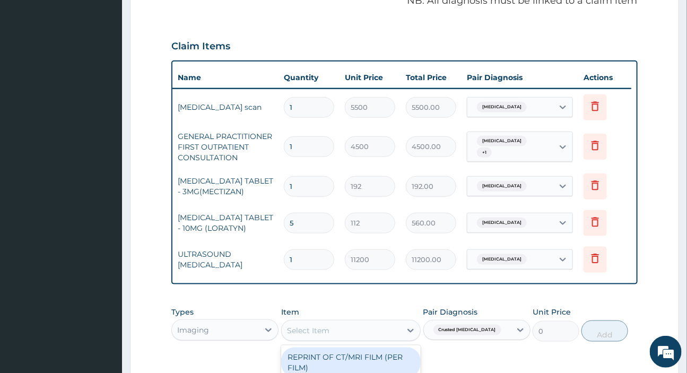
scroll to position [308, 0]
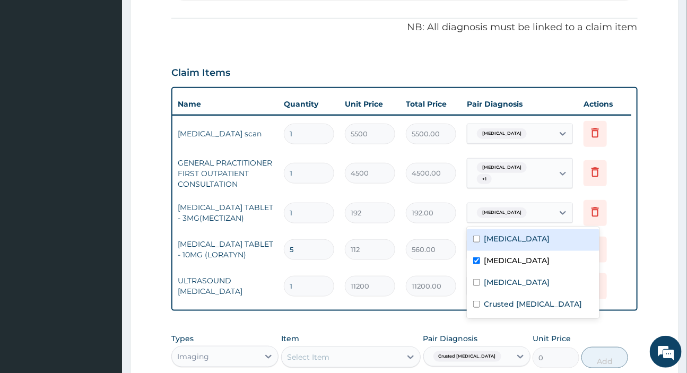
click at [493, 213] on span "Benign prostatic hyperplasia" at bounding box center [502, 213] width 50 height 11
click at [497, 266] on label "Benign prostatic hyperplasia" at bounding box center [518, 260] width 66 height 11
checkbox input "false"
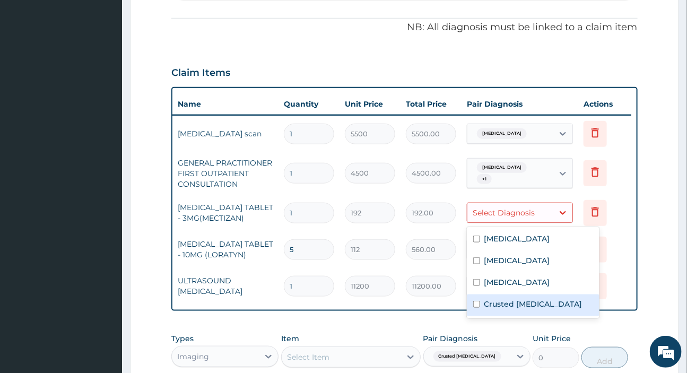
click at [498, 309] on label "Crusted scabies" at bounding box center [534, 304] width 98 height 11
checkbox input "true"
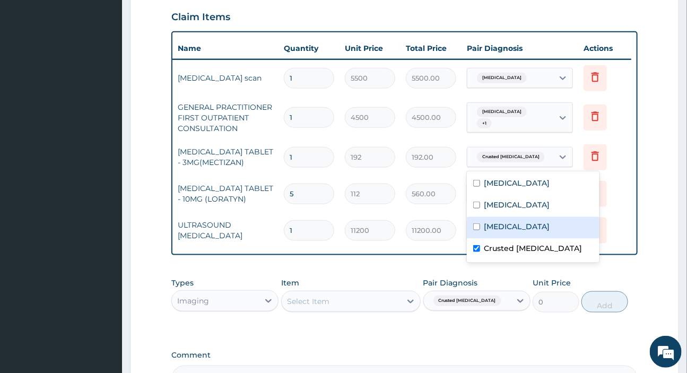
scroll to position [453, 0]
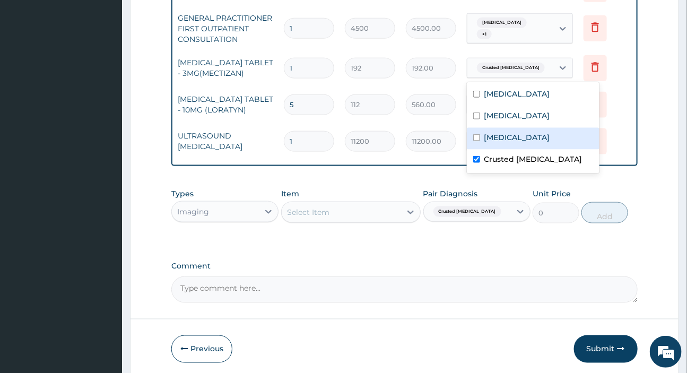
click at [331, 216] on div "Select Item" at bounding box center [341, 212] width 119 height 17
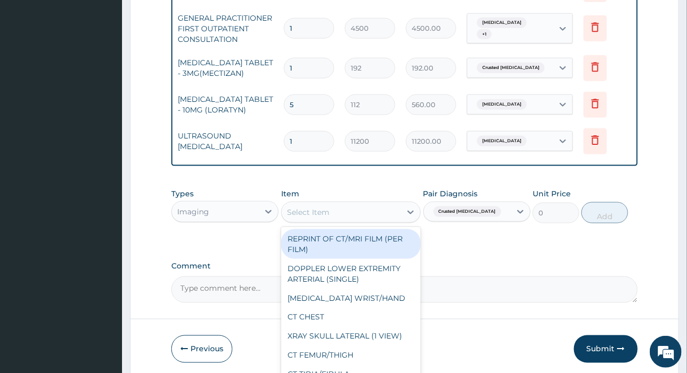
click at [348, 217] on div "Select Item" at bounding box center [341, 212] width 119 height 17
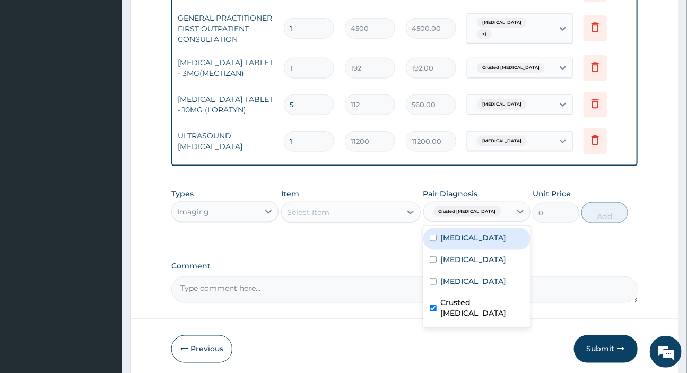
click at [504, 221] on div "Crusted scabies" at bounding box center [467, 212] width 87 height 18
click at [466, 319] on label "Crusted scabies" at bounding box center [482, 308] width 83 height 21
checkbox input "false"
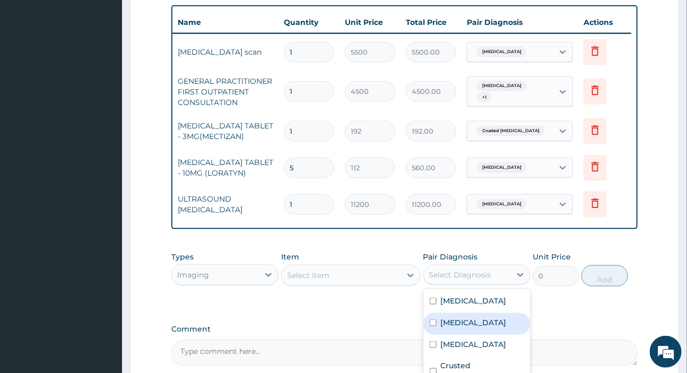
scroll to position [356, 0]
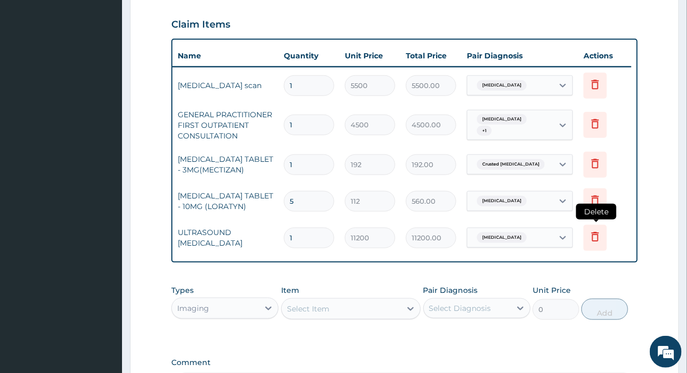
click at [601, 242] on icon at bounding box center [595, 236] width 13 height 13
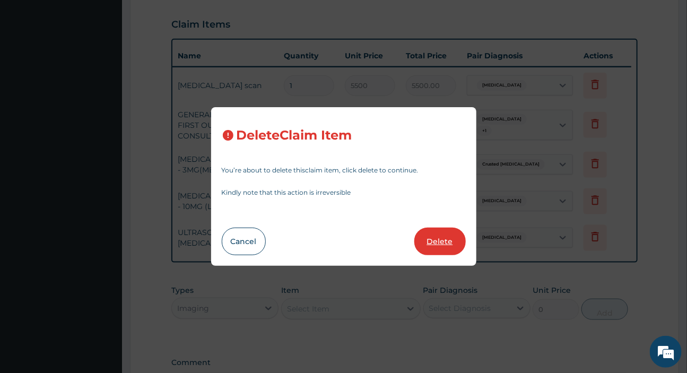
click at [453, 248] on button "Delete" at bounding box center [440, 242] width 51 height 28
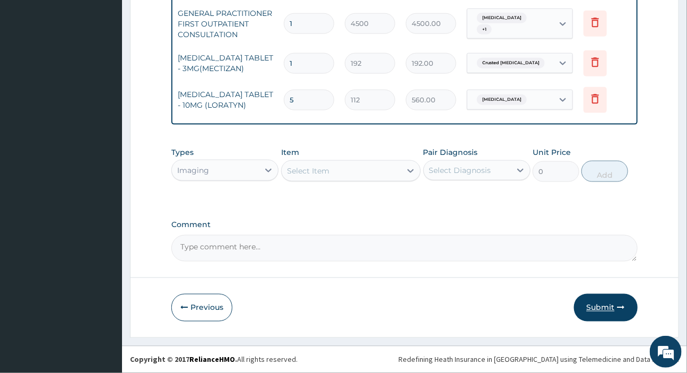
click at [599, 306] on button "Submit" at bounding box center [606, 308] width 64 height 28
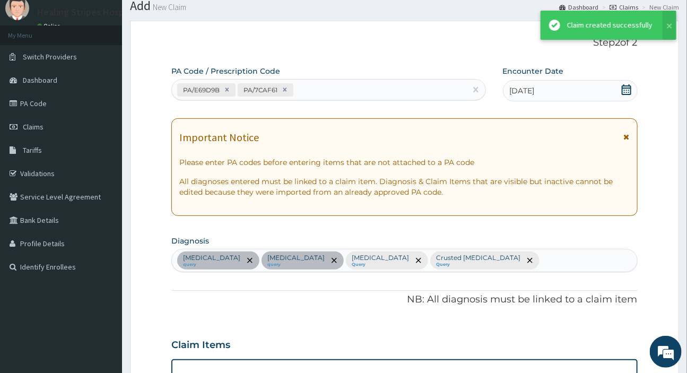
scroll to position [464, 0]
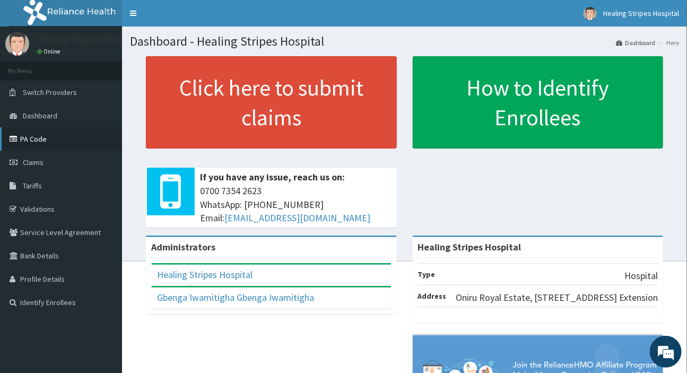
click at [32, 137] on link "PA Code" at bounding box center [61, 138] width 122 height 23
click at [37, 159] on span "Claims" at bounding box center [33, 163] width 21 height 10
